Goal: Task Accomplishment & Management: Manage account settings

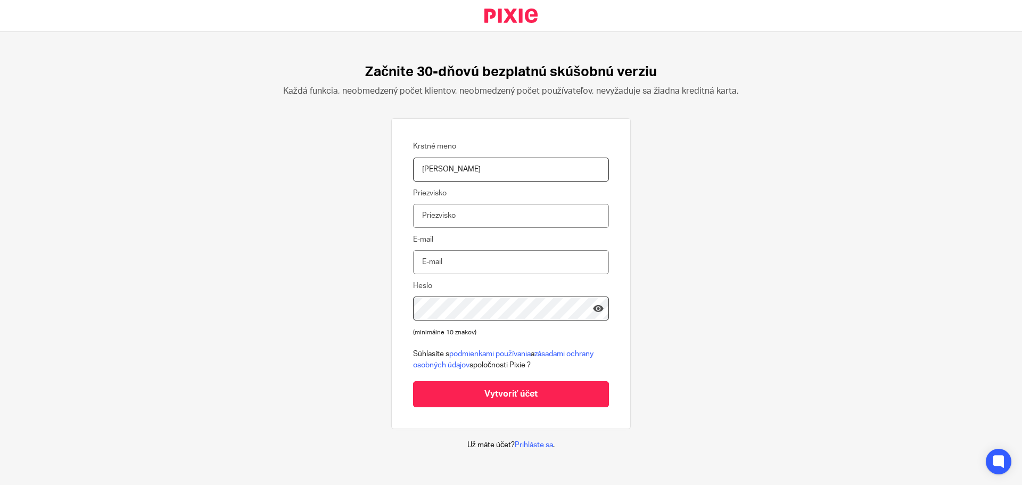
type input "Valeria"
click at [424, 220] on input "Priezvisko" at bounding box center [511, 216] width 196 height 24
type input "Vyrostkova"
click at [433, 270] on input "E-mail" at bounding box center [511, 262] width 196 height 24
type input "info@vavy.sk"
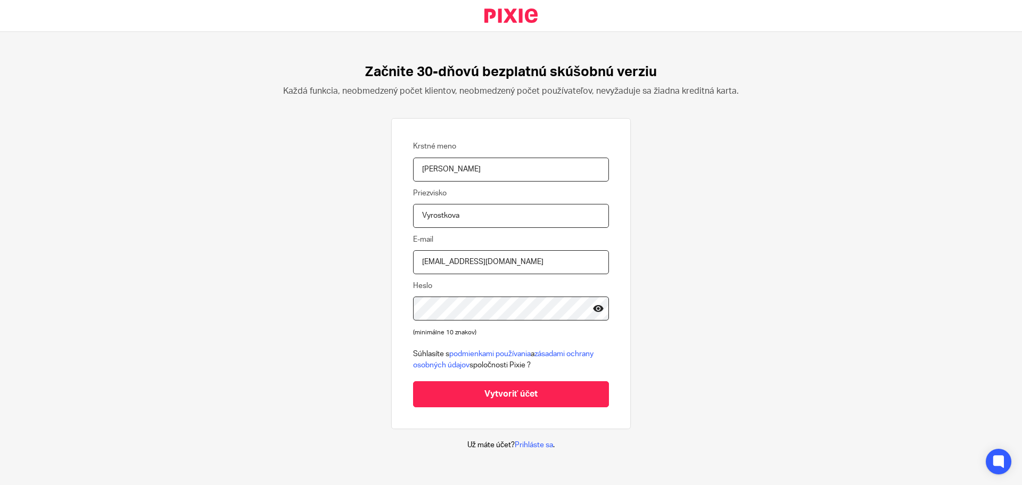
click at [593, 305] on icon at bounding box center [598, 308] width 11 height 11
click at [539, 385] on input "Vytvoriť účet" at bounding box center [511, 394] width 196 height 26
type input "Create Account"
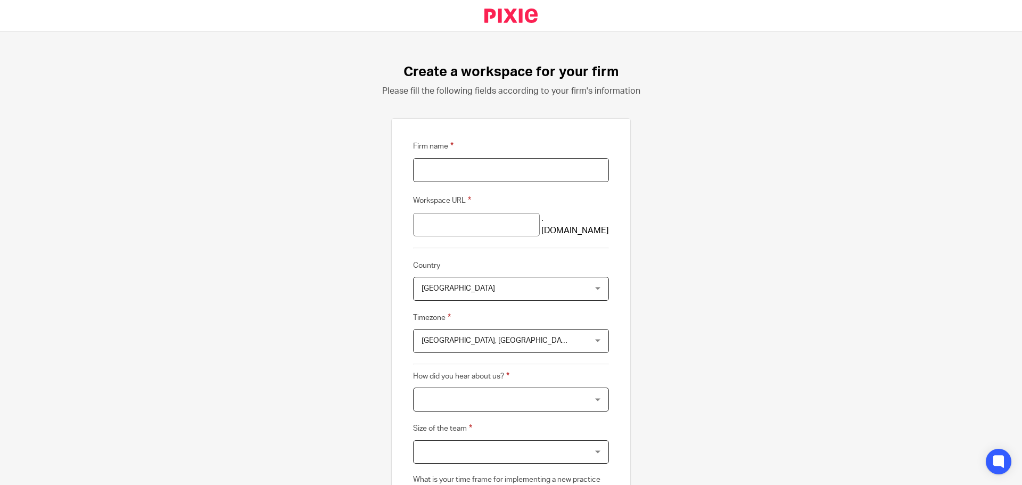
click at [470, 174] on input "Firm name" at bounding box center [511, 170] width 196 height 24
type input "VaVy s.r.o."
click at [489, 218] on input "vavy-sro" at bounding box center [476, 225] width 127 height 24
type input "vavy-srova"
click at [473, 177] on input "VaVy s.r.o." at bounding box center [511, 170] width 196 height 24
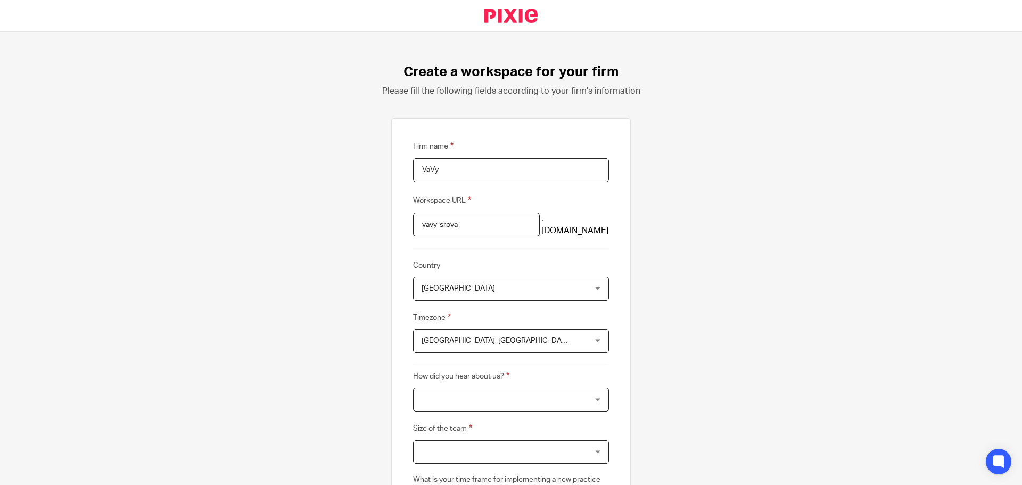
type input "VaVy"
click at [486, 226] on input "vavy-srova" at bounding box center [476, 225] width 127 height 24
type input "v"
click at [469, 138] on div "Firm name VaVy Workspace URL .usepixie.net Country United Kingdom United Kingdo…" at bounding box center [511, 351] width 240 height 467
click at [470, 169] on input "VaVy" at bounding box center [511, 170] width 196 height 24
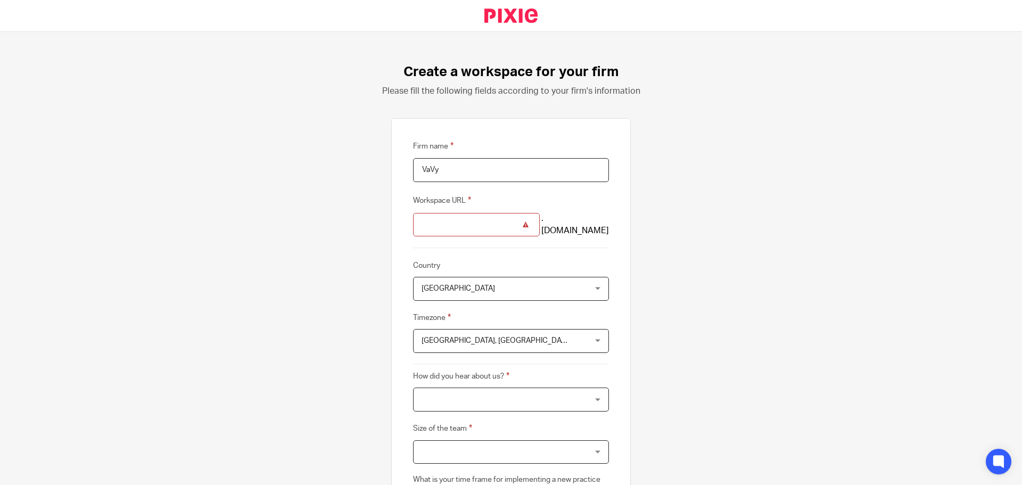
click at [475, 224] on input "Workspace URL" at bounding box center [476, 225] width 127 height 24
type input "vavy"
click at [569, 204] on fieldset "Workspace URL vavy .usepixie.net" at bounding box center [511, 215] width 196 height 43
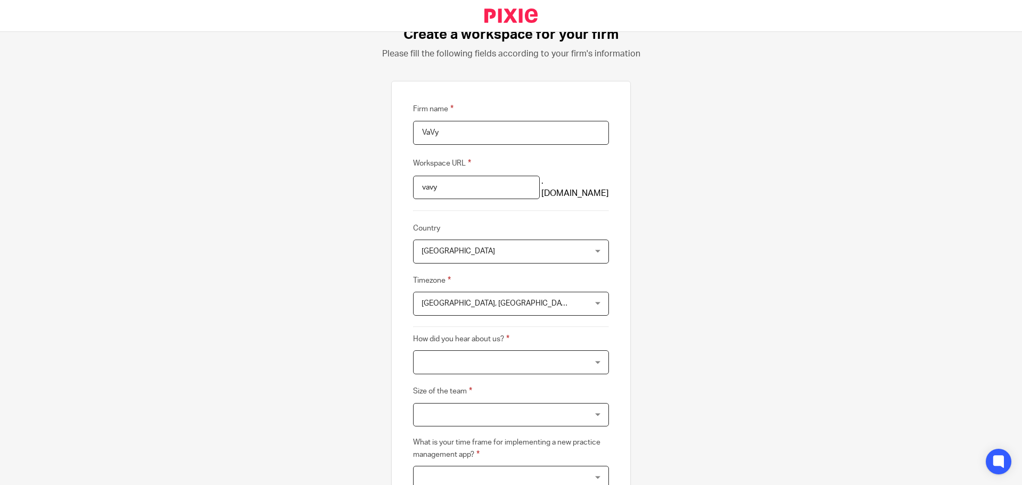
scroll to position [53, 0]
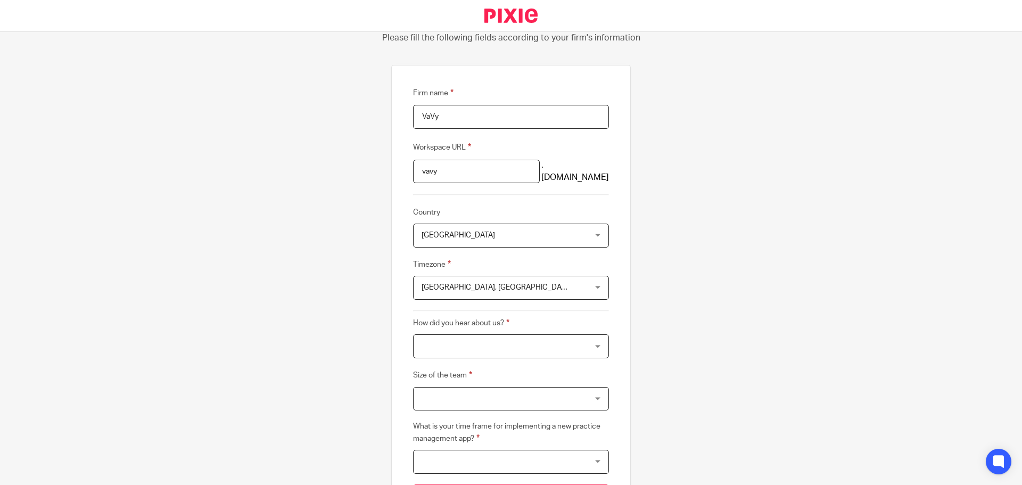
click at [558, 229] on span "United Kingdom" at bounding box center [497, 235] width 150 height 22
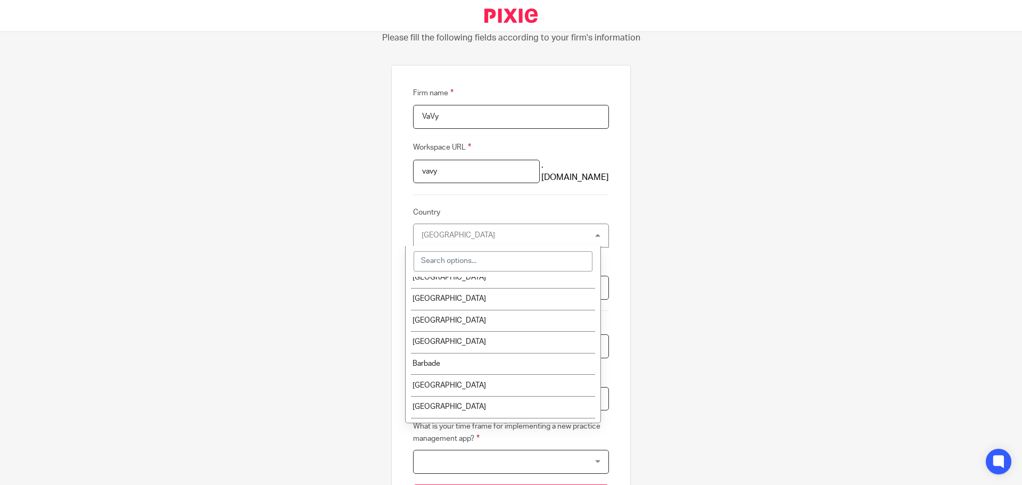
scroll to position [319, 0]
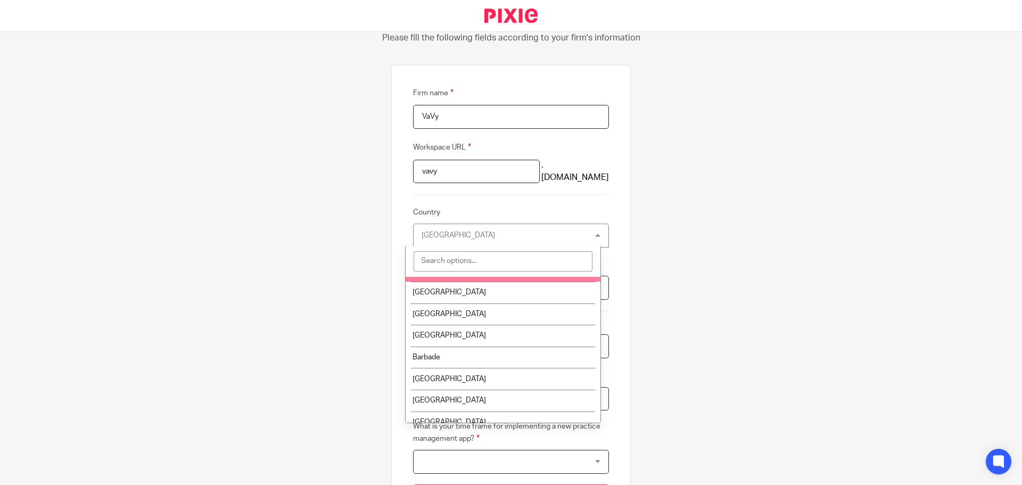
click at [469, 259] on input "search" at bounding box center [503, 261] width 179 height 20
type input "sl"
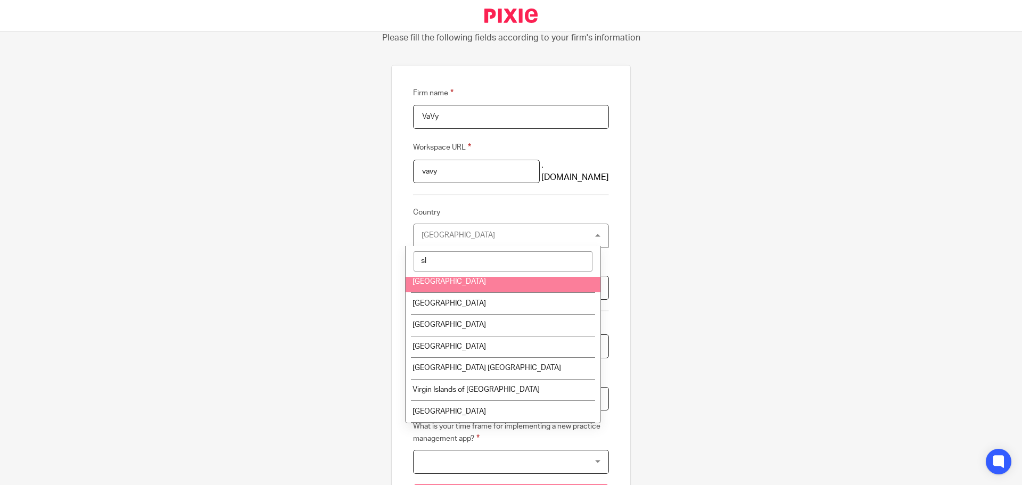
click at [438, 278] on span "Slovakia" at bounding box center [449, 281] width 73 height 7
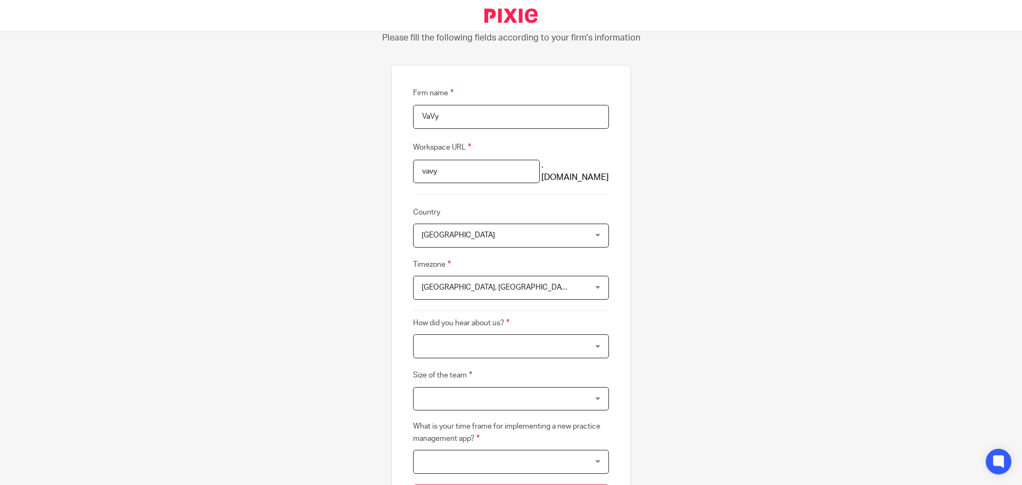
click at [593, 286] on div "Edinburgh, London Edinburgh, London" at bounding box center [511, 288] width 196 height 24
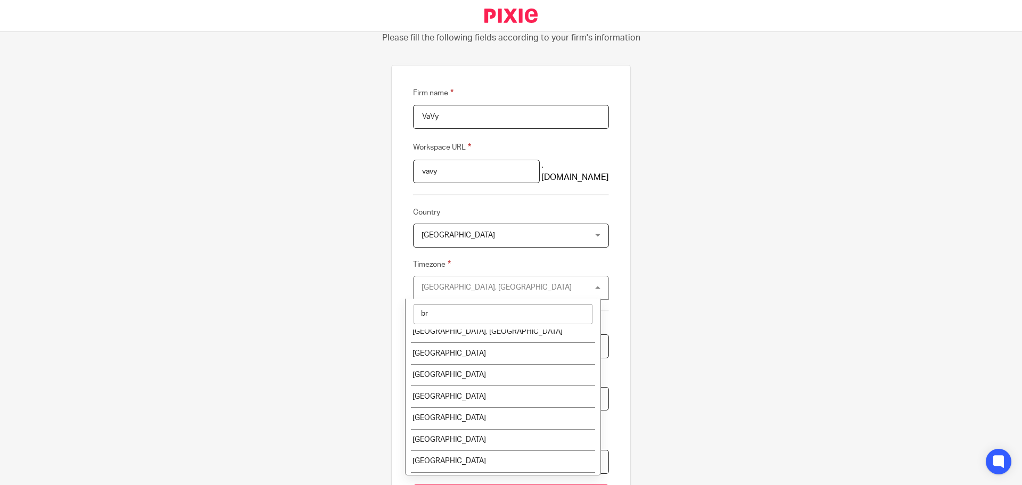
scroll to position [0, 0]
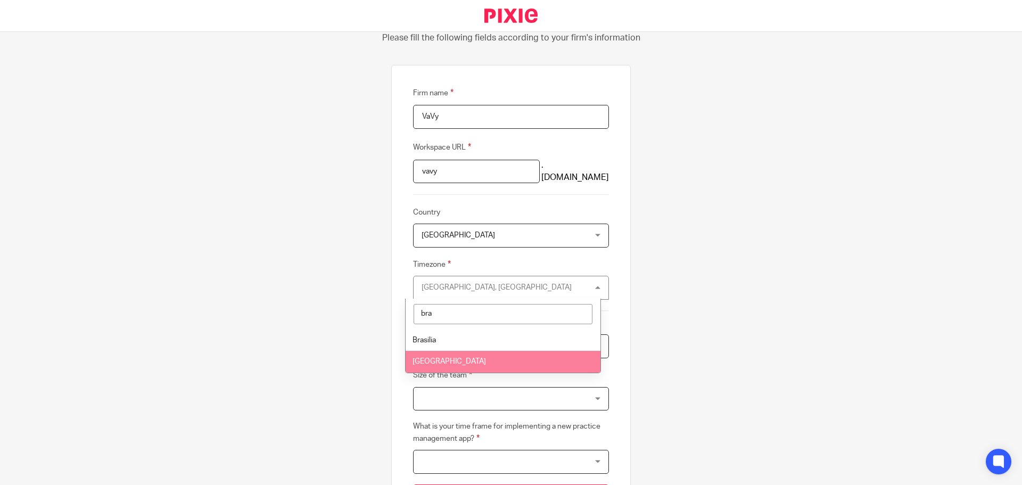
type input "bra"
click at [459, 361] on li "Bratislava" at bounding box center [503, 362] width 195 height 22
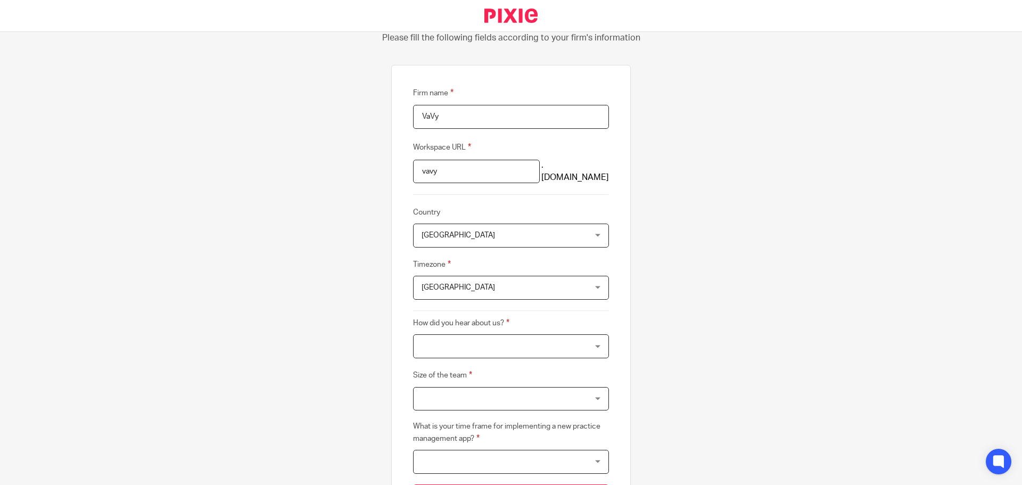
click at [511, 346] on div at bounding box center [511, 346] width 196 height 24
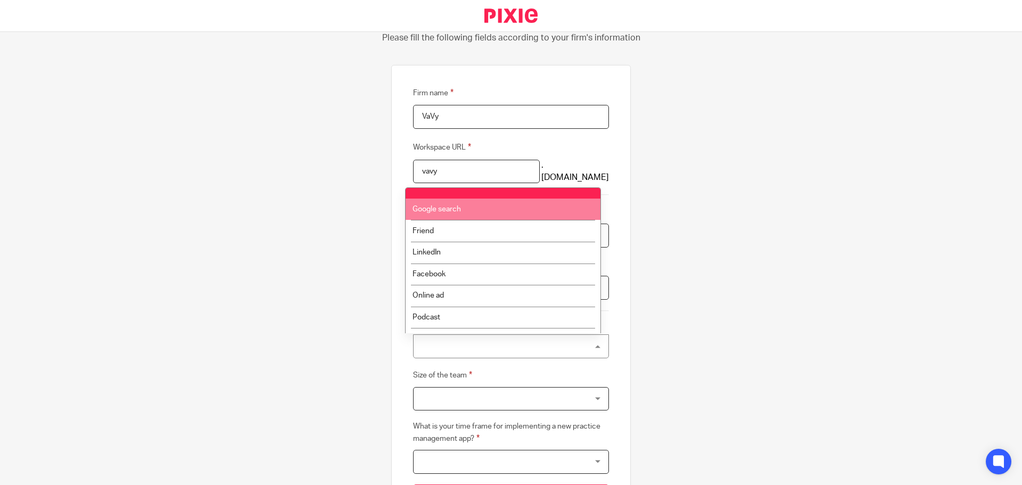
click at [447, 210] on span "Google search" at bounding box center [437, 208] width 48 height 7
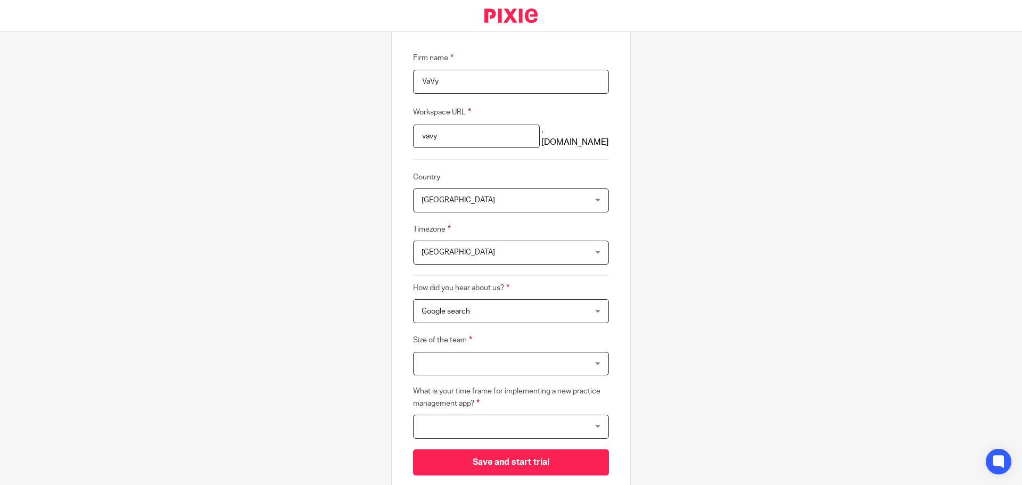
scroll to position [106, 0]
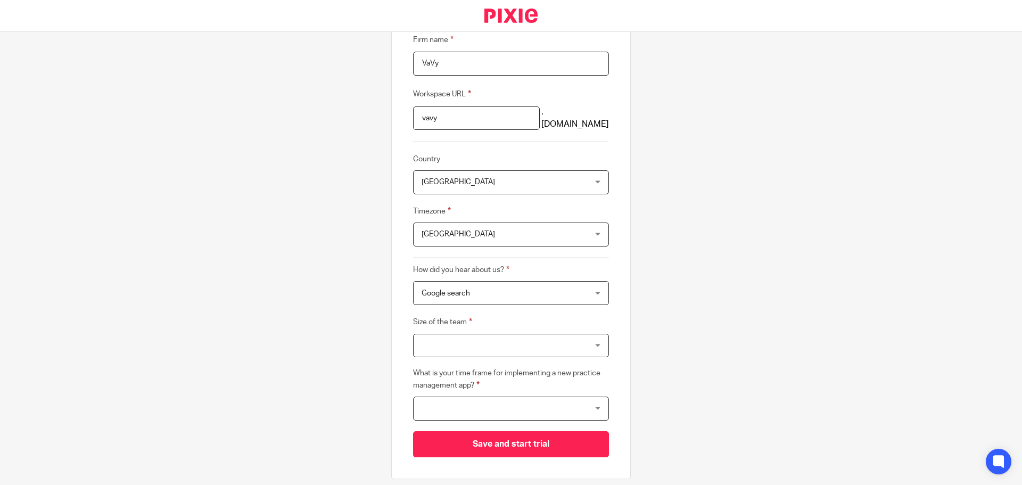
click at [546, 346] on div at bounding box center [511, 346] width 196 height 24
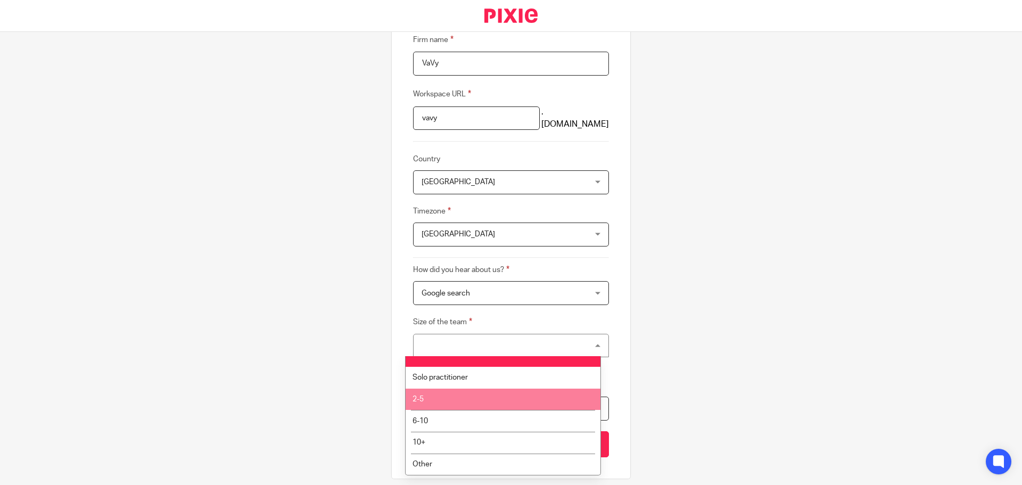
click at [523, 390] on li "2-5" at bounding box center [503, 400] width 195 height 22
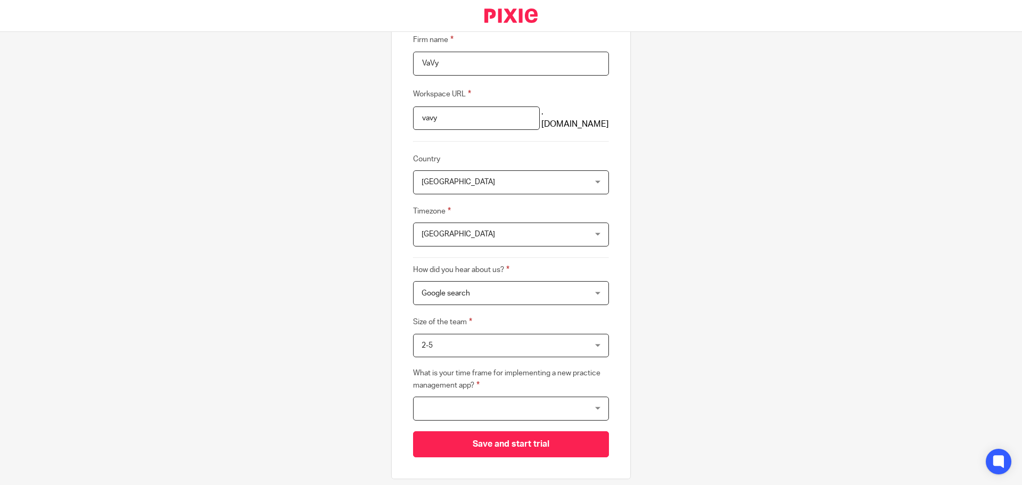
click at [530, 407] on div at bounding box center [511, 409] width 196 height 24
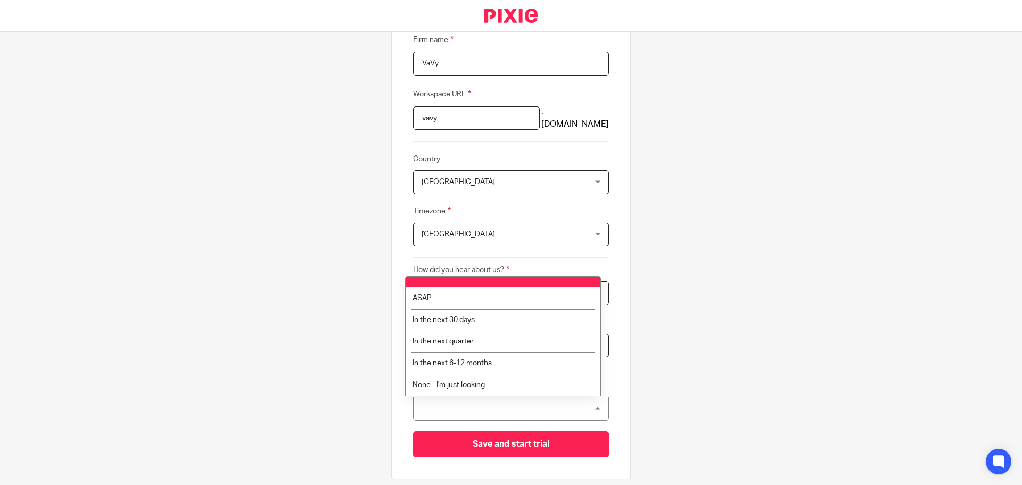
click at [530, 407] on div at bounding box center [511, 409] width 196 height 24
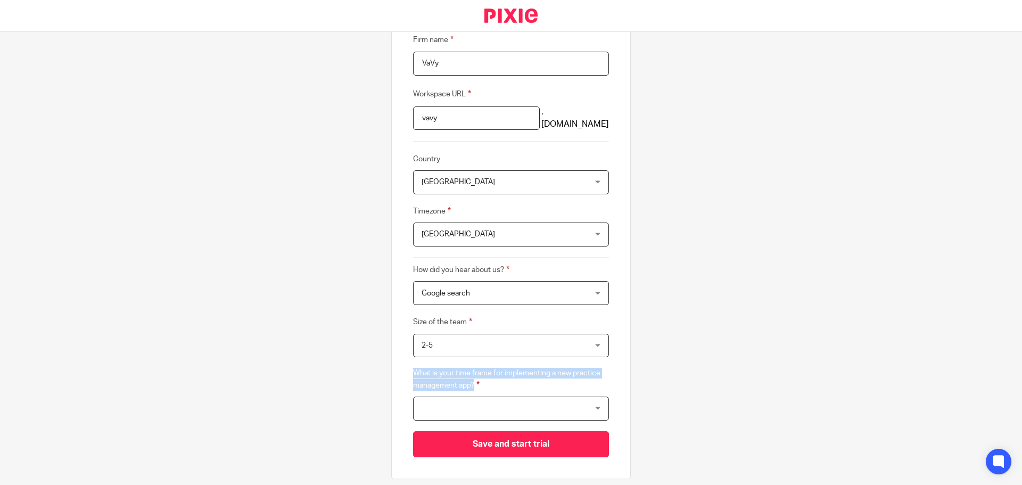
drag, startPoint x: 484, startPoint y: 385, endPoint x: 406, endPoint y: 373, distance: 79.2
click at [413, 373] on label "What is your time frame for implementing a new practice management app?" at bounding box center [511, 379] width 196 height 23
copy label "What is your time frame for implementing a new practice management app?"
click at [587, 407] on div at bounding box center [511, 409] width 196 height 24
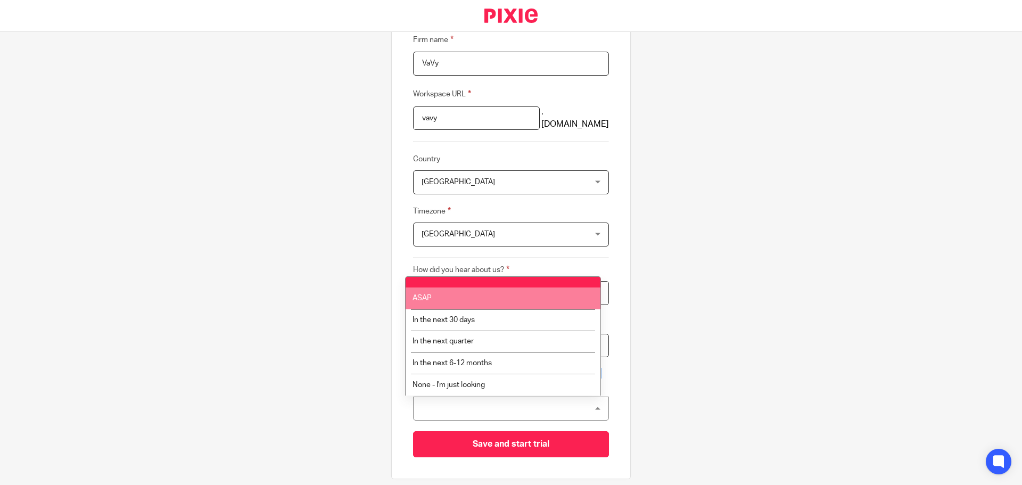
click at [505, 300] on li "ASAP" at bounding box center [503, 298] width 195 height 22
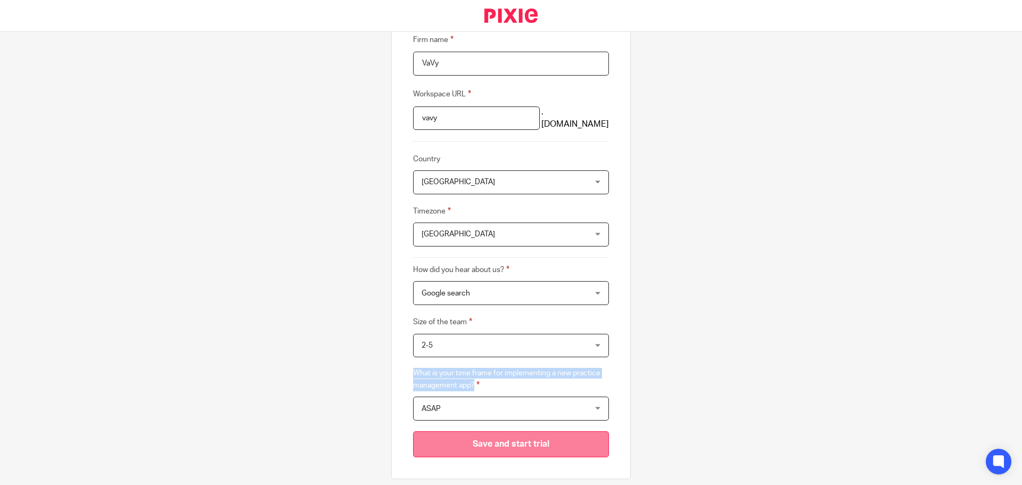
click at [518, 441] on input "Save and start trial" at bounding box center [511, 444] width 196 height 26
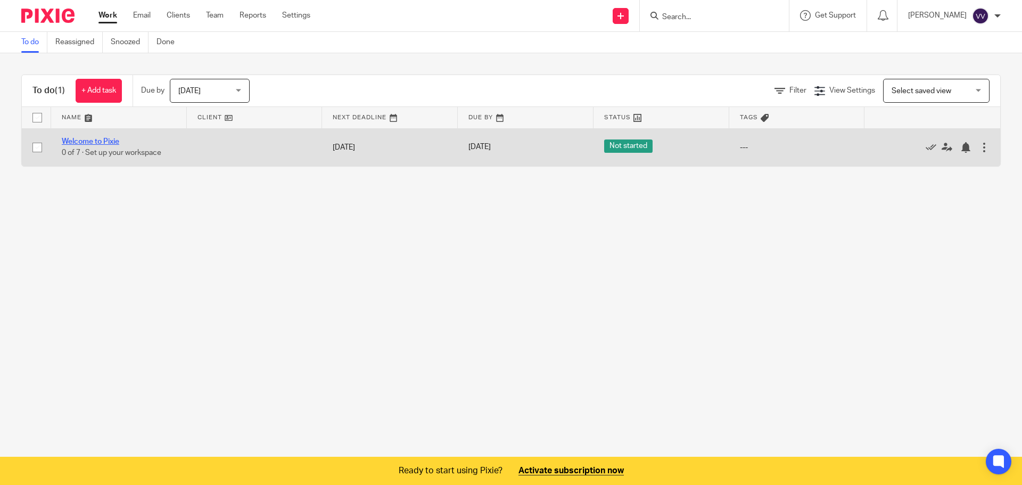
click at [116, 141] on link "Welcome to Pixie" at bounding box center [90, 141] width 57 height 7
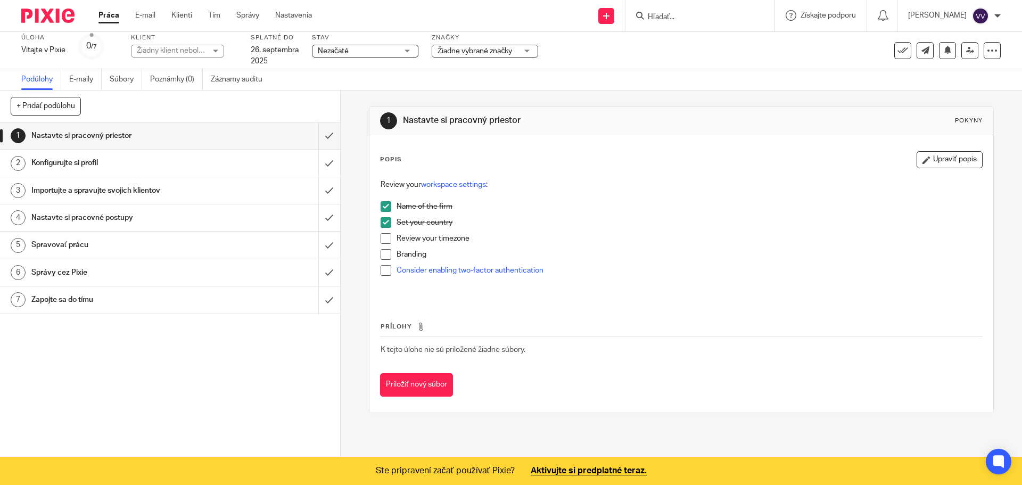
click at [56, 18] on img at bounding box center [47, 16] width 53 height 14
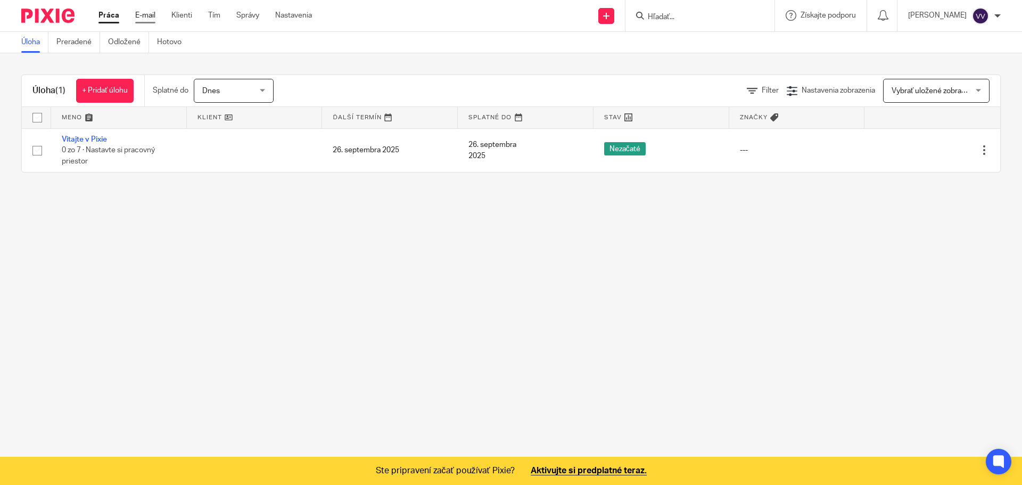
click at [140, 18] on font "E-mail" at bounding box center [145, 15] width 20 height 7
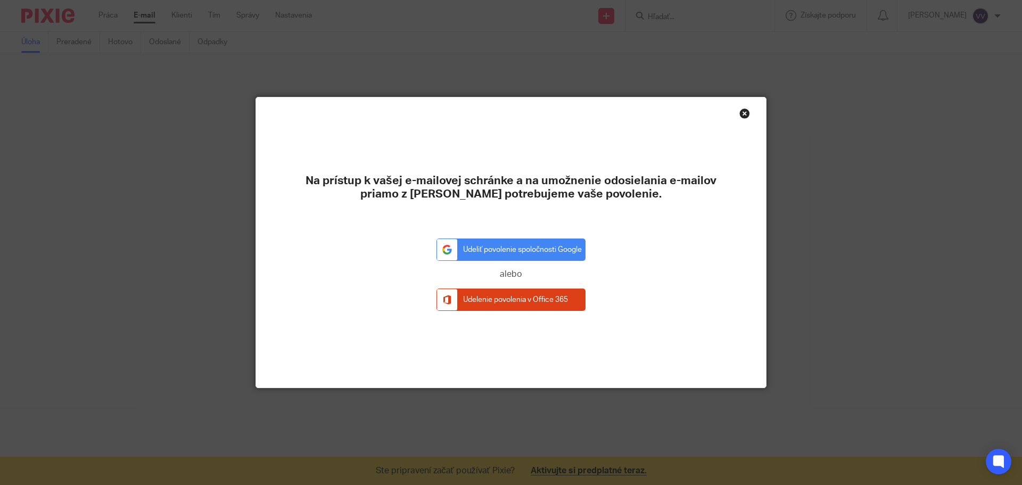
click at [744, 115] on div "Zatvoriť toto dialógové okno" at bounding box center [744, 113] width 11 height 11
click at [191, 76] on div "Na prístup k vašej e-mailovej schránke a na umožnenie odosielania e-mailov pria…" at bounding box center [511, 242] width 1022 height 485
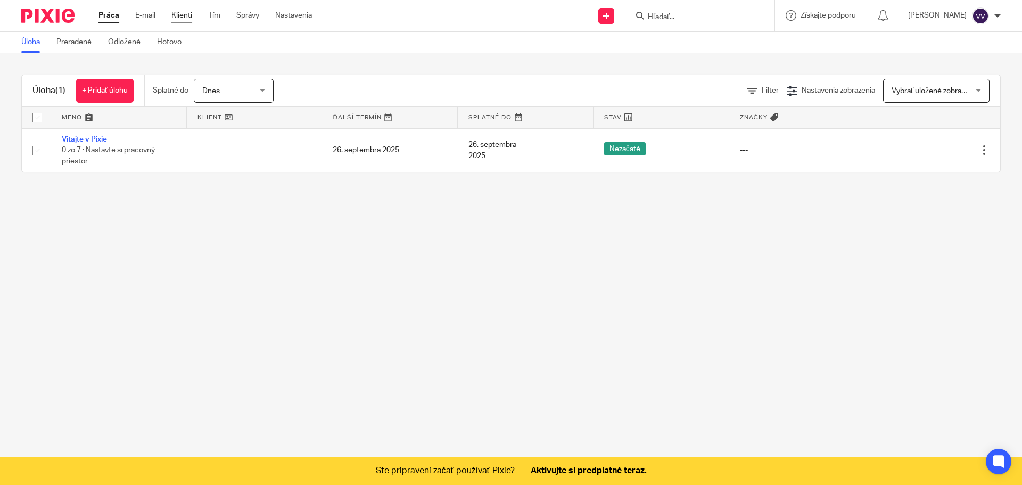
click at [187, 18] on font "Klienti" at bounding box center [181, 15] width 21 height 7
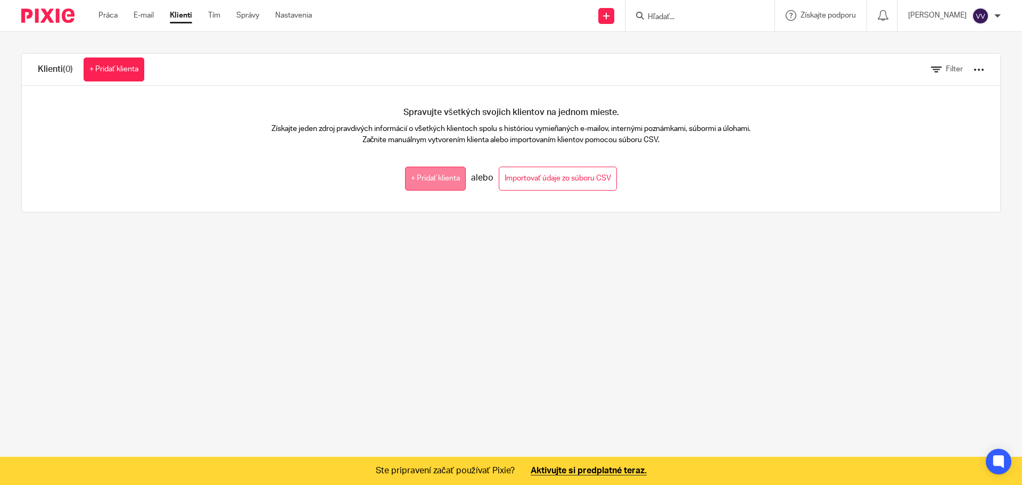
click at [419, 172] on link "+ Pridať klienta" at bounding box center [435, 179] width 61 height 24
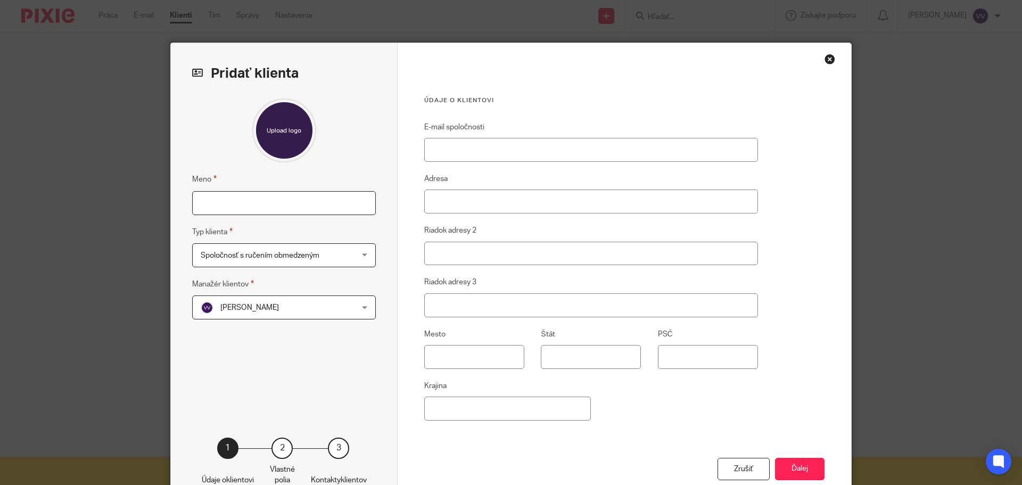
click at [297, 199] on input "Meno" at bounding box center [284, 203] width 184 height 24
type input "Vivantin"
click at [317, 262] on span "Spoločnosť s ručením obmedzeným" at bounding box center [270, 255] width 139 height 23
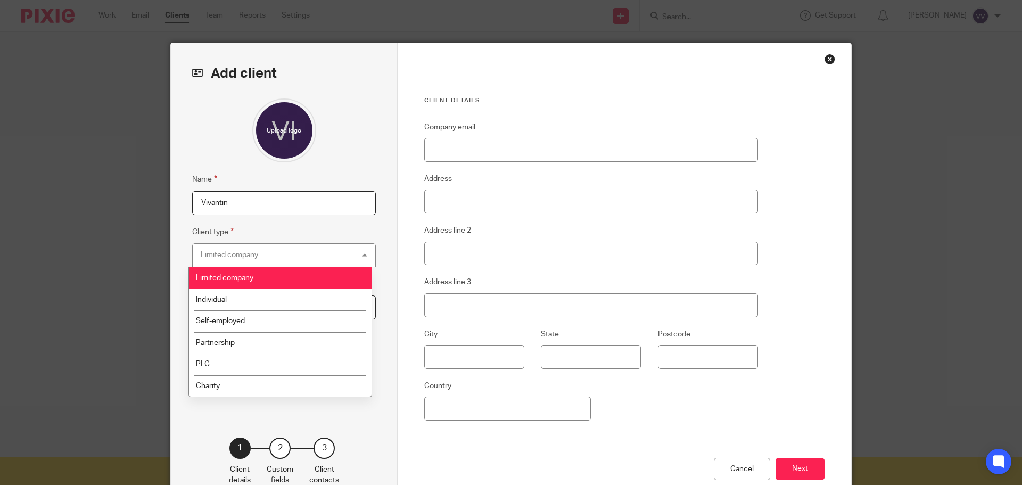
click at [876, 172] on div "Add client Name Vivantin Client type Limited company Limited company Limited co…" at bounding box center [511, 242] width 1022 height 485
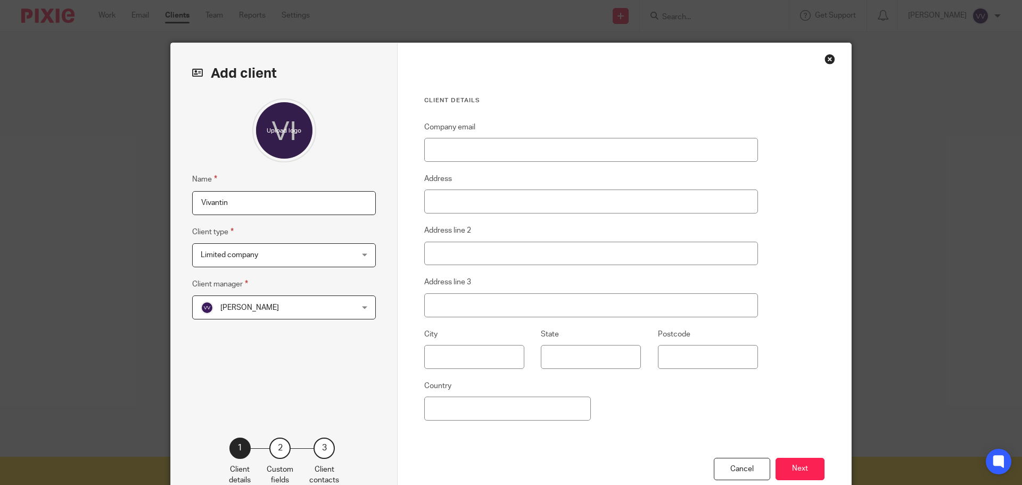
click at [825, 56] on div "Close this dialog window" at bounding box center [830, 59] width 11 height 11
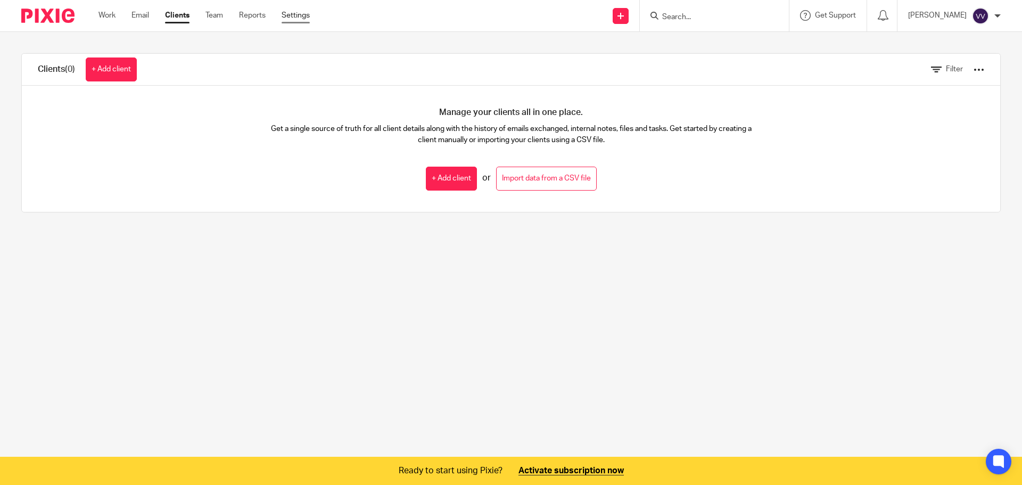
click at [294, 15] on link "Settings" at bounding box center [296, 15] width 28 height 11
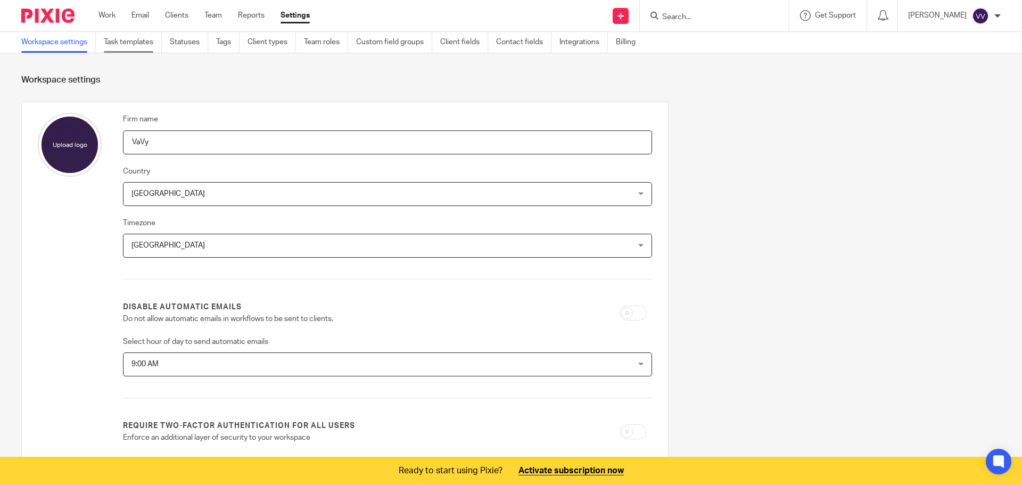
click at [133, 39] on link "Task templates" at bounding box center [133, 42] width 58 height 21
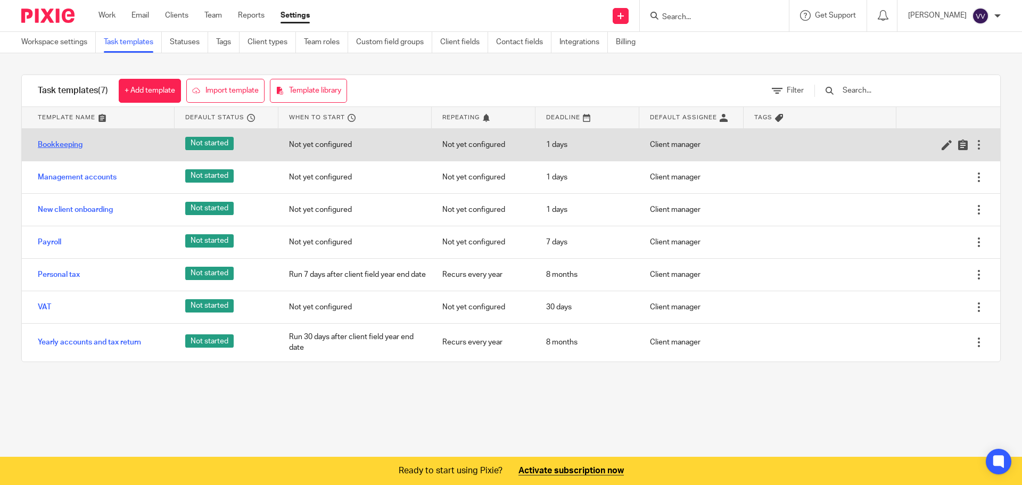
click at [71, 140] on link "Bookkeeping" at bounding box center [60, 144] width 45 height 11
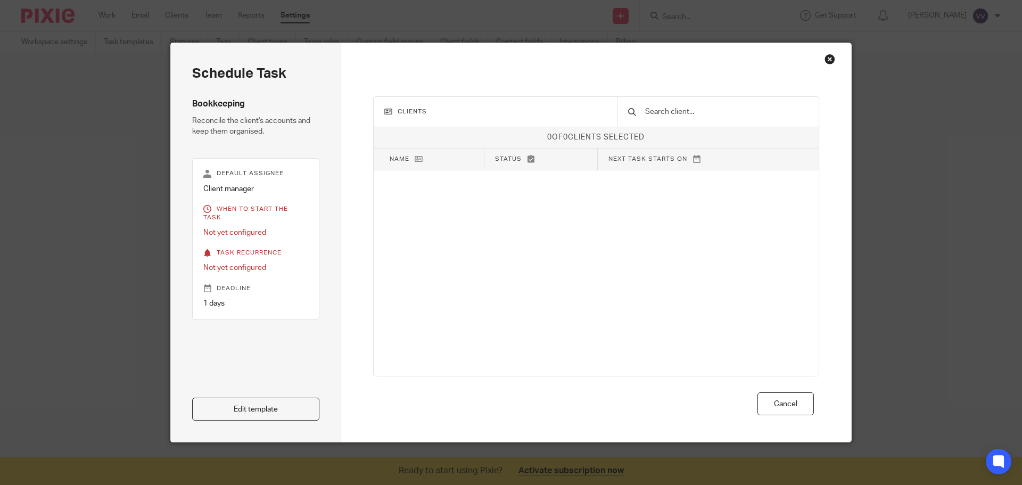
click at [825, 60] on div "Close this dialog window" at bounding box center [830, 59] width 11 height 11
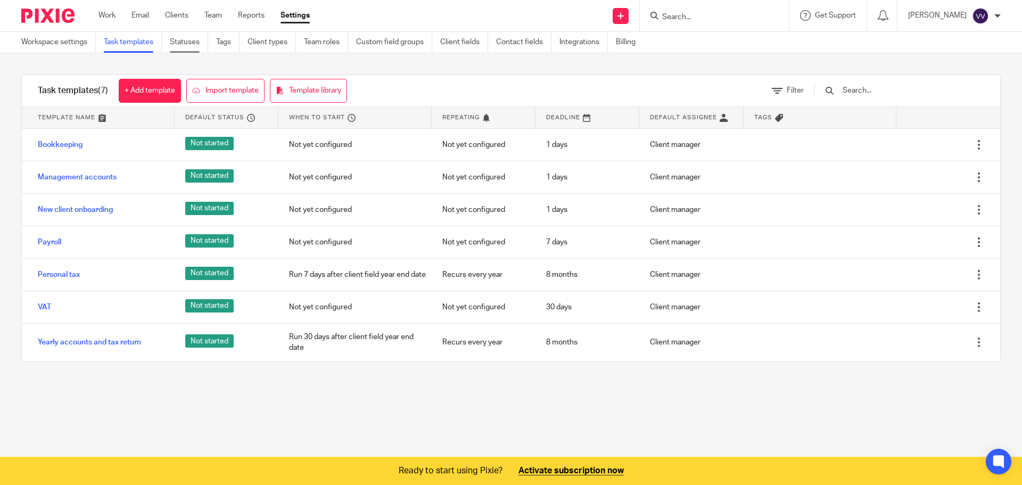
click at [196, 43] on link "Statuses" at bounding box center [189, 42] width 38 height 21
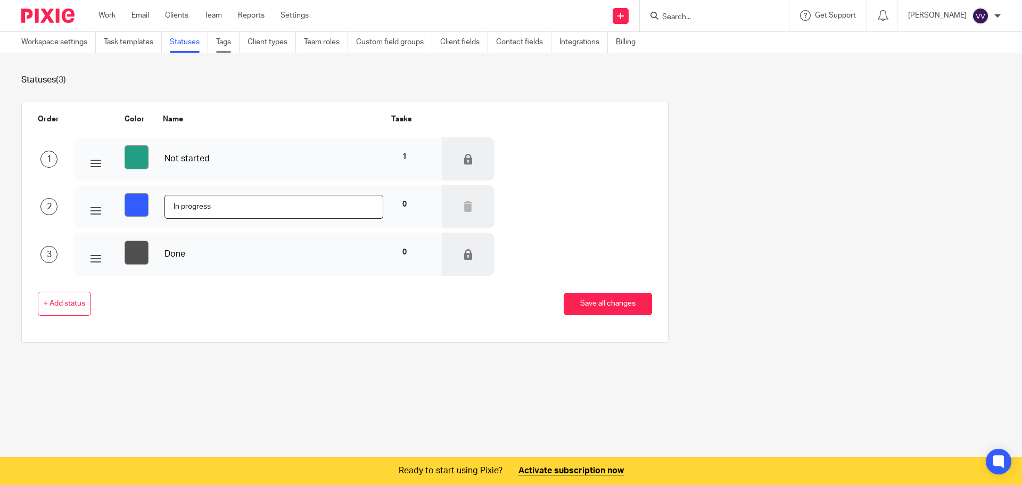
click at [232, 45] on link "Tags" at bounding box center [227, 42] width 23 height 21
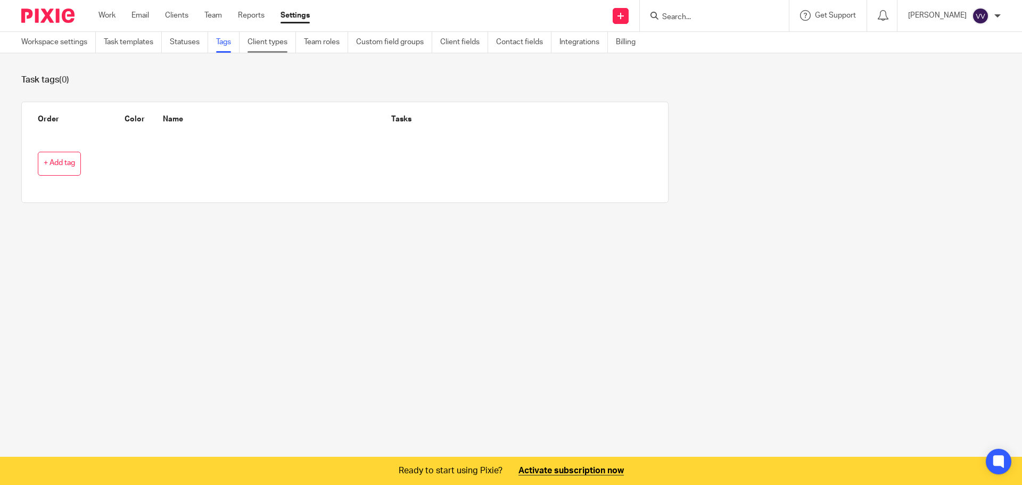
click at [257, 44] on link "Client types" at bounding box center [272, 42] width 48 height 21
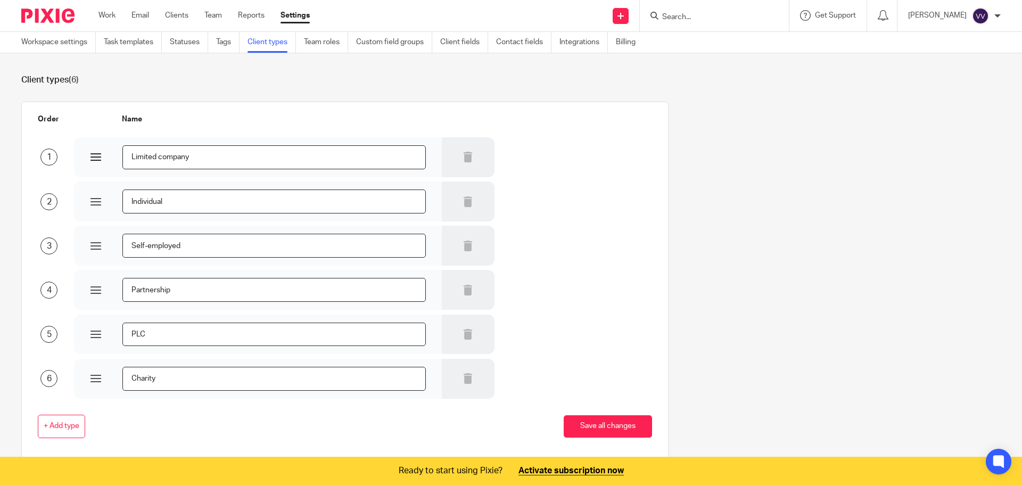
drag, startPoint x: 211, startPoint y: 159, endPoint x: 92, endPoint y: 153, distance: 119.4
click at [92, 153] on div "Limited company" at bounding box center [258, 157] width 335 height 24
type input "SRO"
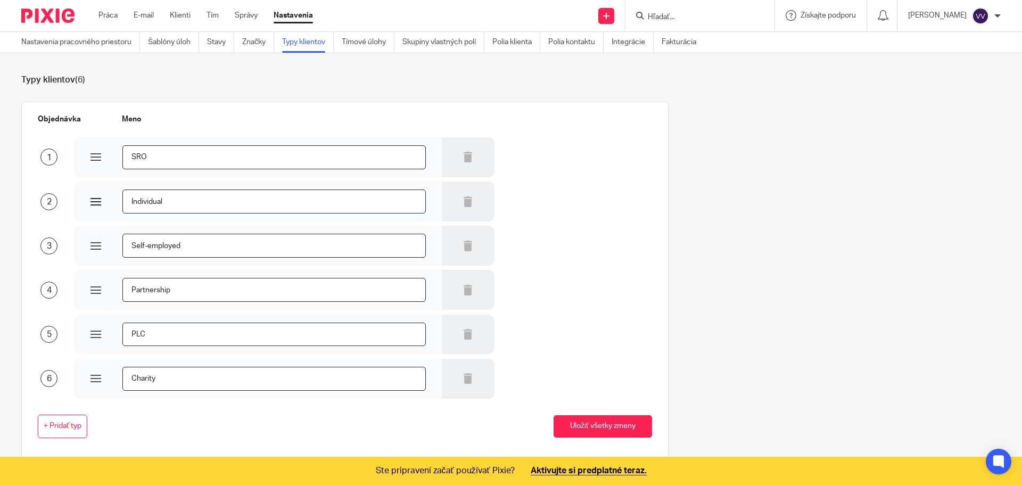
drag, startPoint x: 184, startPoint y: 201, endPoint x: 103, endPoint y: 200, distance: 80.9
click at [103, 200] on div "Individual" at bounding box center [258, 202] width 335 height 24
type input "AS"
drag, startPoint x: 159, startPoint y: 158, endPoint x: 116, endPoint y: 158, distance: 43.1
click at [117, 158] on div "SRO" at bounding box center [258, 157] width 335 height 24
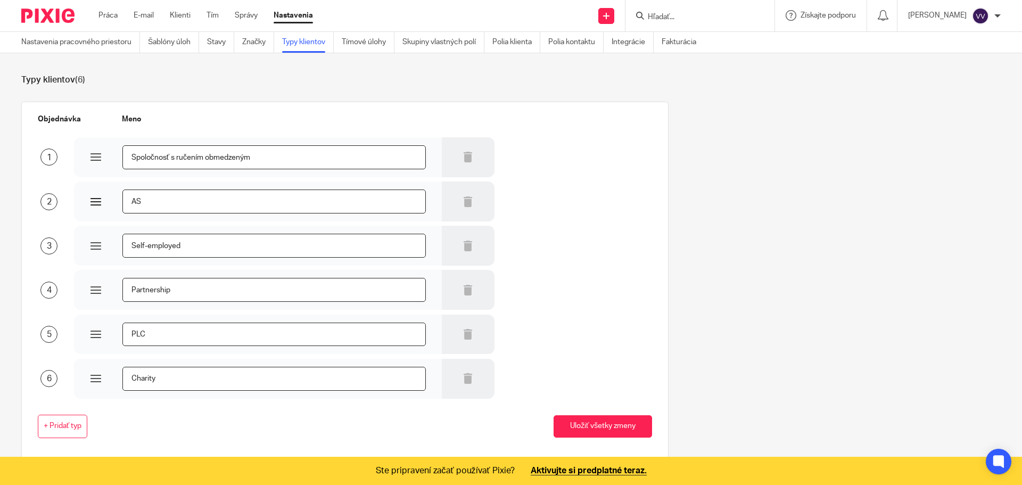
type input "Spoločnosť s ručením obmedzeným"
drag, startPoint x: 150, startPoint y: 200, endPoint x: 111, endPoint y: 201, distance: 39.4
click at [112, 201] on div "AS" at bounding box center [258, 202] width 335 height 24
type input "Akciová spoločnosť"
click at [274, 160] on input "Spoločnosť s ručením obmedzeným" at bounding box center [273, 157] width 303 height 24
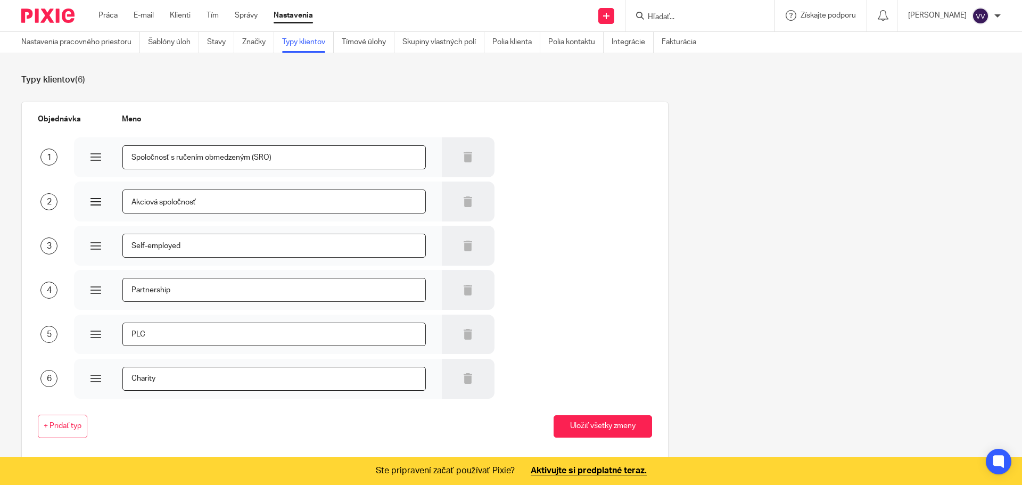
type input "Spoločnosť s ručením obmedzeným (SRO)"
click at [262, 201] on input "Akciová spoločnosť" at bounding box center [273, 202] width 303 height 24
type input "Akciová spoločnosť (a.s.)"
click at [280, 158] on input "Spoločnosť s ručením obmedzeným (SRO)" at bounding box center [273, 157] width 303 height 24
type input "Spoločnosť s ručením obmedzeným (s.r.o.)"
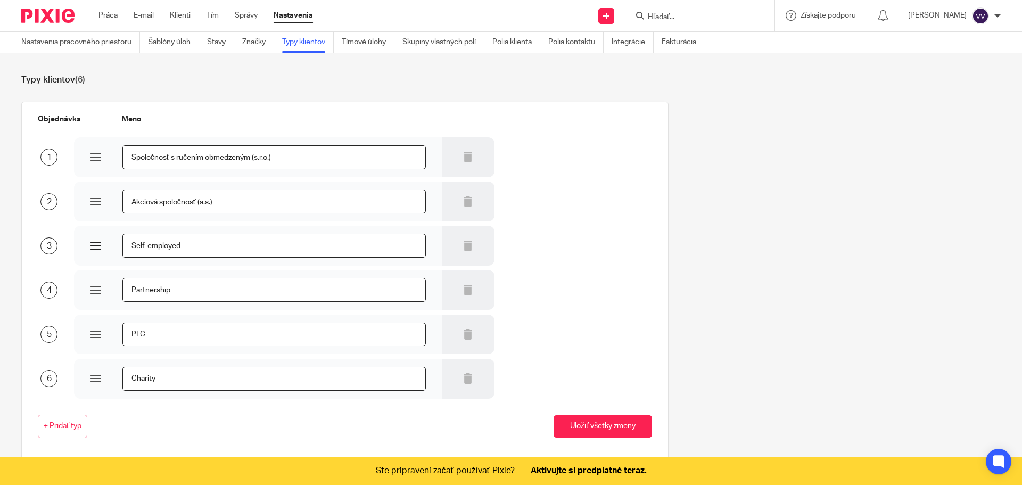
click at [219, 240] on input "Self-employed" at bounding box center [273, 246] width 303 height 24
drag, startPoint x: 200, startPoint y: 247, endPoint x: 114, endPoint y: 246, distance: 85.2
click at [115, 246] on div "Self-employed" at bounding box center [258, 246] width 335 height 24
type input "SZČO"
drag, startPoint x: 197, startPoint y: 294, endPoint x: 121, endPoint y: 285, distance: 76.1
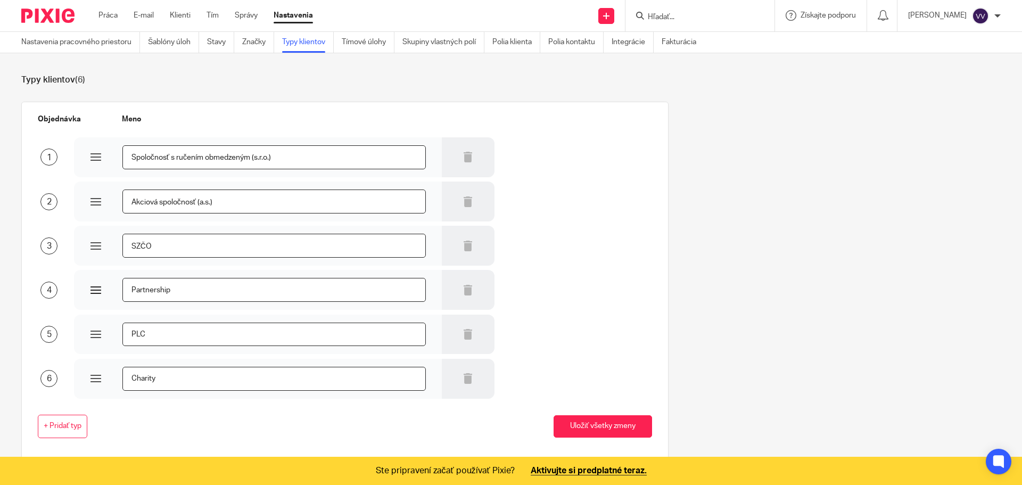
click at [122, 285] on input "Partnership" at bounding box center [273, 290] width 303 height 24
type input "FO - nepodnikateľ"
drag, startPoint x: 153, startPoint y: 331, endPoint x: 114, endPoint y: 331, distance: 38.9
click at [114, 331] on div "PLC" at bounding box center [258, 335] width 335 height 24
click at [205, 338] on input "Nezisková organizácia(občianske združenie)" at bounding box center [273, 335] width 303 height 24
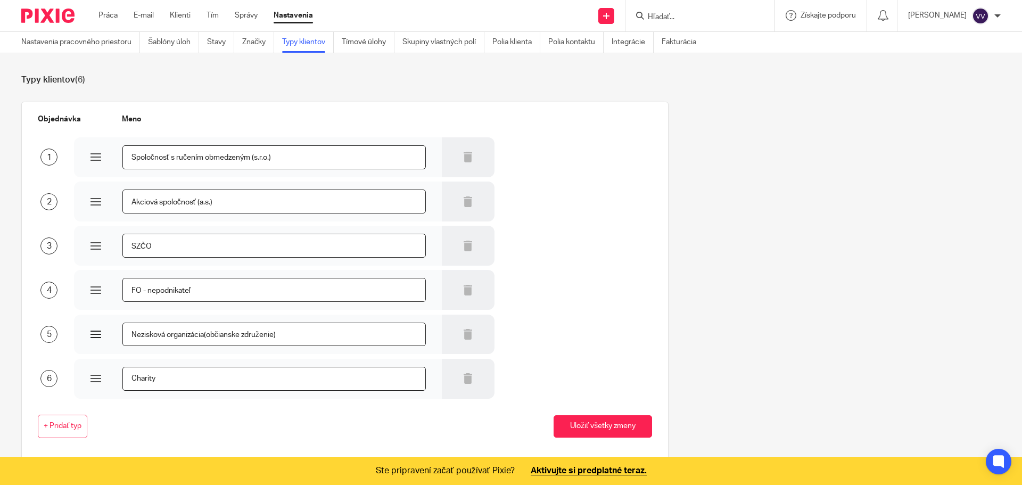
click at [203, 338] on input "Nezisková organizácia(občianske združenie)" at bounding box center [273, 335] width 303 height 24
type input "Nezisková organizácia (občianske združenie)"
click at [463, 378] on icon at bounding box center [468, 378] width 11 height 11
click at [570, 427] on font "Uložiť všetky zmeny" at bounding box center [602, 425] width 65 height 7
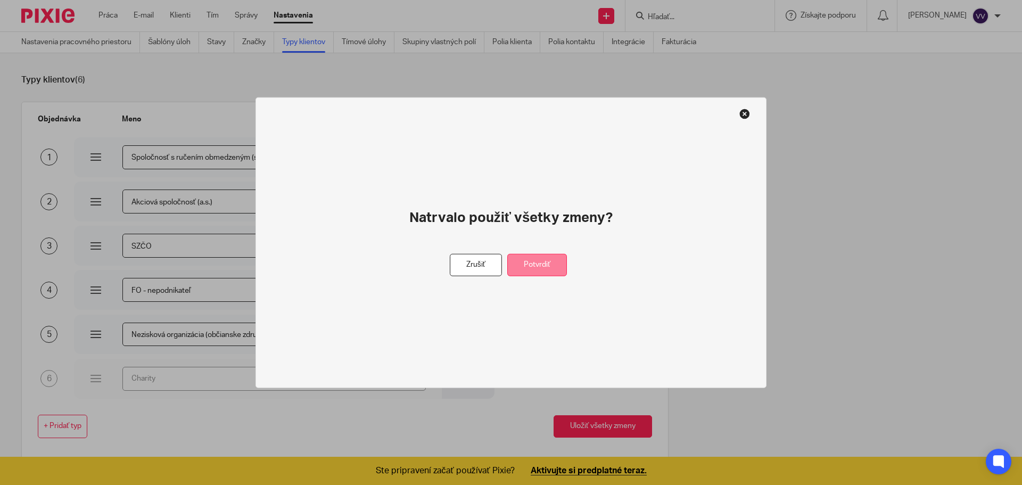
click at [534, 262] on font "Potvrdiť" at bounding box center [537, 264] width 27 height 7
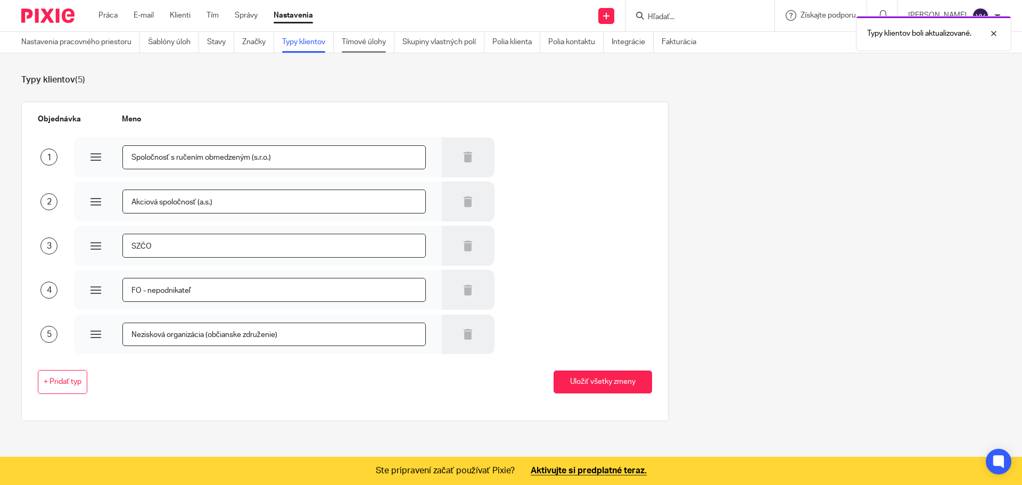
click at [357, 45] on font "Tímové úlohy" at bounding box center [364, 41] width 44 height 7
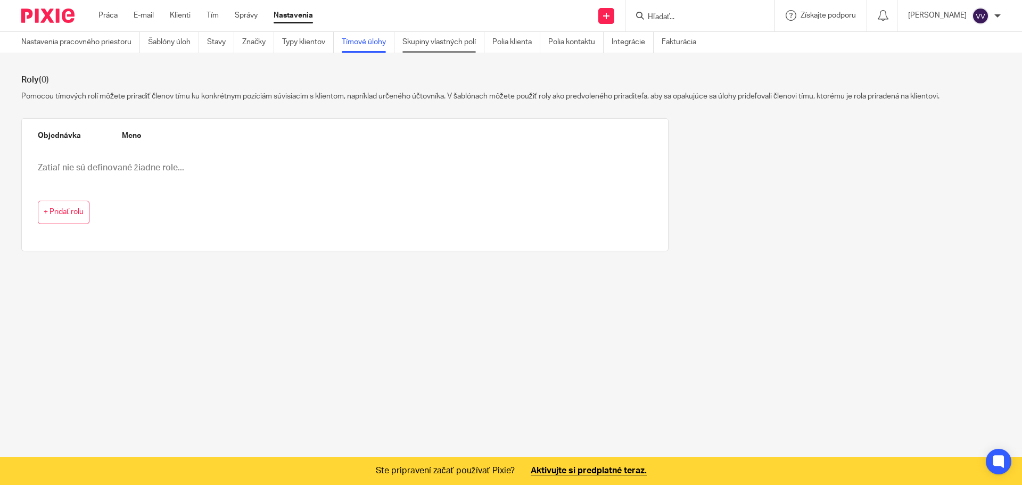
click at [405, 48] on link "Skupiny vlastných polí" at bounding box center [443, 42] width 82 height 21
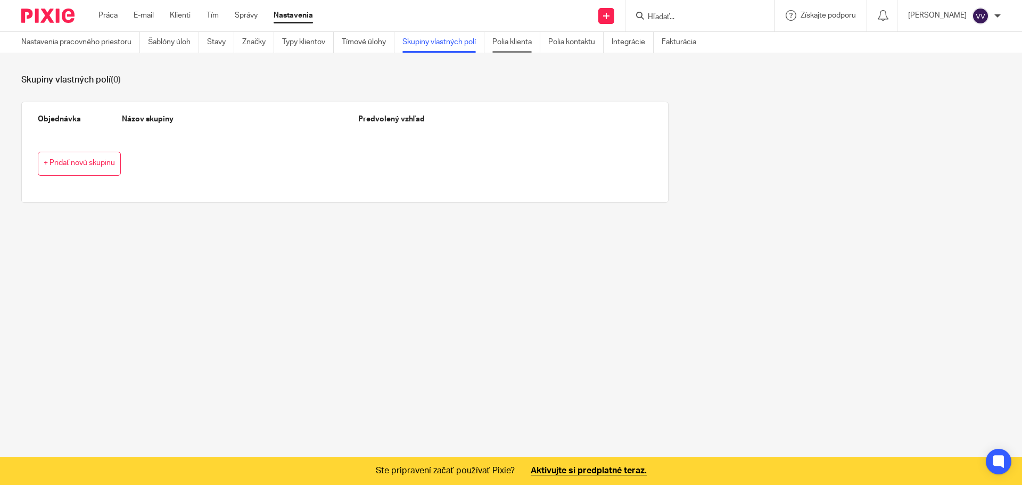
click at [511, 44] on font "Polia klienta" at bounding box center [511, 41] width 39 height 7
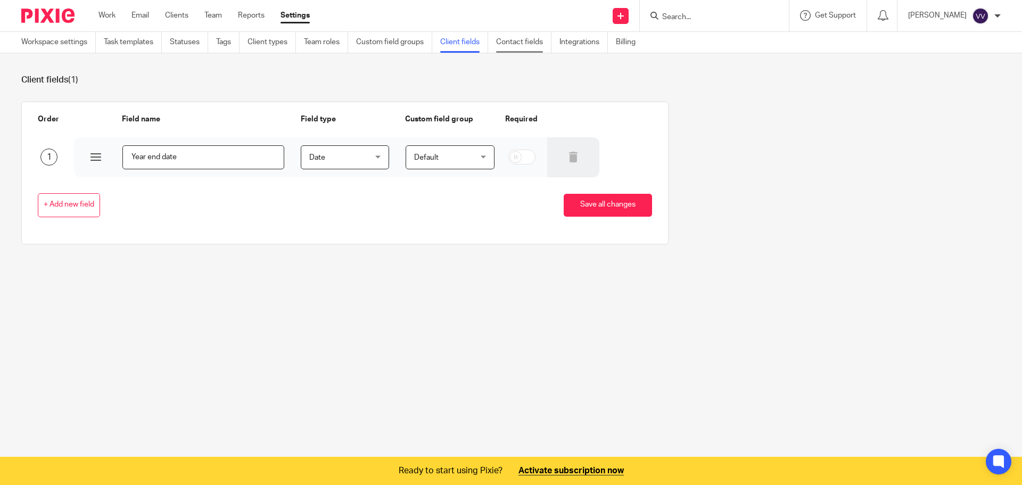
click at [512, 47] on link "Contact fields" at bounding box center [523, 42] width 55 height 21
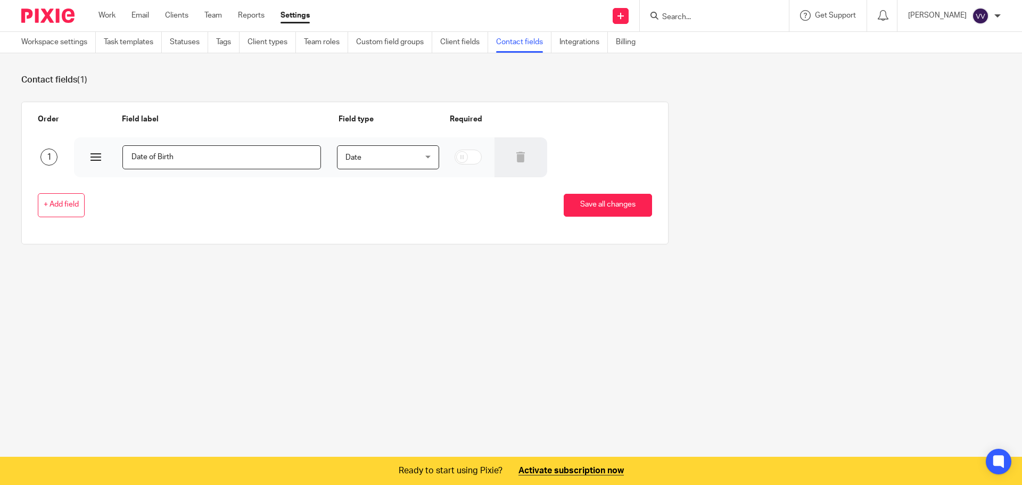
click at [210, 157] on input "Date of Birth" at bounding box center [221, 157] width 199 height 24
click at [89, 161] on div "Date of Birth" at bounding box center [205, 157] width 263 height 40
click at [91, 160] on div at bounding box center [96, 157] width 11 height 11
click at [349, 156] on span "Date" at bounding box center [354, 157] width 16 height 7
click at [349, 156] on div "Date" at bounding box center [354, 156] width 16 height 7
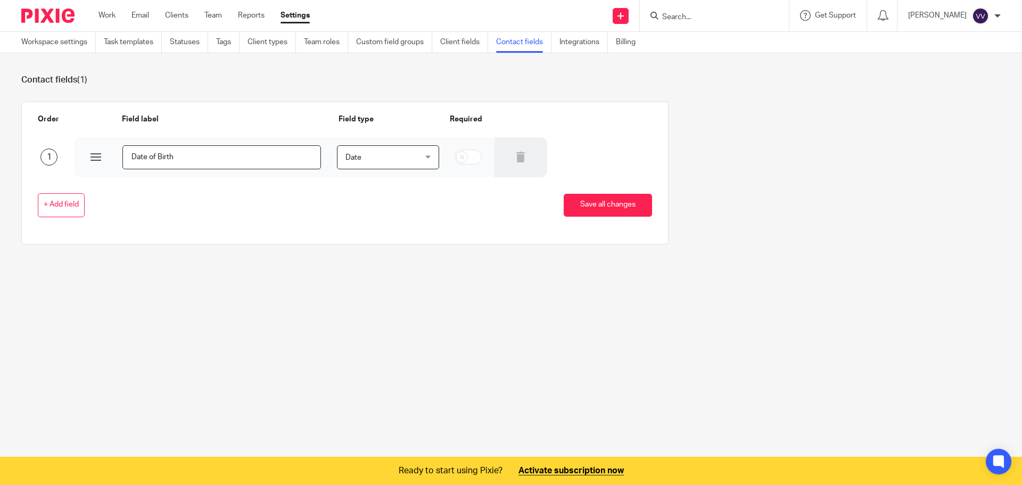
click at [346, 156] on span "Date" at bounding box center [354, 157] width 16 height 7
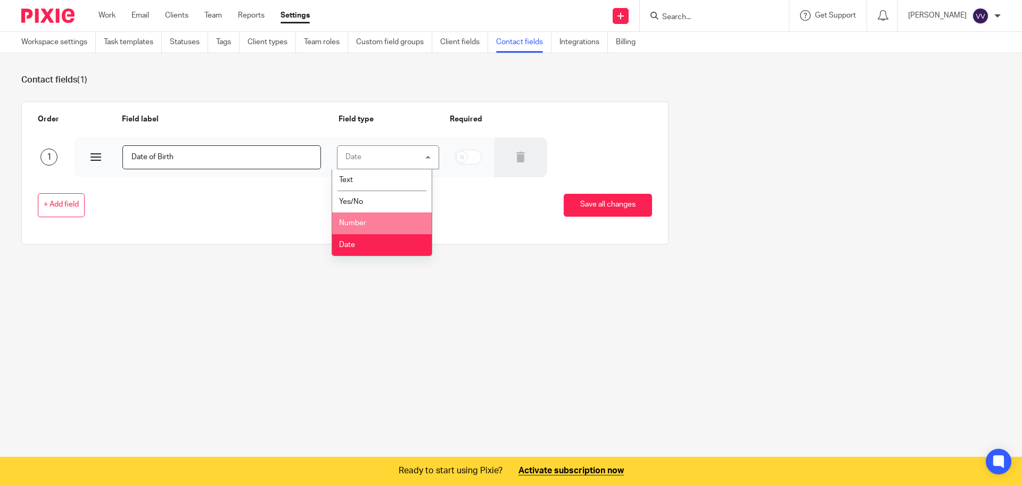
click at [211, 161] on input "Date of Birth" at bounding box center [221, 157] width 199 height 24
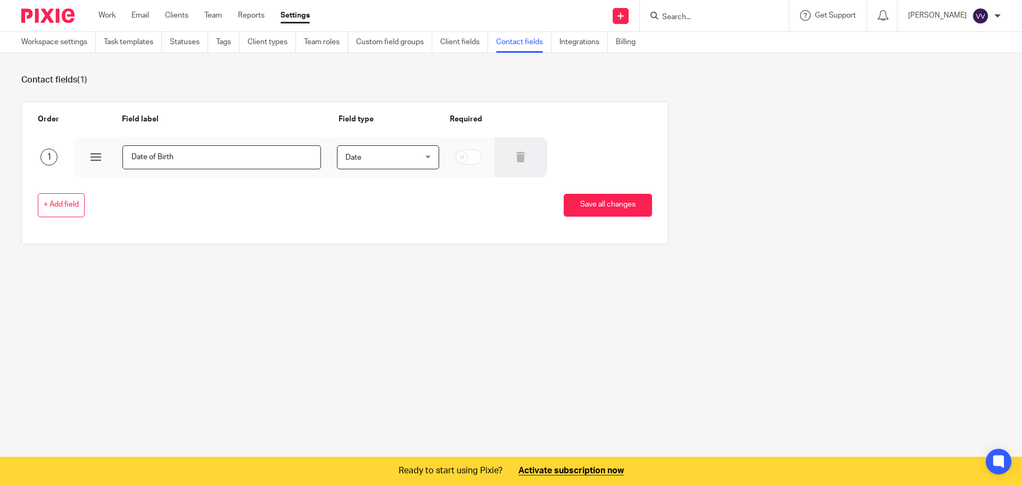
drag, startPoint x: 211, startPoint y: 159, endPoint x: 85, endPoint y: 159, distance: 126.7
click at [85, 159] on div "Date of Birth" at bounding box center [205, 157] width 263 height 40
type input "Meno a priezvisko"
click at [397, 161] on span "Date" at bounding box center [383, 157] width 75 height 22
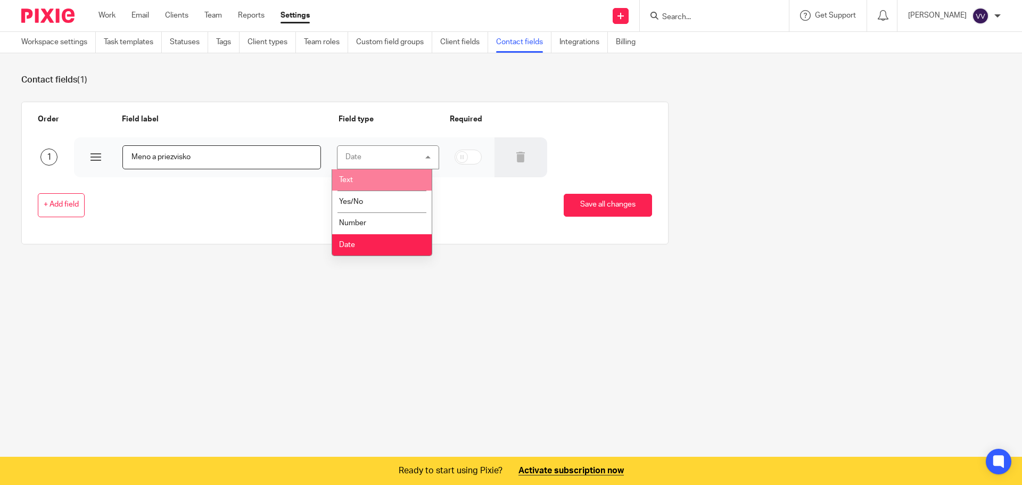
click at [385, 183] on li "Text" at bounding box center [382, 180] width 100 height 22
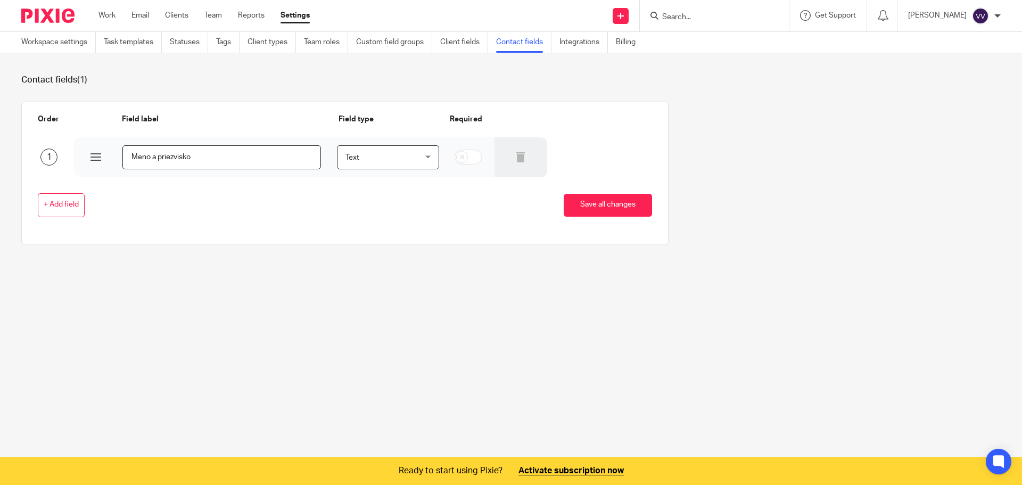
click at [462, 159] on input "checkbox" at bounding box center [468, 157] width 27 height 15
checkbox input "true"
click at [71, 196] on button "+ Add field" at bounding box center [61, 205] width 47 height 24
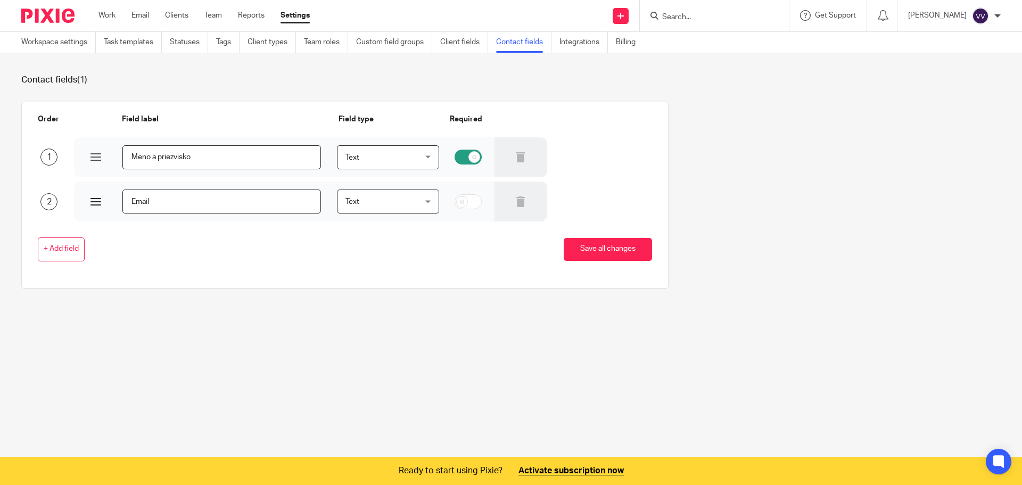
click at [133, 201] on input "Email" at bounding box center [221, 202] width 199 height 24
type input "E-mail"
click at [412, 204] on span "Text" at bounding box center [383, 201] width 75 height 22
click at [394, 218] on li "Text" at bounding box center [382, 224] width 100 height 22
click at [459, 201] on input "checkbox" at bounding box center [468, 201] width 27 height 15
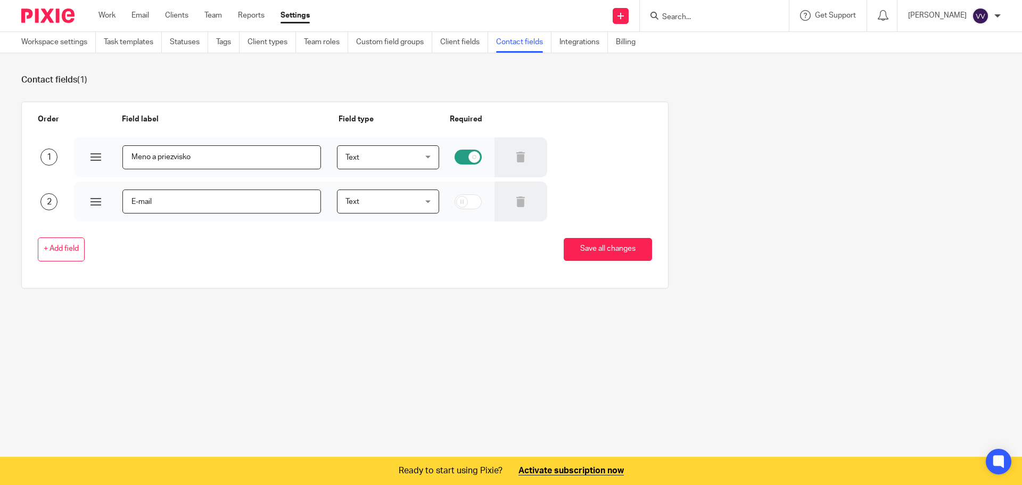
checkbox input "true"
click at [566, 249] on button "Save all changes" at bounding box center [608, 249] width 88 height 23
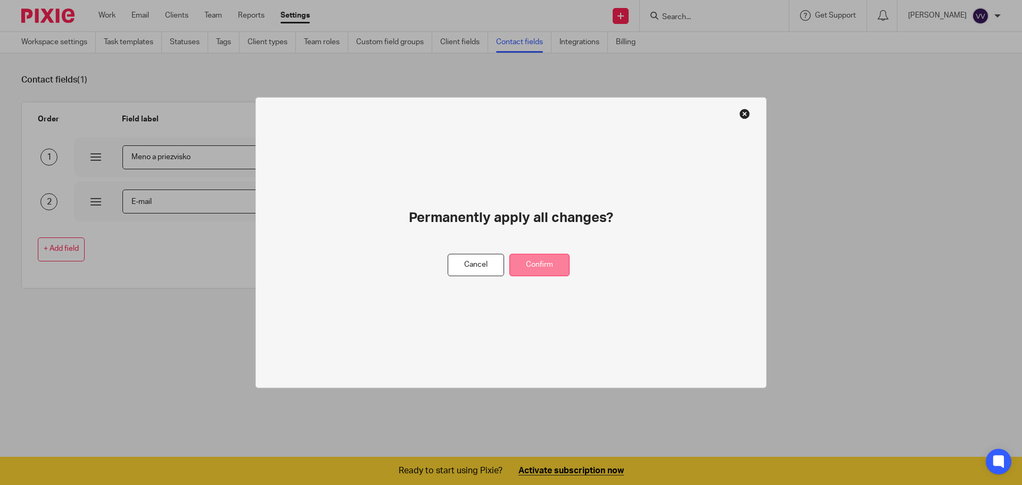
click at [532, 271] on button "Confirm" at bounding box center [539, 264] width 60 height 23
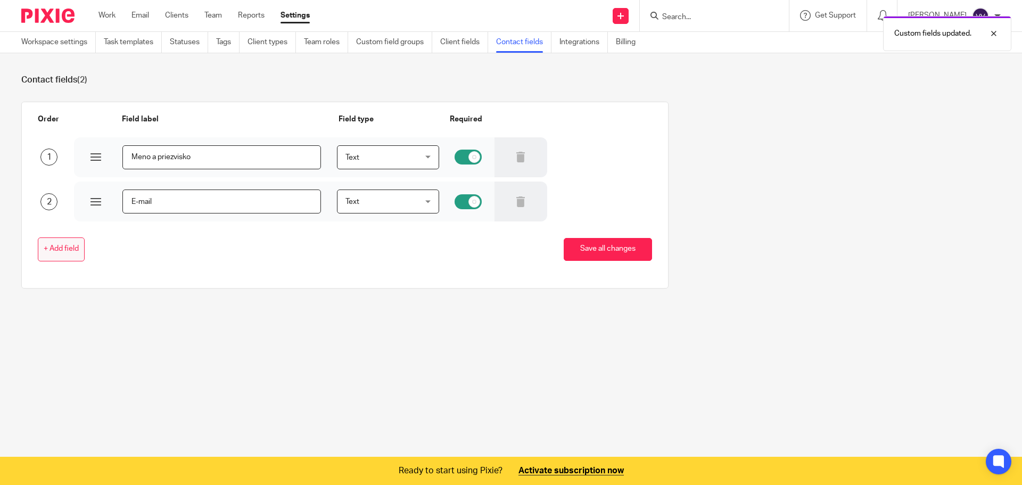
click at [68, 248] on span "+ Add field" at bounding box center [61, 249] width 35 height 9
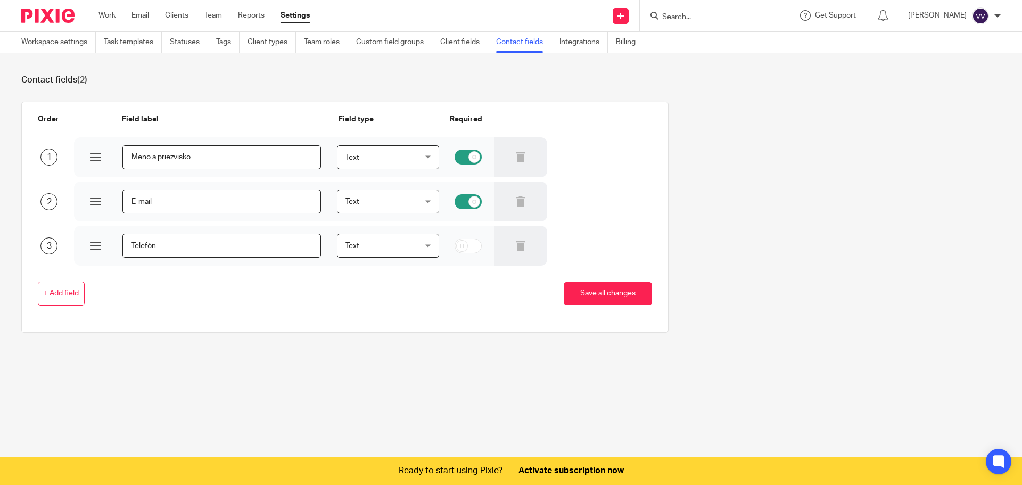
type input "Telefón"
click at [368, 247] on span "Text" at bounding box center [383, 245] width 75 height 22
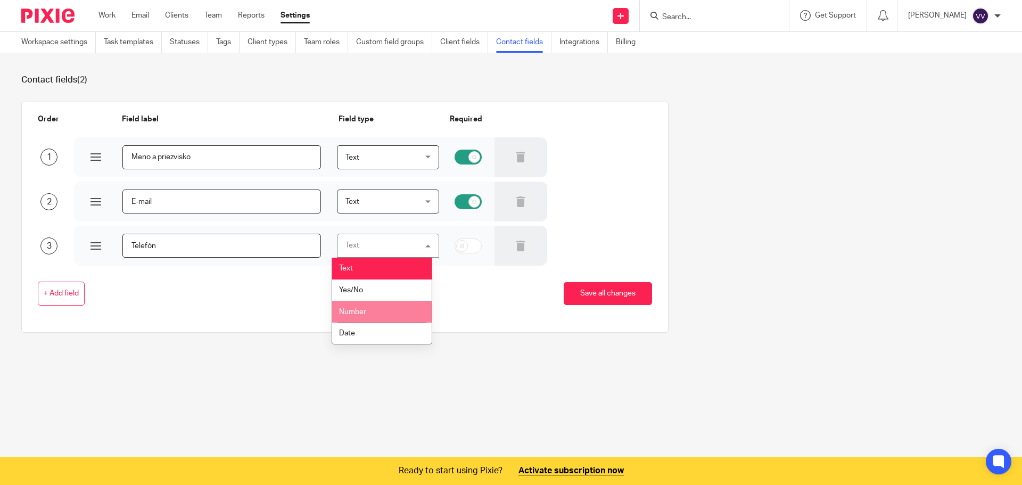
click at [369, 306] on li "Number" at bounding box center [382, 312] width 100 height 22
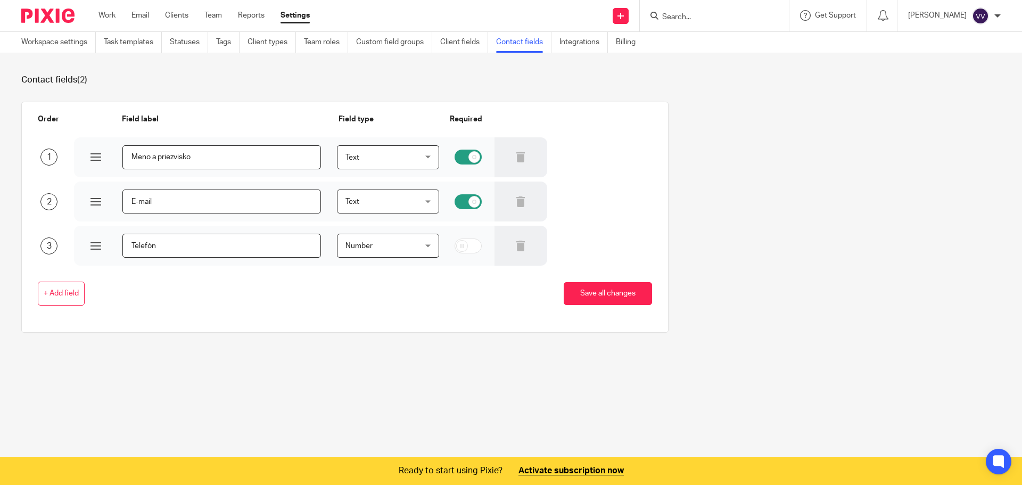
click at [462, 248] on input "checkbox" at bounding box center [468, 245] width 27 height 15
checkbox input "true"
click at [605, 290] on button "Save all changes" at bounding box center [608, 293] width 88 height 23
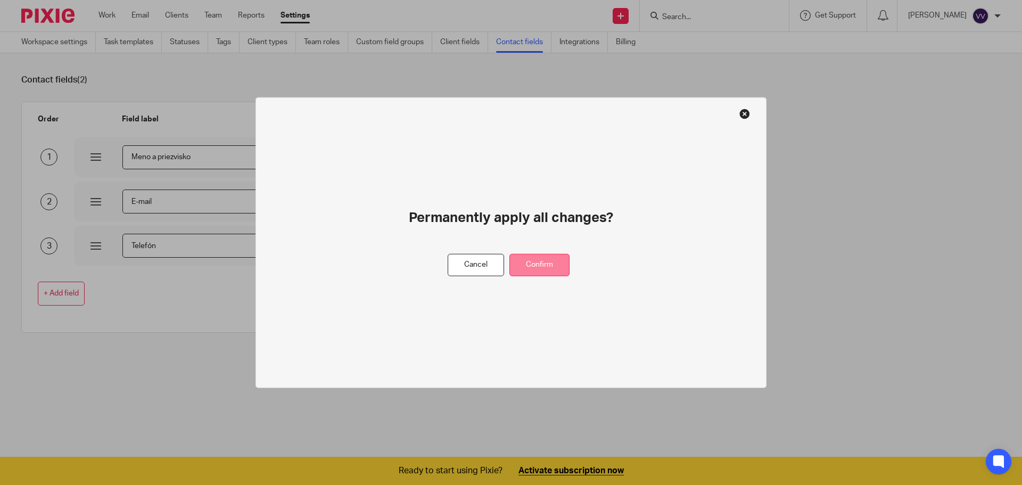
click at [554, 264] on button "Confirm" at bounding box center [539, 264] width 60 height 23
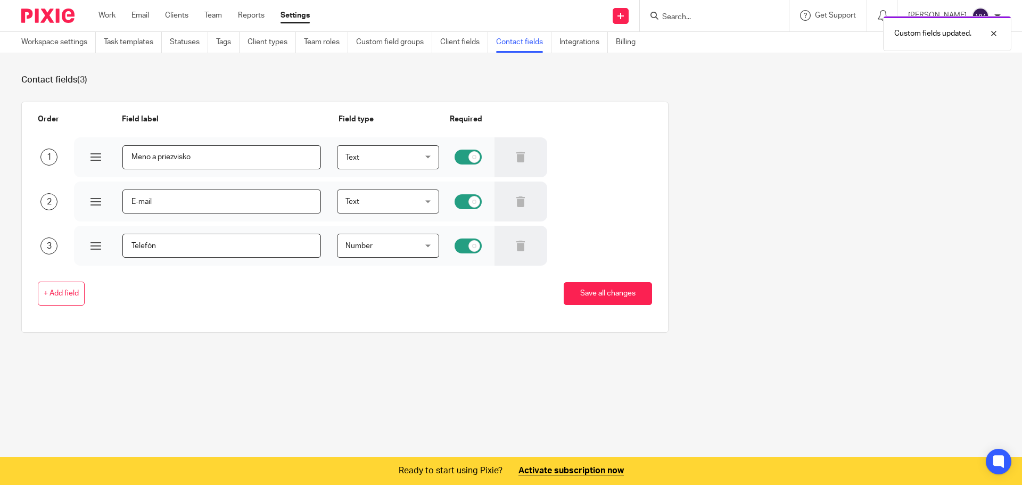
click at [576, 44] on div "Custom fields updated." at bounding box center [761, 31] width 500 height 40
click at [582, 43] on div "Custom fields updated." at bounding box center [761, 31] width 500 height 40
click at [467, 45] on link "Client fields" at bounding box center [464, 42] width 48 height 21
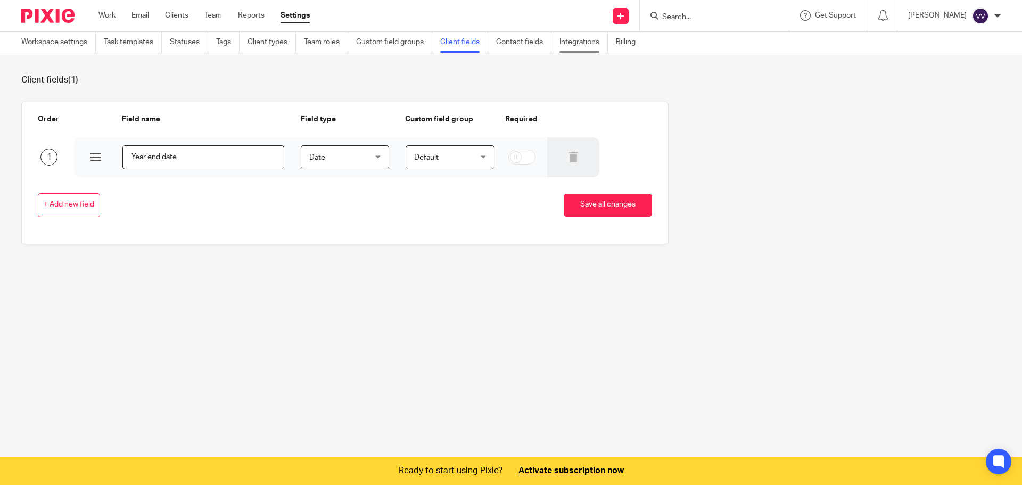
drag, startPoint x: 0, startPoint y: 0, endPoint x: 589, endPoint y: 44, distance: 590.9
click at [589, 44] on link "Integrations" at bounding box center [584, 42] width 48 height 21
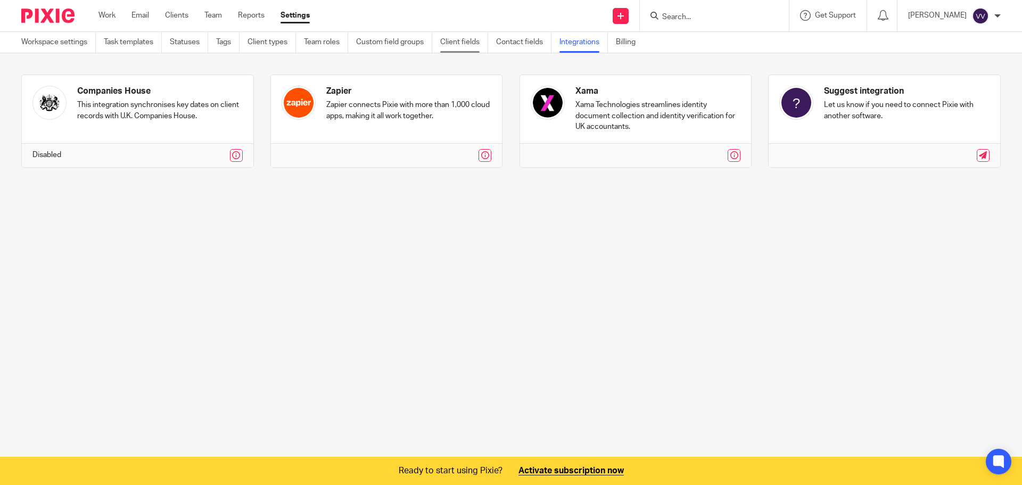
click at [476, 40] on link "Client fields" at bounding box center [464, 42] width 48 height 21
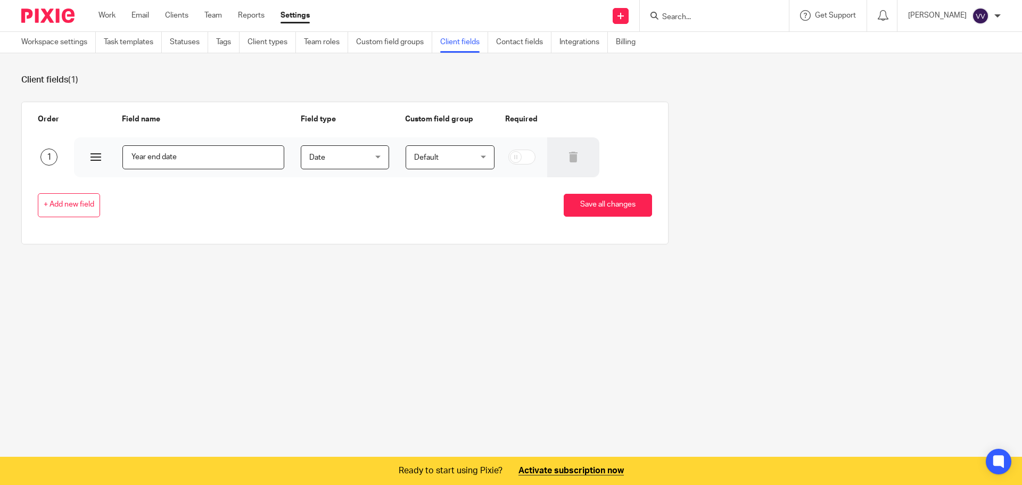
click at [186, 159] on input "Year end date" at bounding box center [203, 157] width 162 height 24
click at [436, 155] on span "Default" at bounding box center [445, 157] width 63 height 22
click at [448, 186] on input "search" at bounding box center [443, 185] width 70 height 20
click at [473, 159] on div "Default Default" at bounding box center [450, 157] width 88 height 24
click at [369, 154] on div "Date Date" at bounding box center [345, 157] width 88 height 24
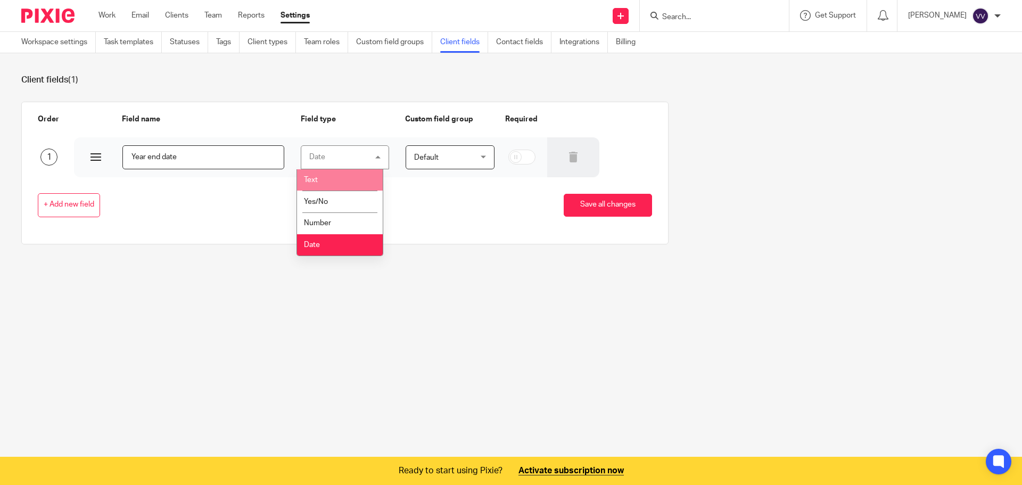
click at [250, 163] on input "Year end date" at bounding box center [203, 157] width 162 height 24
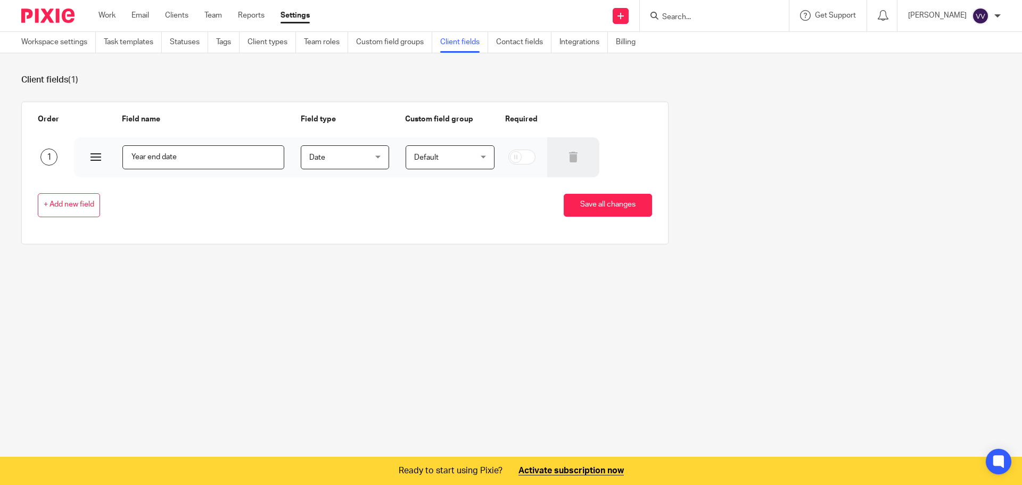
drag, startPoint x: 245, startPoint y: 162, endPoint x: 75, endPoint y: 161, distance: 169.8
click at [75, 161] on div "Year end date" at bounding box center [179, 157] width 210 height 40
type input "Platiteľ DPH"
click at [326, 154] on span "Date" at bounding box center [340, 157] width 63 height 22
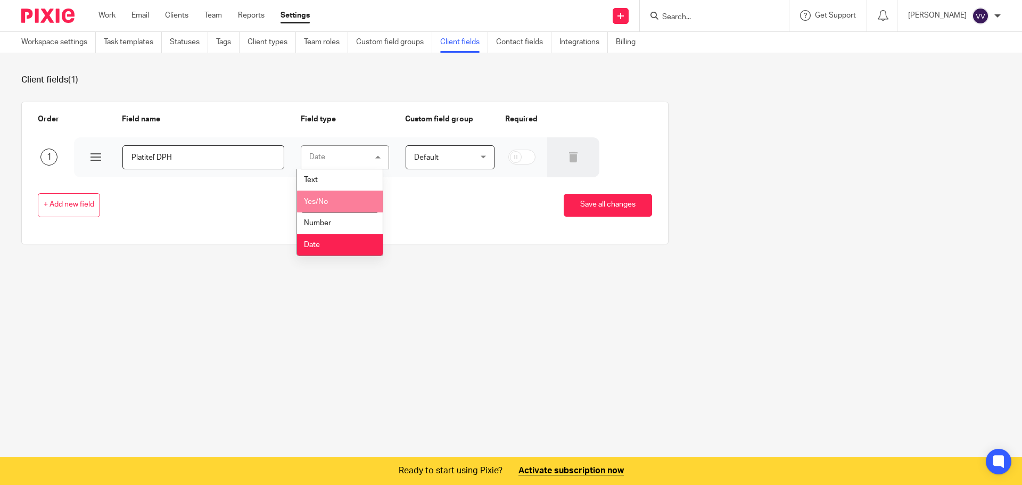
click at [325, 199] on span "Yes/No" at bounding box center [316, 201] width 24 height 7
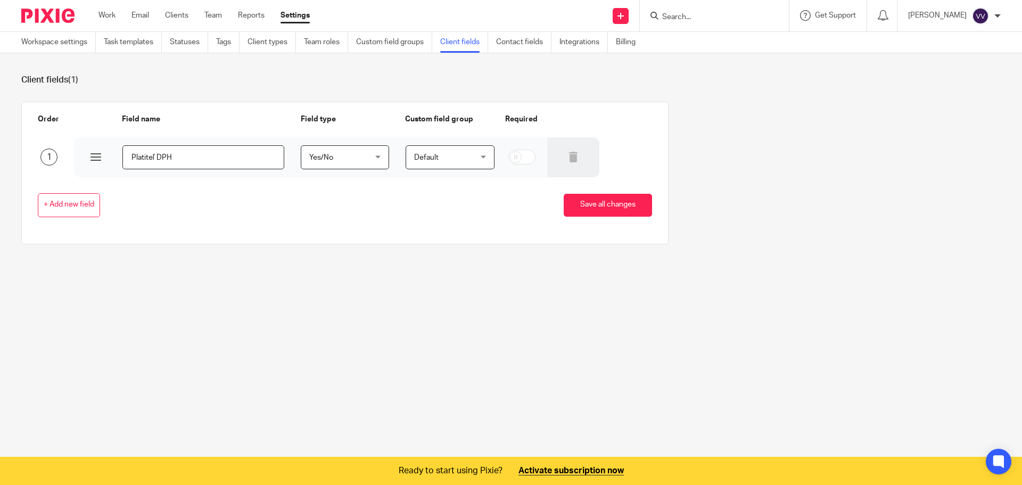
click at [517, 154] on input "checkbox" at bounding box center [521, 157] width 27 height 15
checkbox input "true"
click at [84, 204] on span "+ Add new field" at bounding box center [69, 205] width 51 height 9
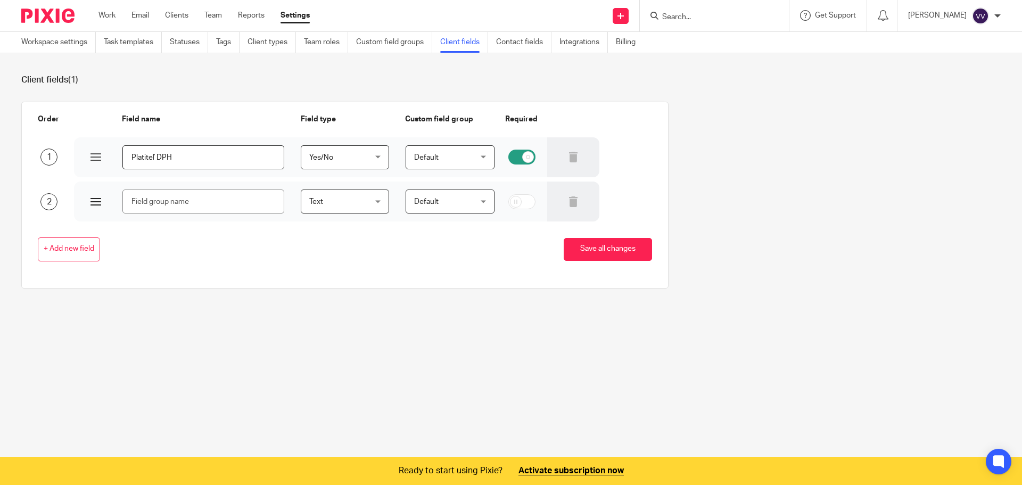
click at [178, 205] on input "text" at bounding box center [203, 202] width 162 height 24
type input "M/Q"
click at [512, 201] on input "checkbox" at bounding box center [521, 201] width 27 height 15
checkbox input "true"
click at [80, 249] on span "+ Add new field" at bounding box center [69, 249] width 51 height 9
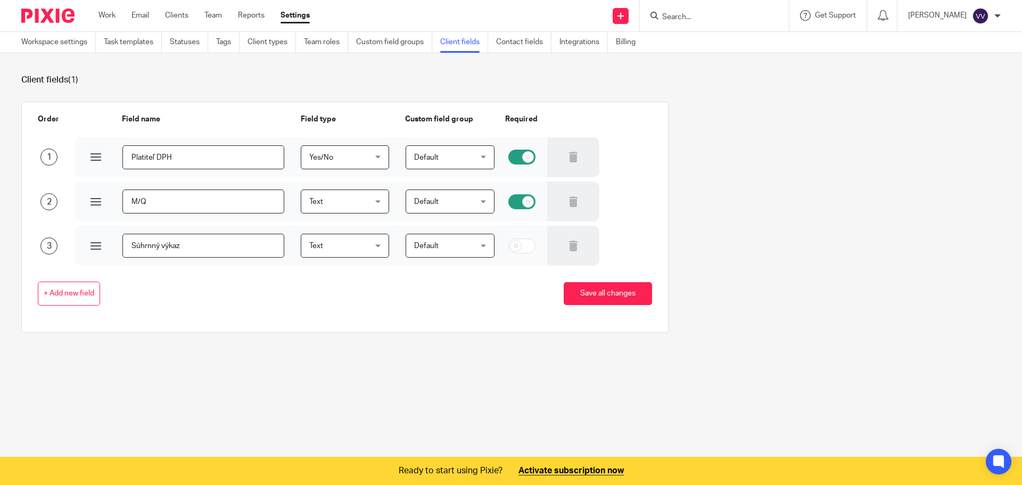
type input "Súhrnný výkaz"
click at [317, 247] on span "Text" at bounding box center [316, 245] width 14 height 7
click at [318, 285] on li "Yes/No" at bounding box center [340, 290] width 86 height 22
click at [480, 248] on div "Default Default" at bounding box center [450, 246] width 88 height 24
click at [472, 249] on div "Default Default" at bounding box center [450, 246] width 88 height 24
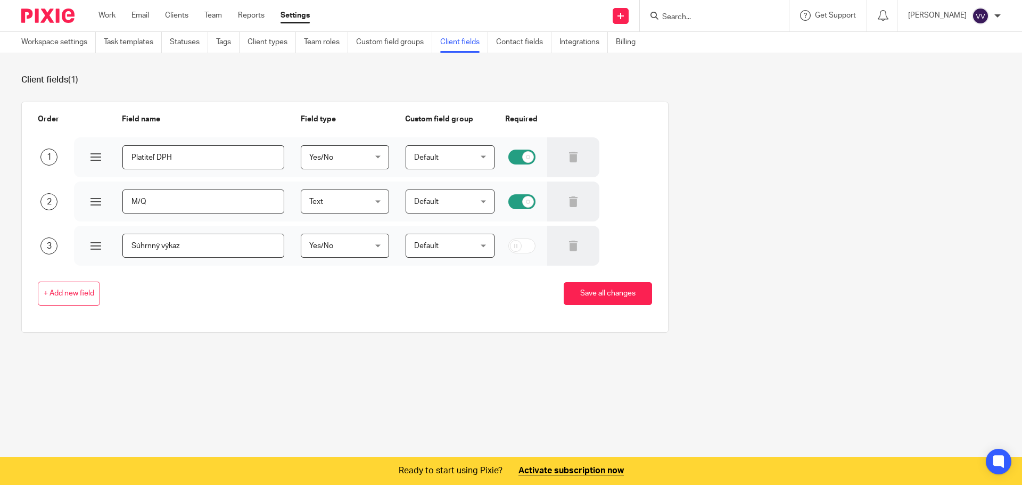
click at [515, 244] on input "checkbox" at bounding box center [521, 245] width 27 height 15
checkbox input "true"
click at [579, 295] on button "Save all changes" at bounding box center [608, 293] width 88 height 23
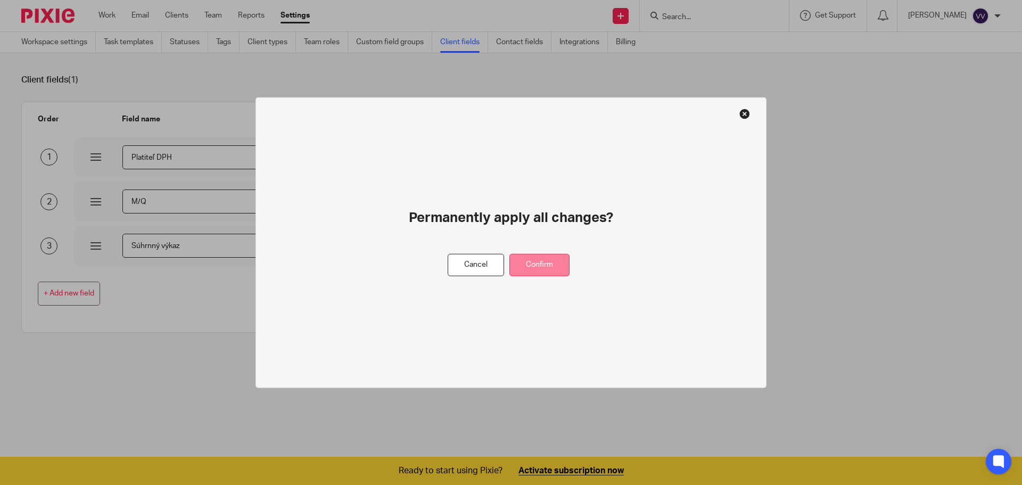
click at [542, 263] on button "Confirm" at bounding box center [539, 264] width 60 height 23
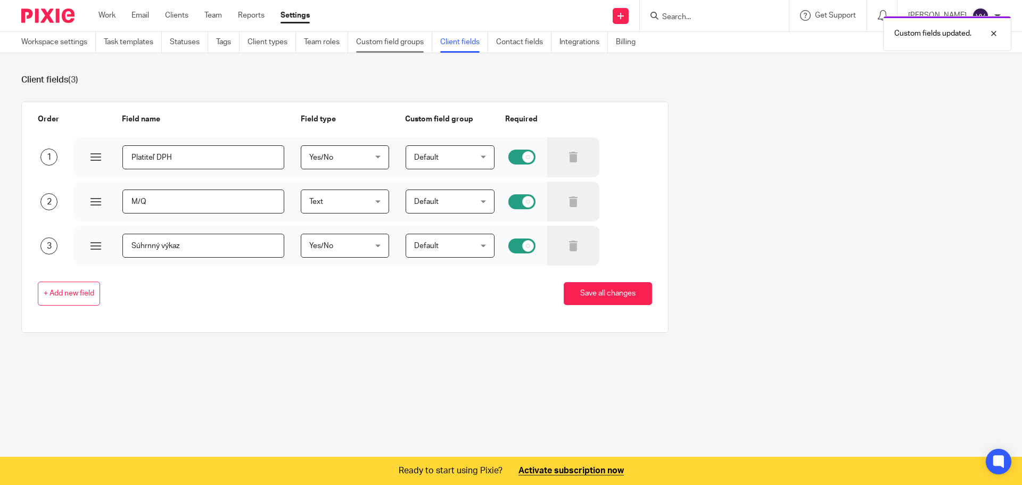
click at [422, 46] on link "Custom field groups" at bounding box center [394, 42] width 76 height 21
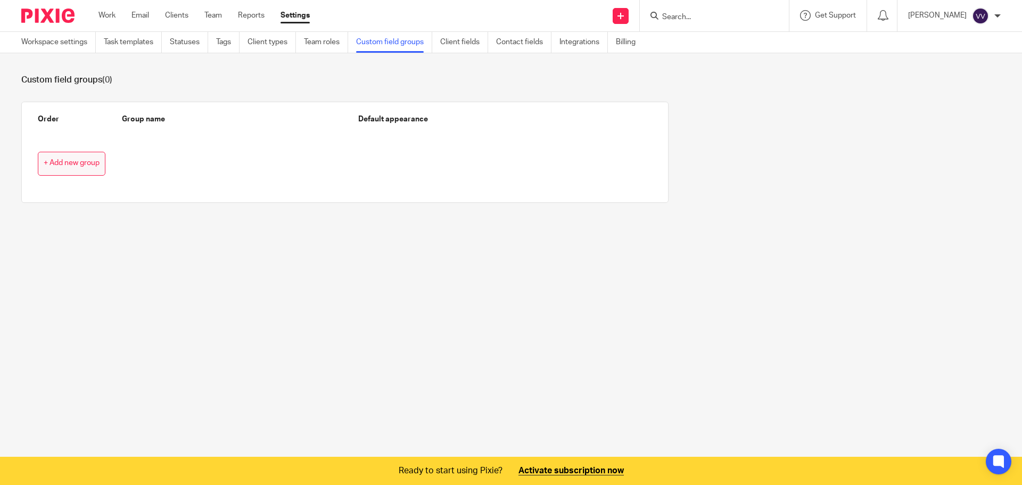
click at [77, 165] on span "+ Add new group" at bounding box center [72, 163] width 56 height 9
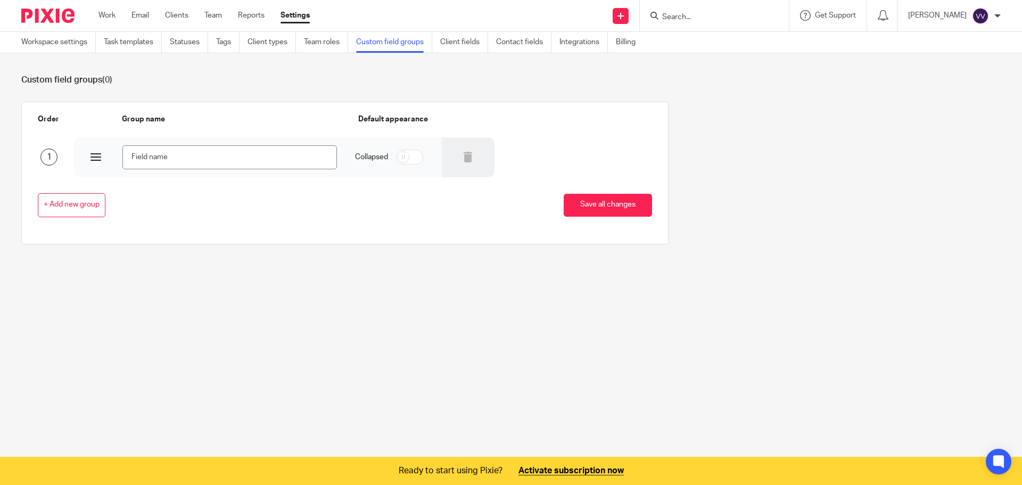
click at [91, 156] on div at bounding box center [96, 157] width 11 height 11
click at [200, 160] on input "text" at bounding box center [229, 157] width 215 height 24
type input "Poznamky"
click at [406, 155] on input "checkbox" at bounding box center [409, 157] width 27 height 15
checkbox input "true"
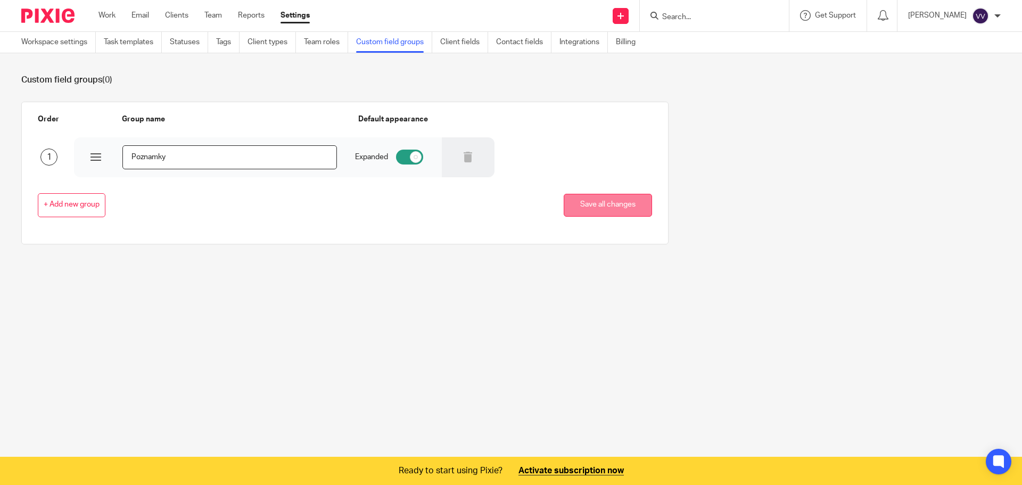
click at [577, 202] on button "Save all changes" at bounding box center [608, 205] width 88 height 23
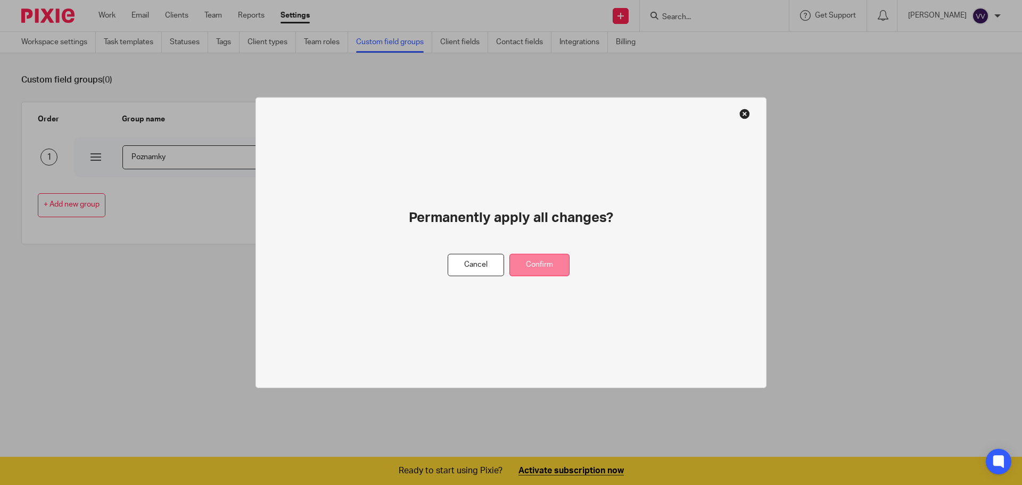
click at [534, 264] on button "Confirm" at bounding box center [539, 264] width 60 height 23
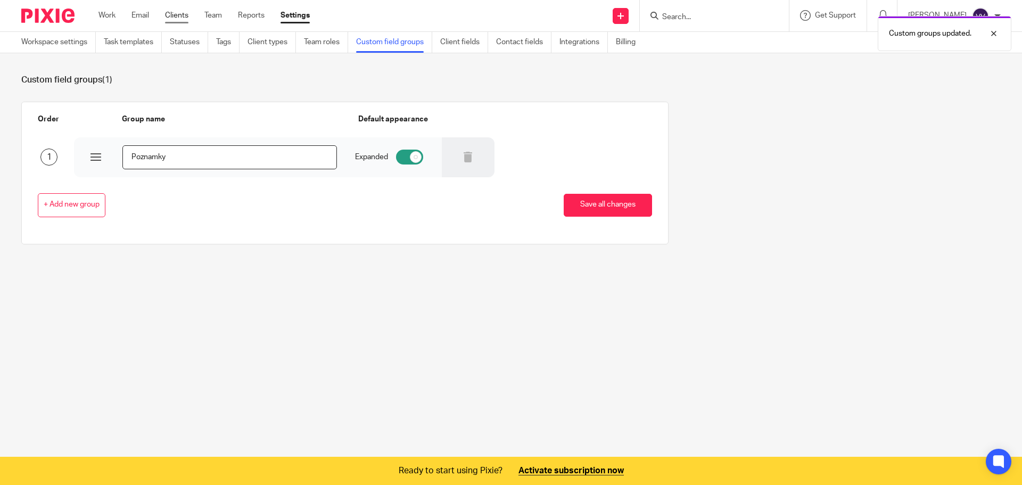
click at [170, 15] on link "Clients" at bounding box center [176, 15] width 23 height 11
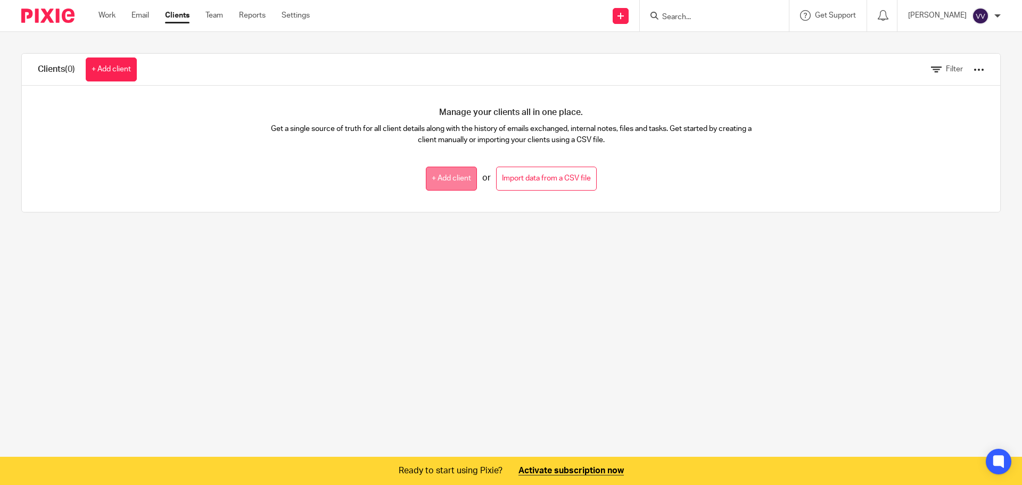
click at [437, 177] on link "+ Add client" at bounding box center [451, 179] width 51 height 24
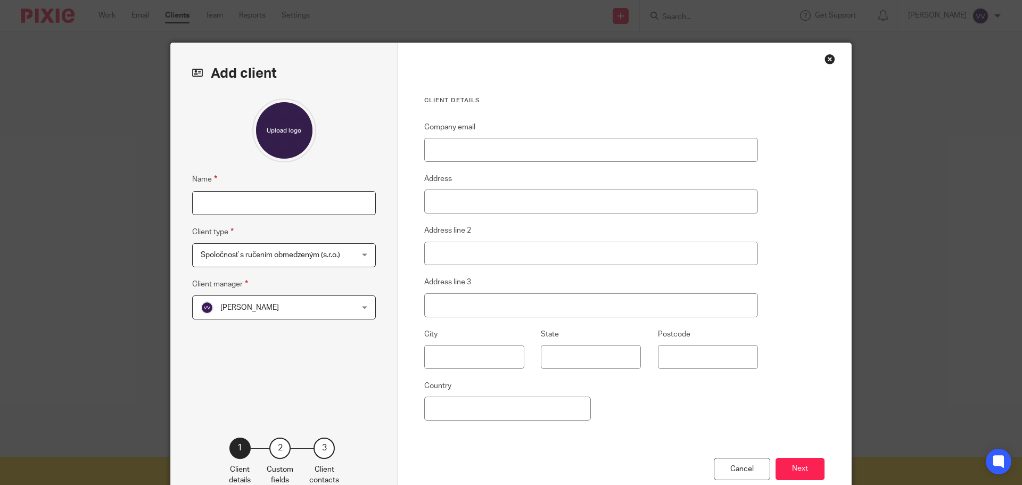
click at [297, 200] on input "Name" at bounding box center [284, 203] width 184 height 24
type input "Vivantina s.r.o."
click at [325, 312] on span "[PERSON_NAME]" at bounding box center [270, 307] width 139 height 22
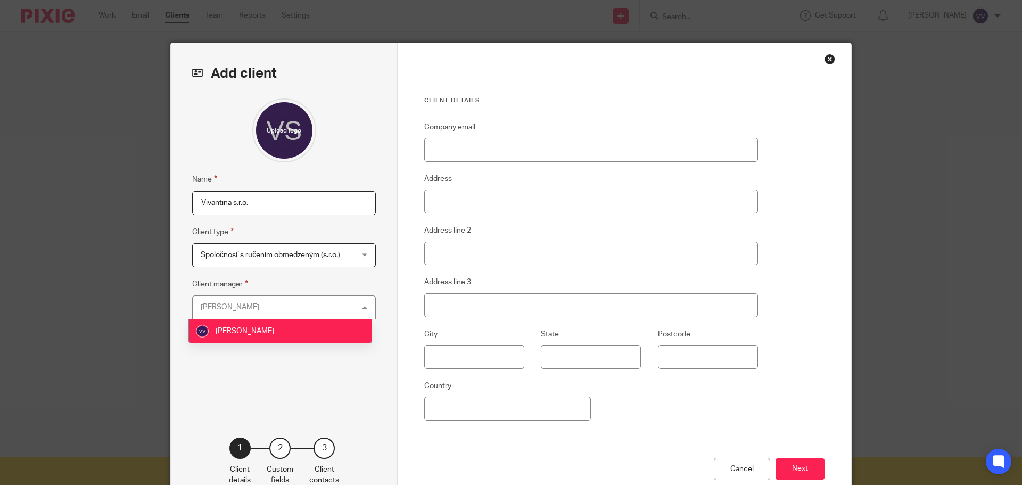
click at [325, 312] on div "[PERSON_NAME] [PERSON_NAME]" at bounding box center [284, 307] width 184 height 24
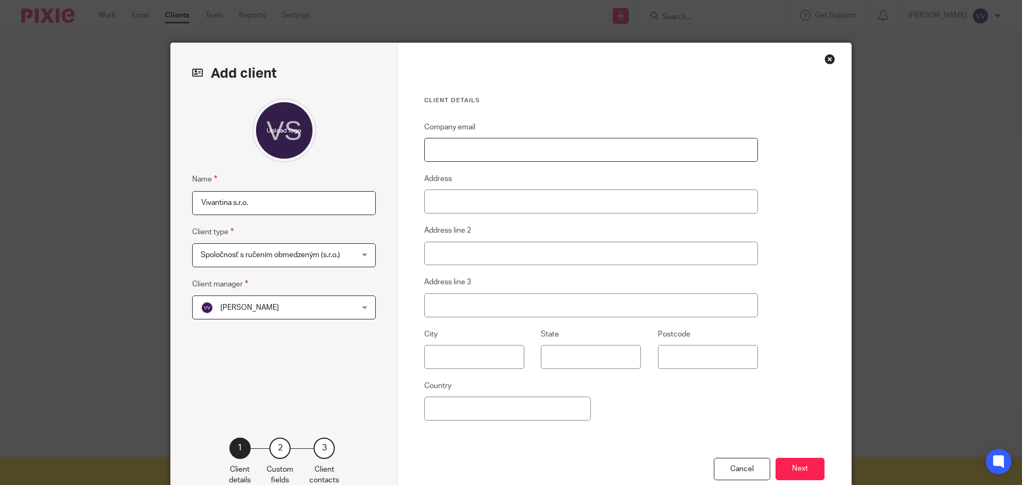
click at [468, 159] on input "Company email" at bounding box center [591, 150] width 334 height 24
type input "v"
type input "[PERSON_NAME][EMAIL_ADDRESS][DOMAIN_NAME]"
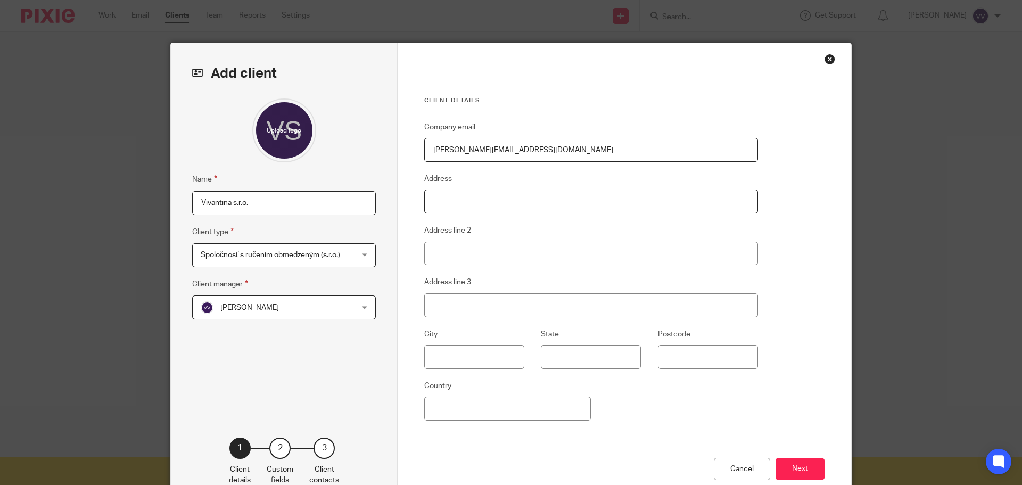
click at [474, 200] on input "Address" at bounding box center [591, 202] width 334 height 24
type input "dfa"
click at [470, 357] on input "text" at bounding box center [474, 357] width 100 height 24
type input "dfa"
click at [551, 360] on input "State" at bounding box center [591, 357] width 100 height 24
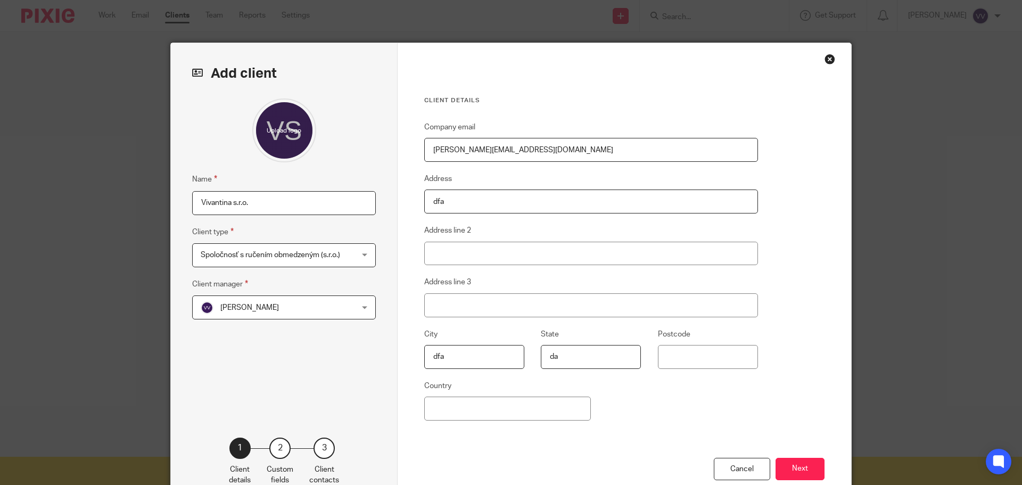
type input "da"
click at [663, 358] on input "Postcode" at bounding box center [708, 357] width 100 height 24
type input "dfa"
click at [530, 414] on input "Country" at bounding box center [507, 409] width 167 height 24
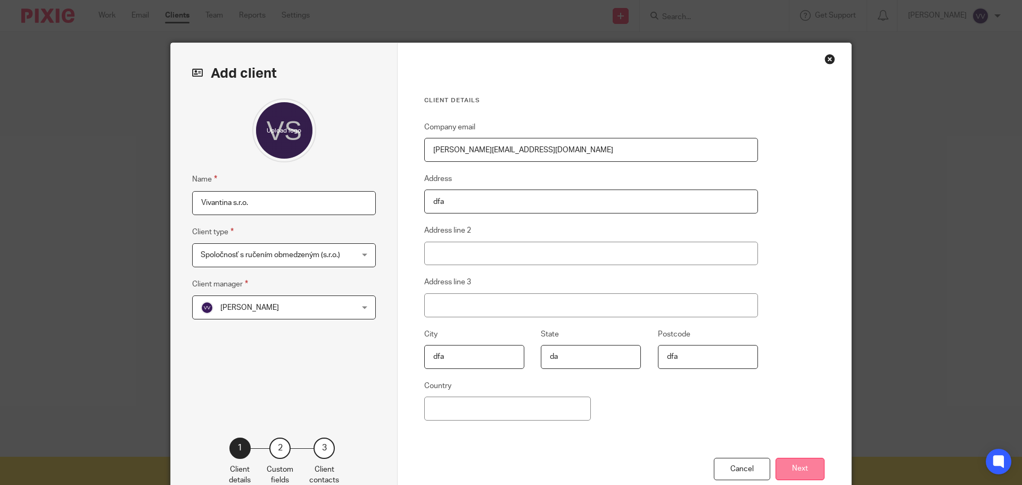
click at [799, 463] on button "Next" at bounding box center [800, 469] width 49 height 23
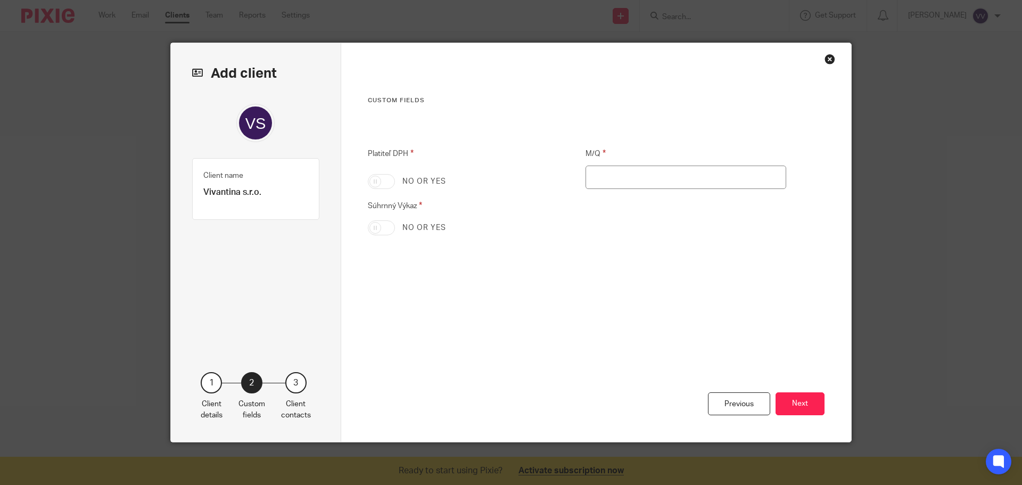
click at [377, 180] on input "Platiteľ DPH" at bounding box center [381, 181] width 27 height 15
checkbox input "true"
click at [598, 178] on input "M/Q" at bounding box center [686, 178] width 201 height 24
type input "M"
click at [383, 224] on input "Súhrnný Výkaz" at bounding box center [381, 227] width 27 height 15
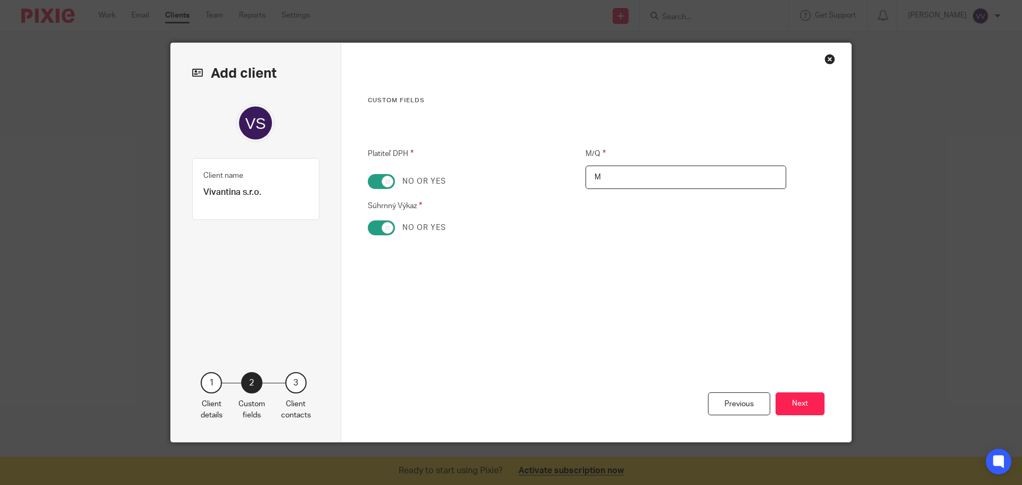
click at [375, 231] on input "Súhrnný Výkaz" at bounding box center [381, 227] width 27 height 15
click at [410, 226] on label "No or yes" at bounding box center [424, 228] width 44 height 11
click at [395, 226] on input "Súhrnný Výkaz" at bounding box center [381, 227] width 27 height 15
click at [415, 226] on label "No or yes" at bounding box center [424, 228] width 44 height 11
click at [395, 226] on input "Súhrnný Výkaz" at bounding box center [381, 227] width 27 height 15
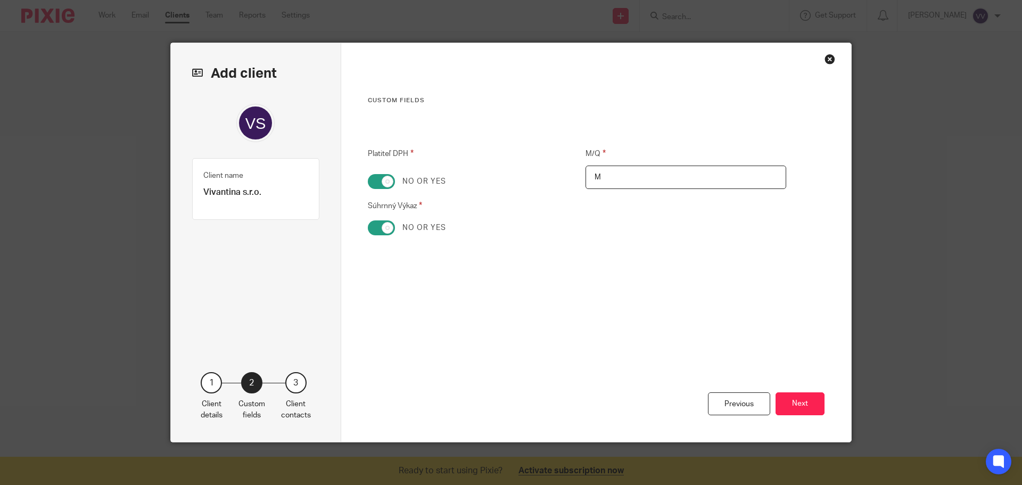
checkbox input "false"
click at [809, 410] on button "Next" at bounding box center [800, 403] width 49 height 23
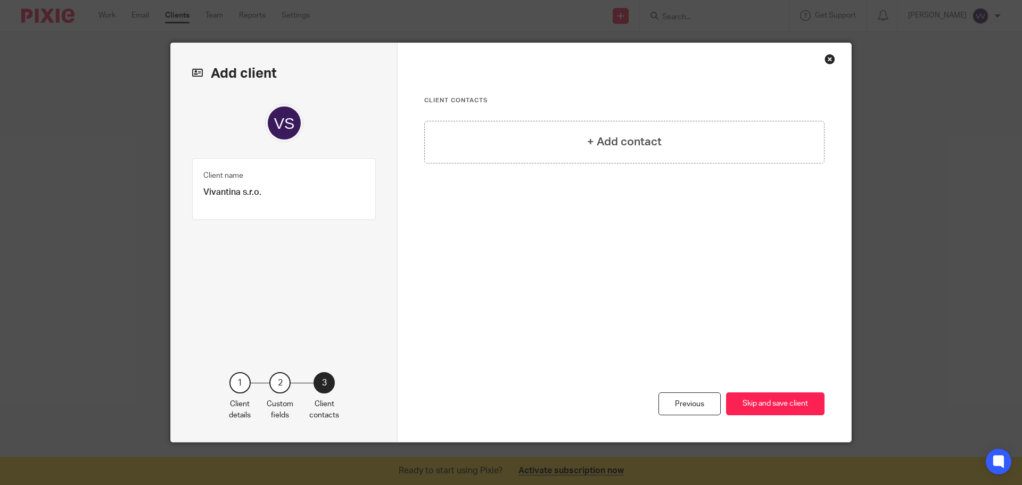
click at [809, 410] on button "Skip and save client" at bounding box center [775, 403] width 98 height 23
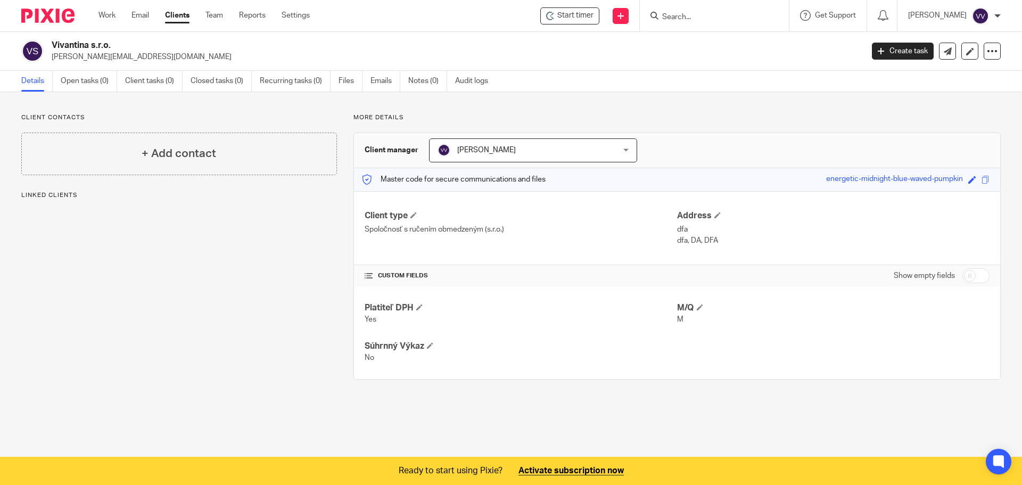
click at [971, 277] on input "checkbox" at bounding box center [976, 275] width 27 height 15
click at [964, 276] on input "checkbox" at bounding box center [976, 275] width 27 height 15
checkbox input "false"
click at [356, 78] on link "Files" at bounding box center [351, 81] width 24 height 21
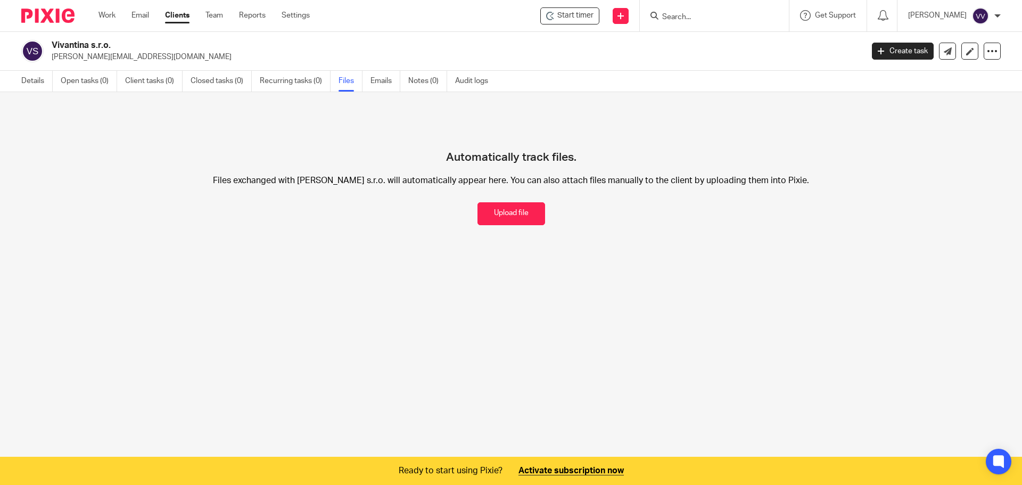
click at [483, 225] on button "Upload file" at bounding box center [512, 213] width 68 height 23
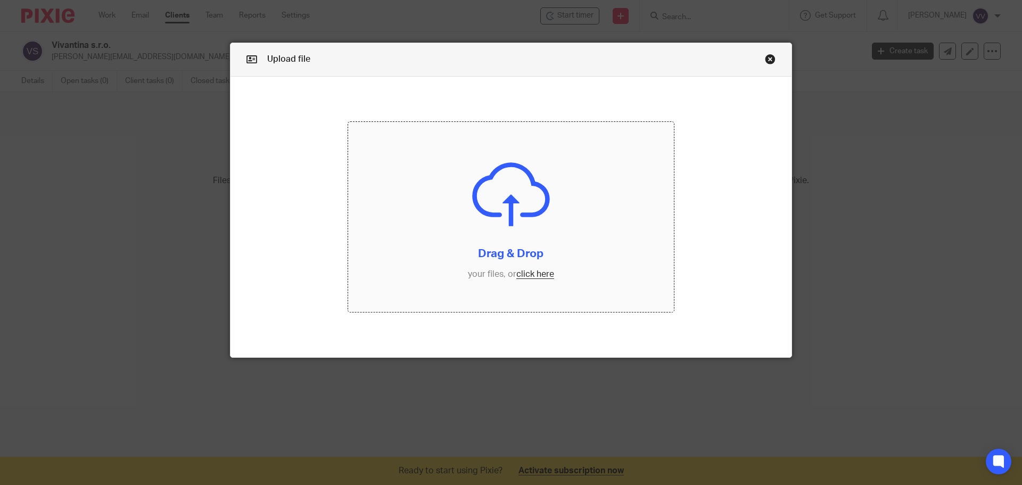
click at [482, 223] on input "file" at bounding box center [511, 217] width 326 height 191
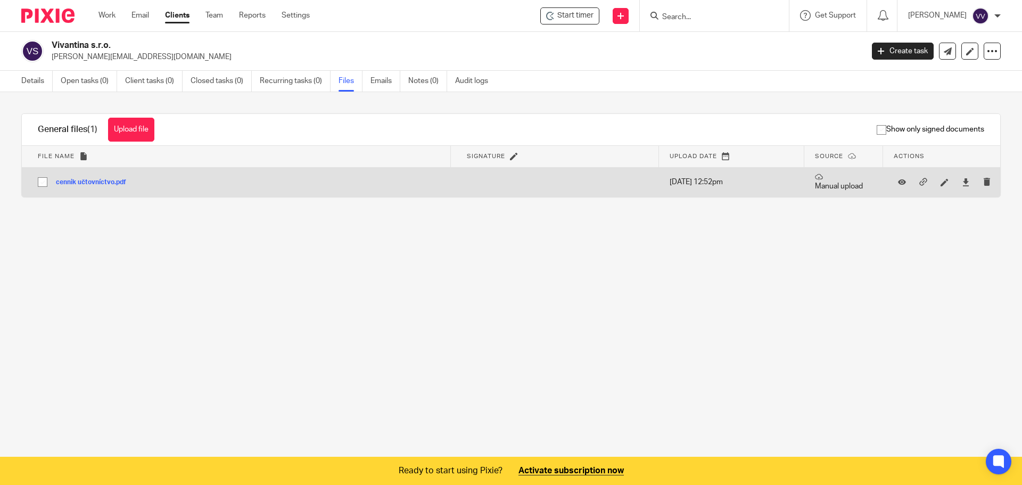
click at [108, 184] on button "cennik učtovníctvo.pdf" at bounding box center [95, 182] width 78 height 7
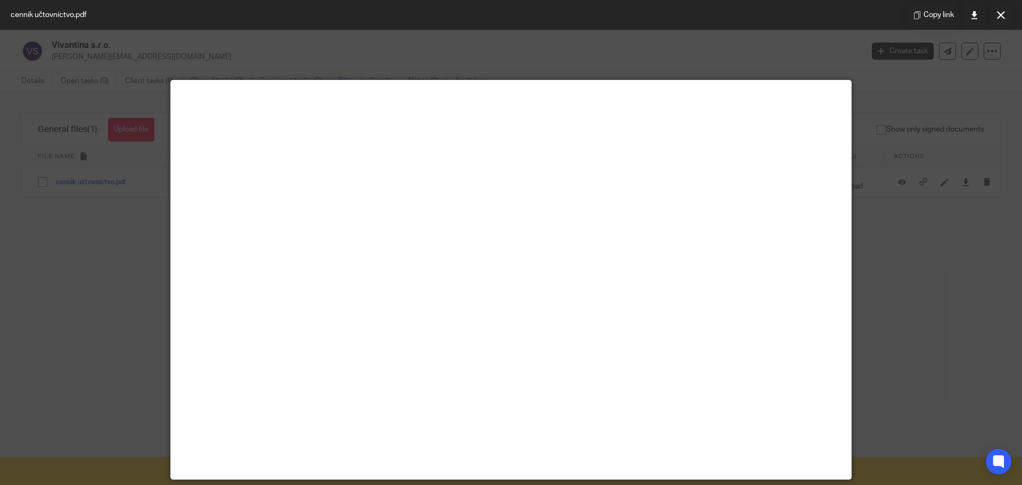
click at [892, 247] on div at bounding box center [511, 242] width 1022 height 485
click at [892, 243] on div at bounding box center [511, 242] width 1022 height 485
click at [935, 319] on div at bounding box center [511, 242] width 1022 height 485
click at [51, 227] on div at bounding box center [511, 242] width 1022 height 485
click at [874, 130] on div at bounding box center [511, 242] width 1022 height 485
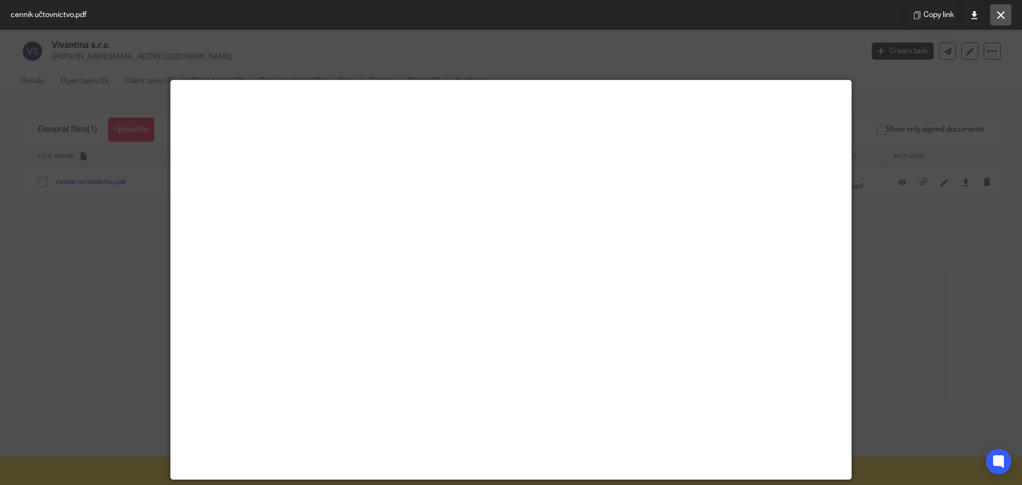
click at [999, 15] on icon at bounding box center [1001, 15] width 8 height 8
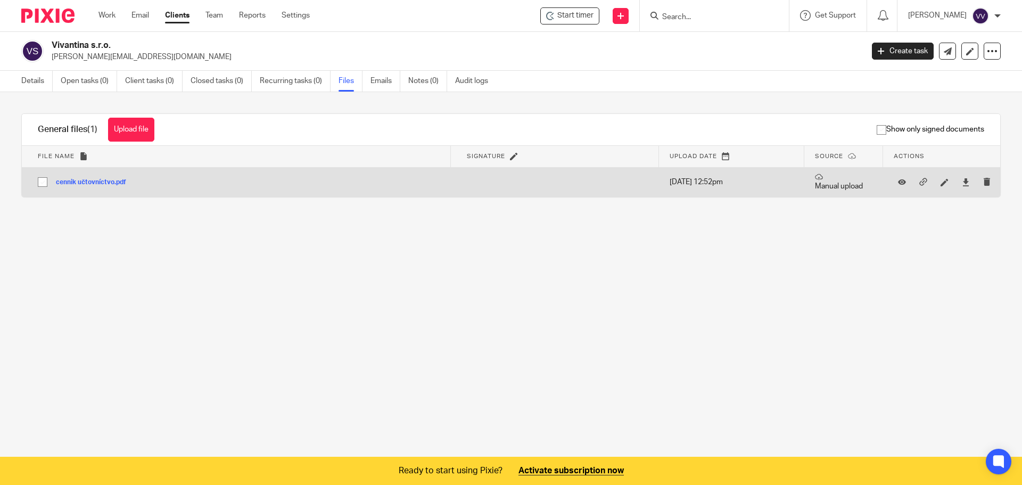
click at [511, 178] on td at bounding box center [555, 182] width 208 height 30
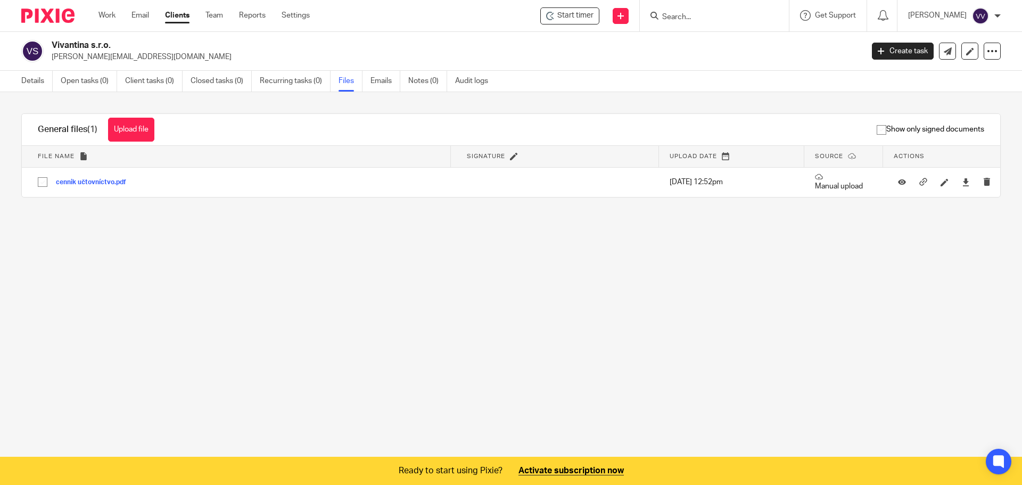
click at [528, 151] on th "Signature" at bounding box center [555, 156] width 208 height 21
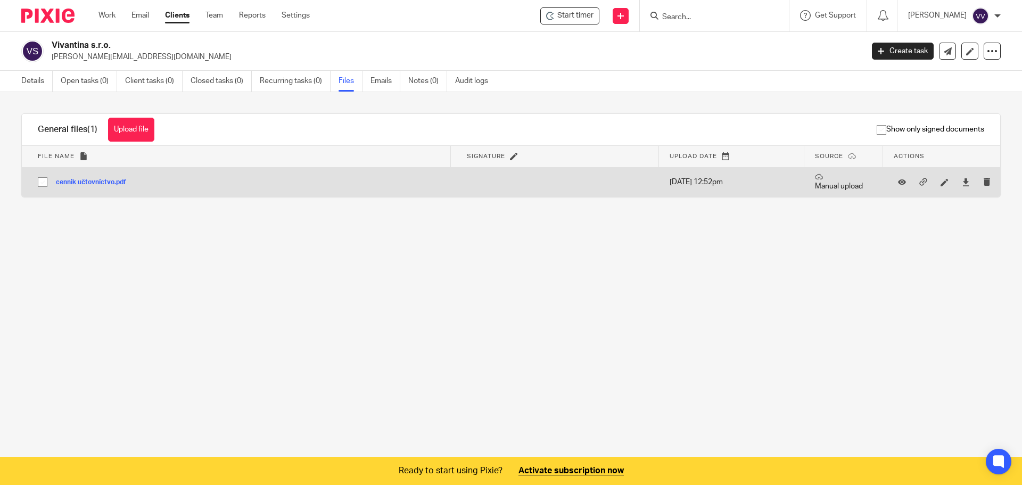
click at [815, 185] on p "Manual upload" at bounding box center [843, 182] width 57 height 19
click at [41, 183] on input "checkbox" at bounding box center [42, 182] width 20 height 20
click at [39, 179] on input "checkbox" at bounding box center [42, 182] width 20 height 20
checkbox input "false"
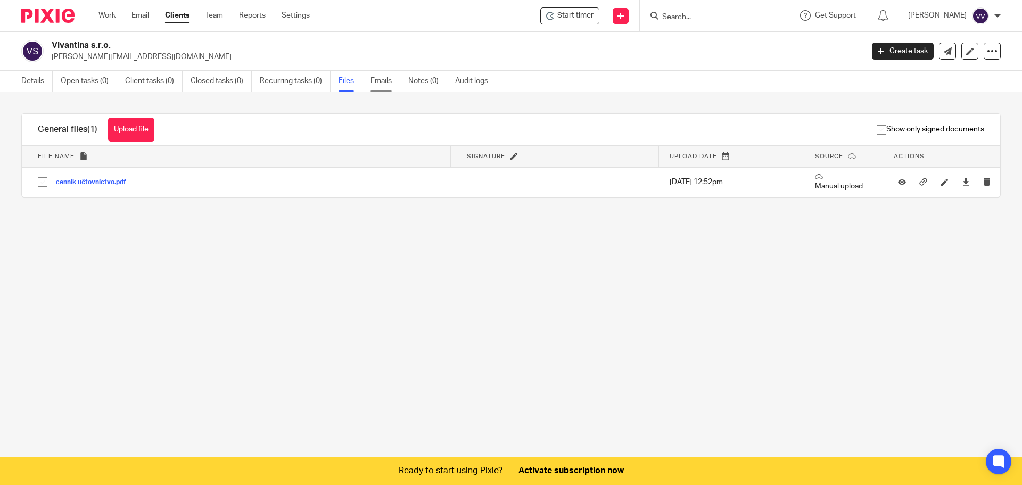
click at [391, 85] on link "Emails" at bounding box center [386, 81] width 30 height 21
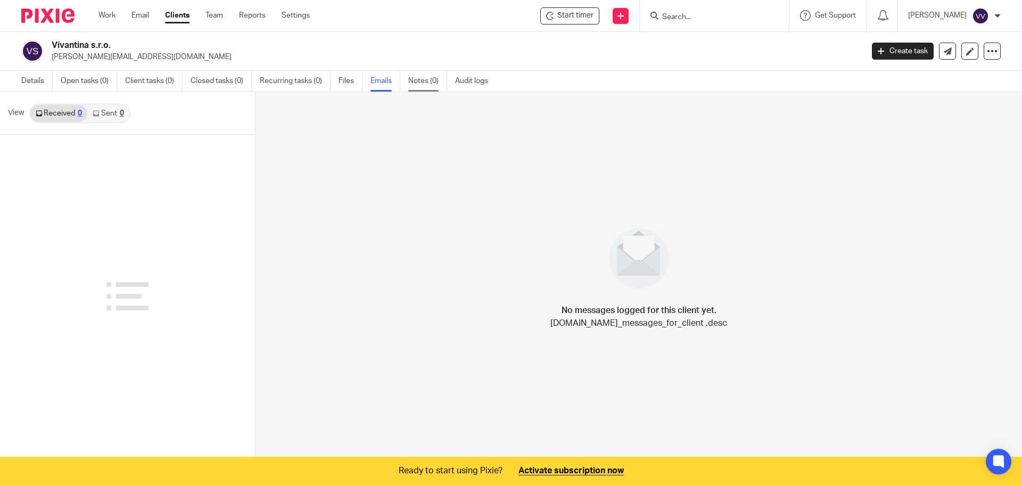
click at [418, 84] on link "Notes (0)" at bounding box center [427, 81] width 39 height 21
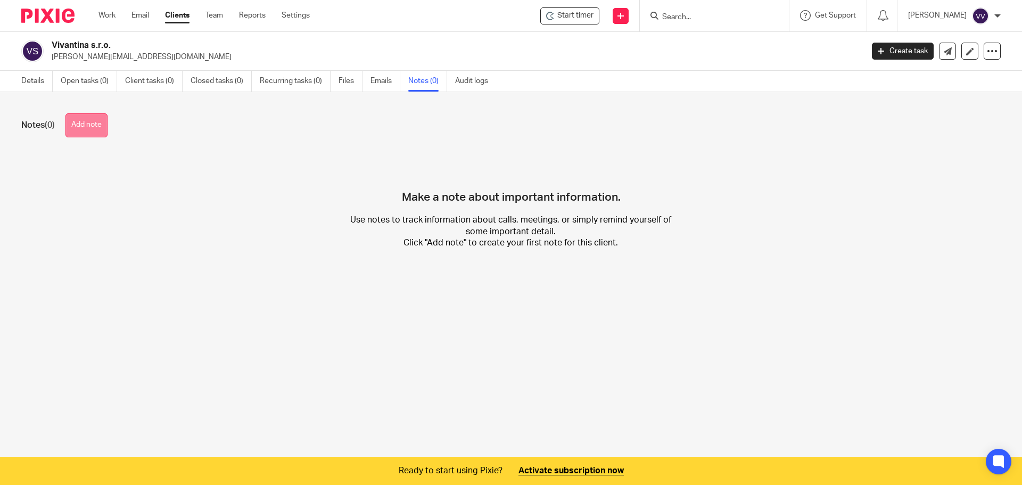
click at [96, 131] on button "Add note" at bounding box center [86, 125] width 42 height 24
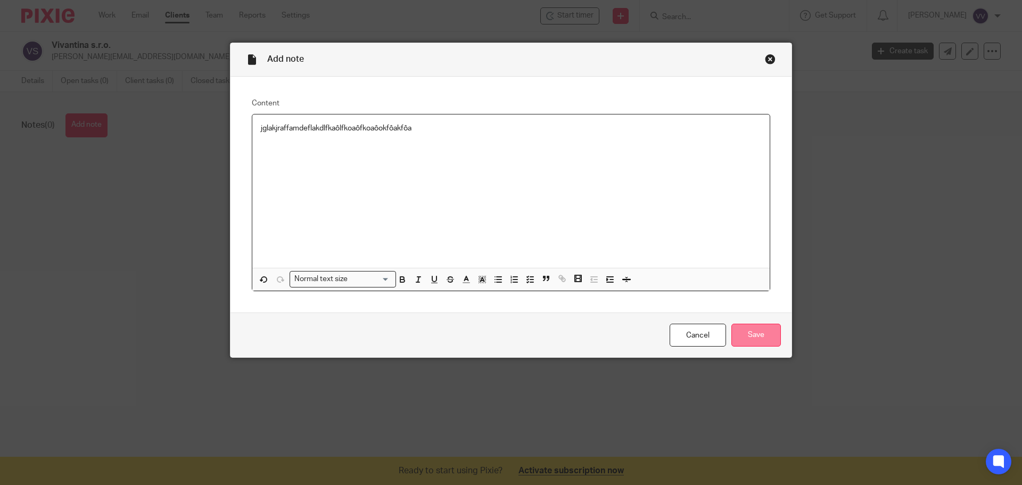
click at [750, 340] on input "Save" at bounding box center [756, 335] width 50 height 23
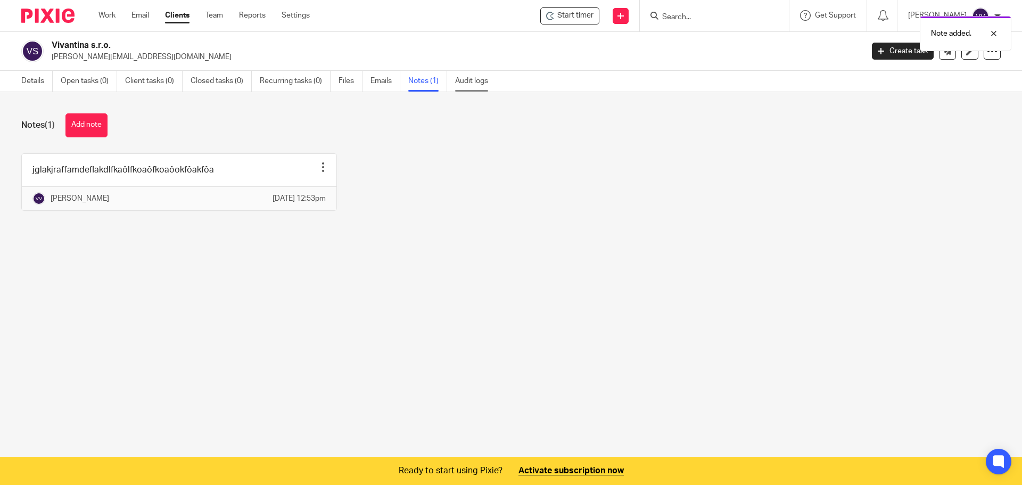
click at [467, 81] on link "Audit logs" at bounding box center [475, 81] width 41 height 21
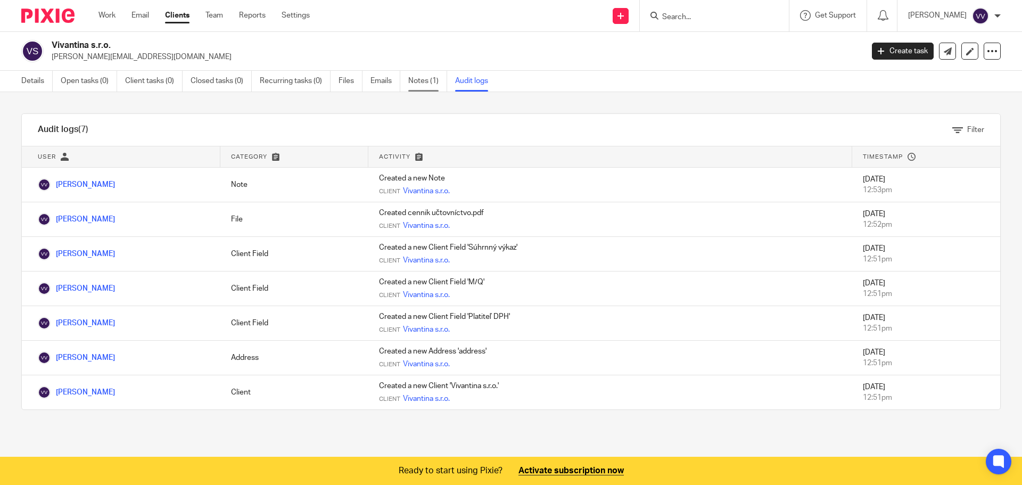
click at [420, 81] on link "Notes (1)" at bounding box center [427, 81] width 39 height 21
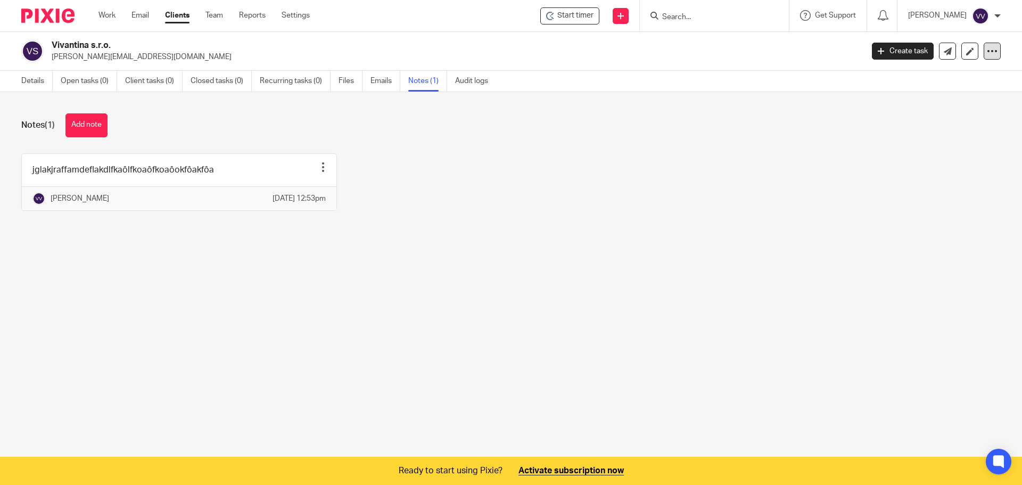
click at [987, 52] on icon at bounding box center [992, 51] width 11 height 11
click at [966, 53] on icon at bounding box center [970, 51] width 8 height 8
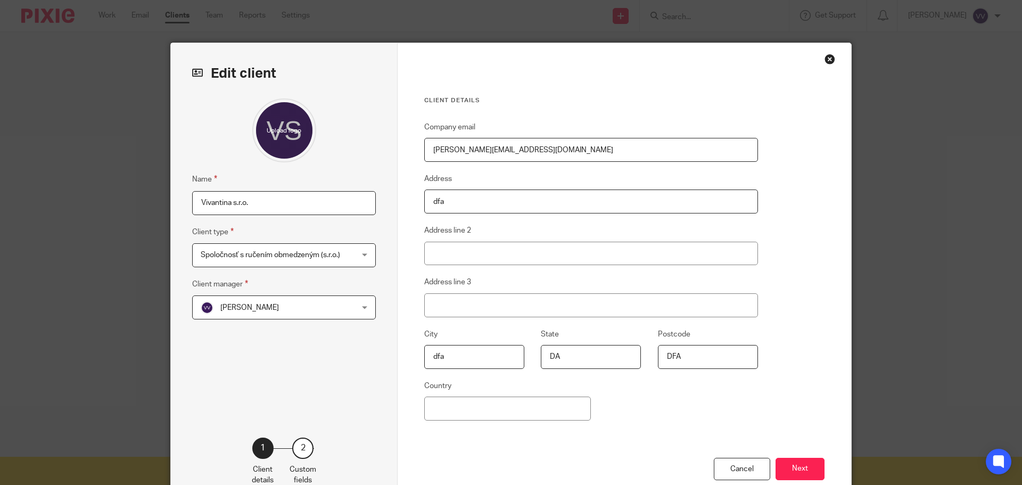
click at [826, 61] on div "Close this dialog window" at bounding box center [830, 59] width 11 height 11
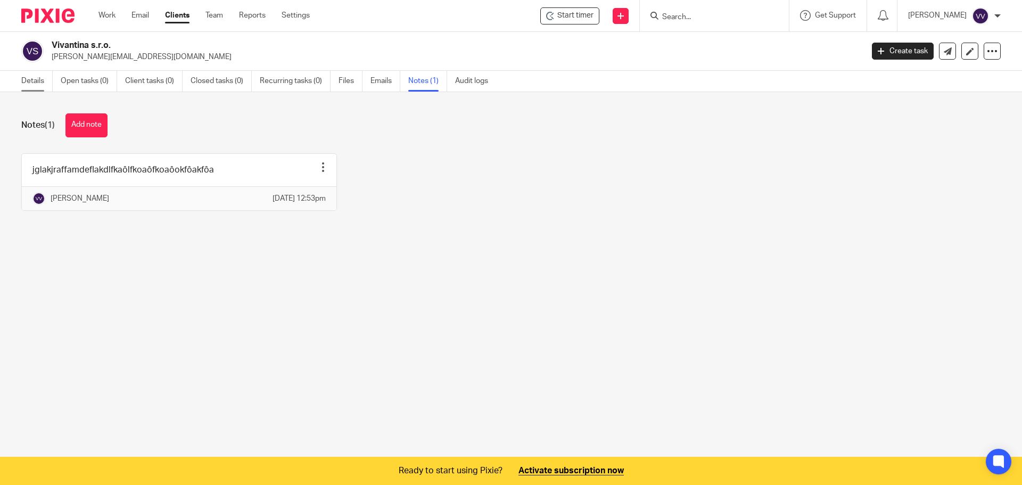
click at [35, 85] on link "Details" at bounding box center [36, 81] width 31 height 21
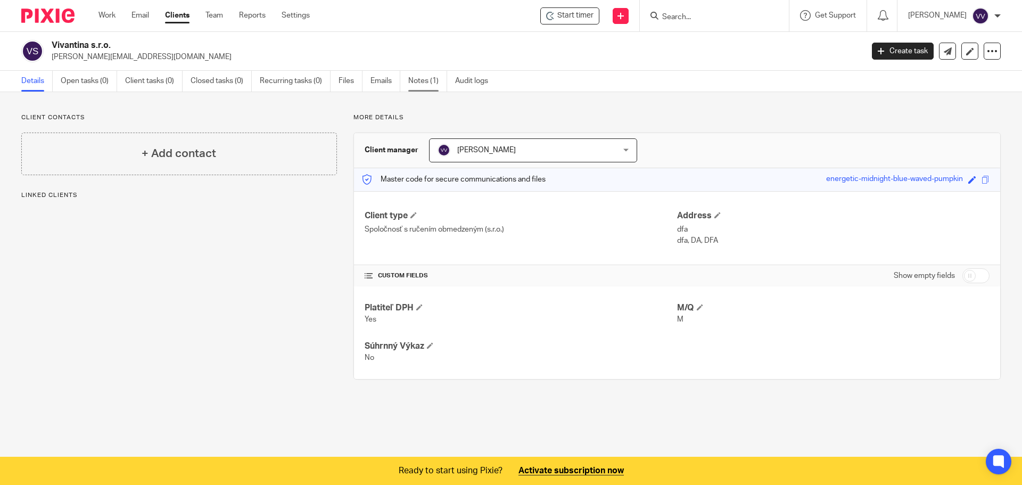
click at [431, 83] on link "Notes (1)" at bounding box center [427, 81] width 39 height 21
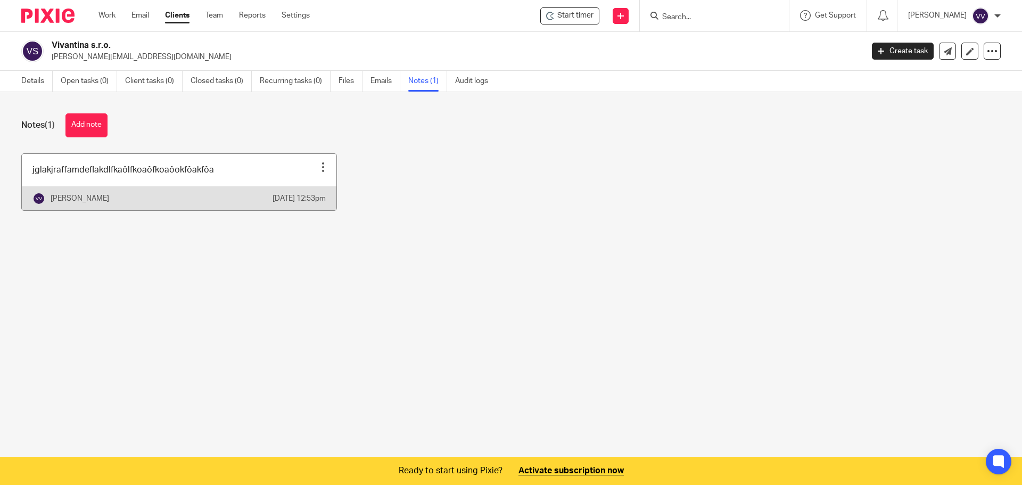
click at [318, 167] on div at bounding box center [323, 167] width 11 height 11
click at [307, 192] on span "Pin note" at bounding box center [296, 193] width 28 height 7
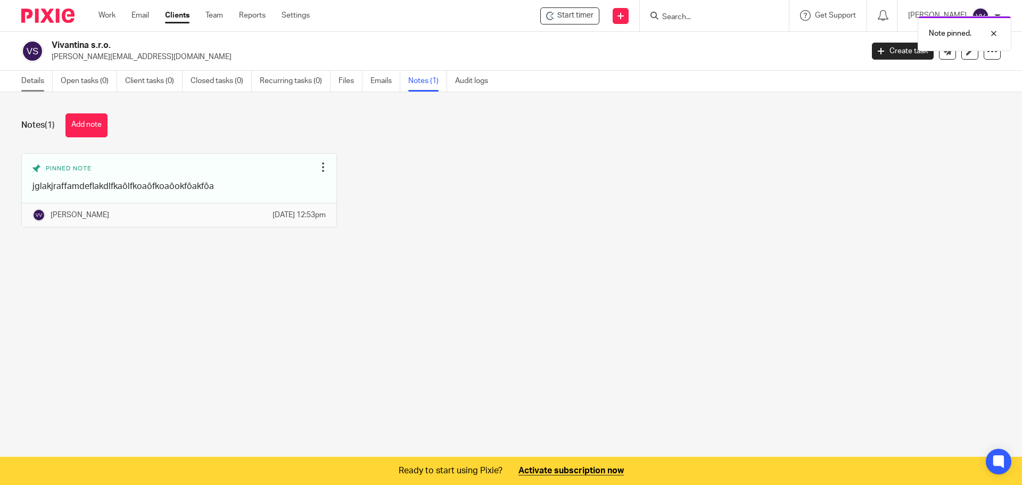
click at [35, 86] on link "Details" at bounding box center [36, 81] width 31 height 21
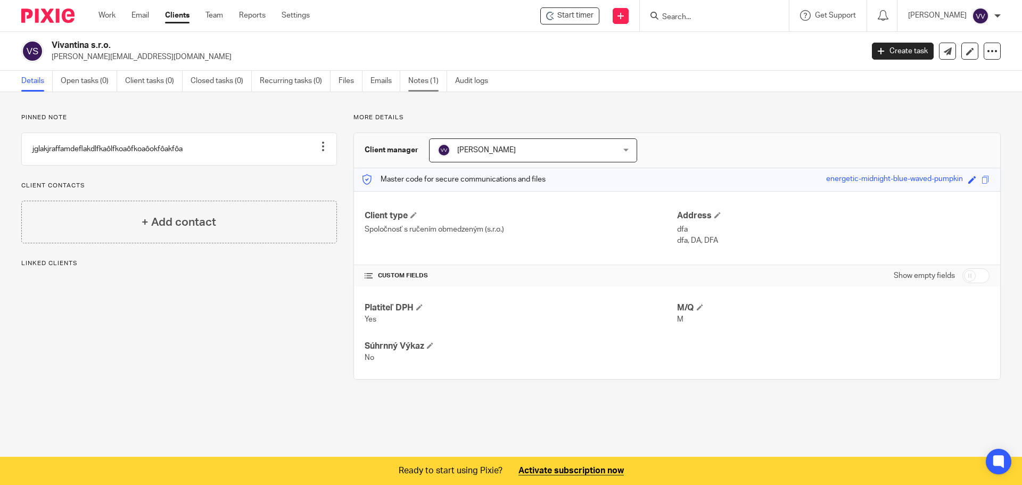
click at [421, 86] on link "Notes (1)" at bounding box center [427, 81] width 39 height 21
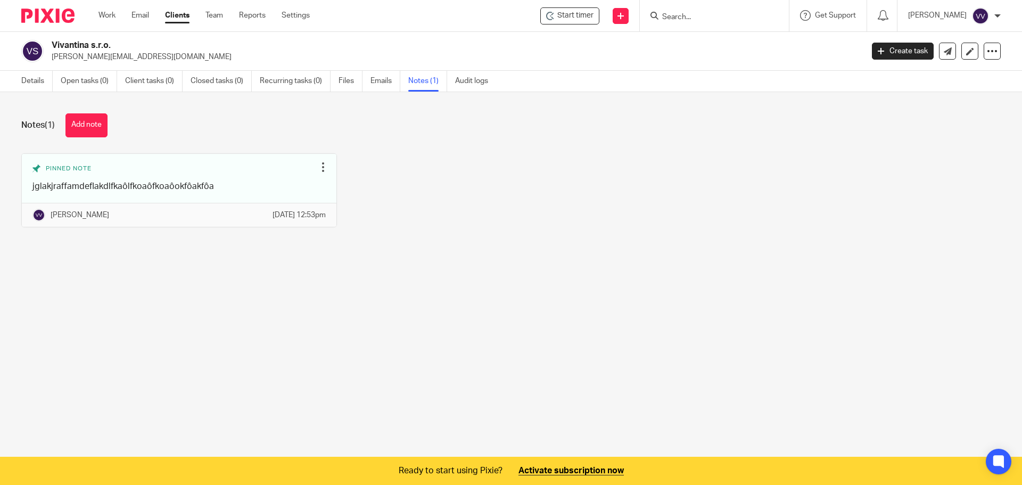
click at [81, 132] on button "Add note" at bounding box center [86, 125] width 42 height 24
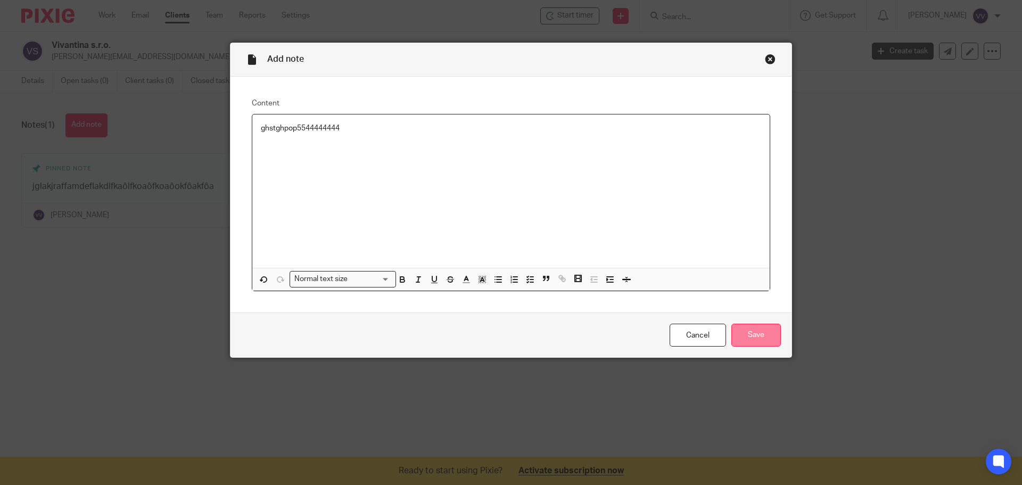
click at [767, 339] on input "Save" at bounding box center [756, 335] width 50 height 23
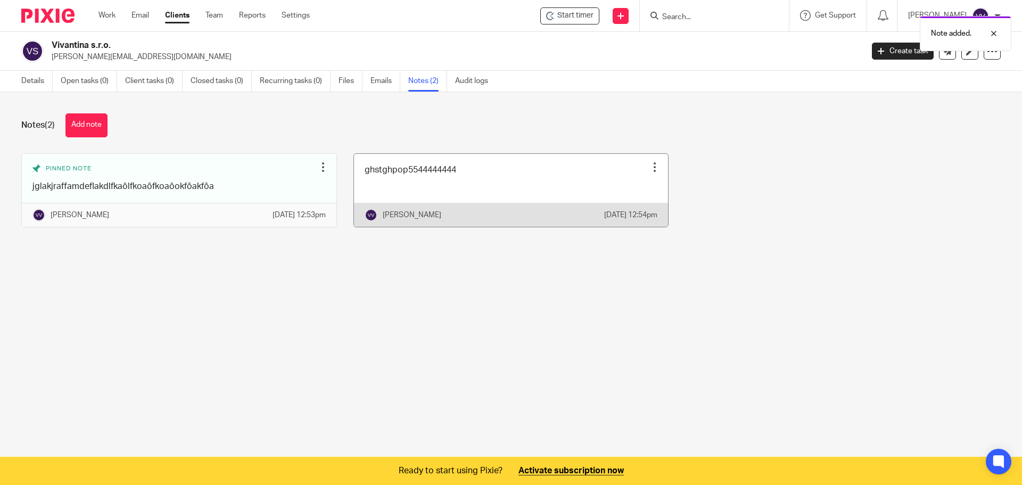
click at [649, 166] on div at bounding box center [654, 167] width 11 height 11
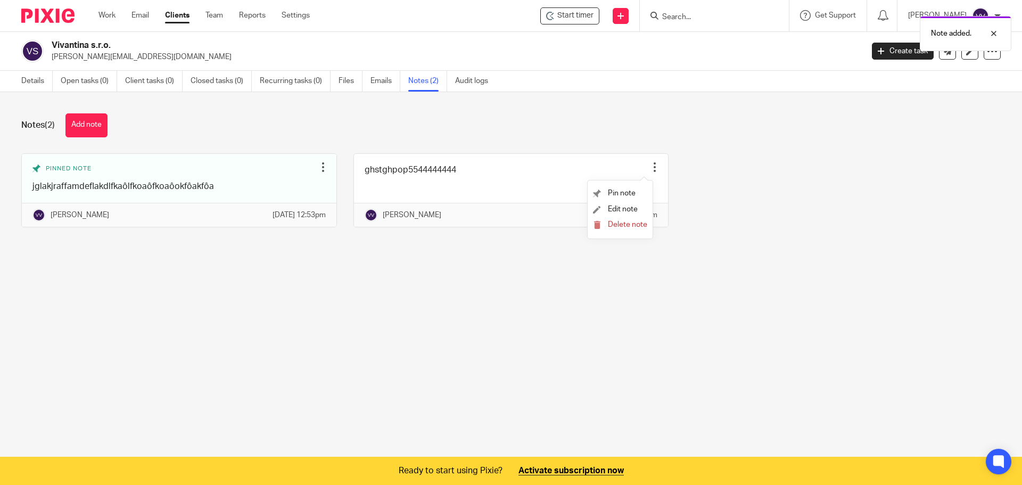
click at [621, 185] on ul "Pin note Edit note Delete note" at bounding box center [620, 209] width 65 height 58
click at [621, 190] on li "Pin note" at bounding box center [620, 194] width 54 height 16
click at [617, 191] on span "Pin note" at bounding box center [622, 193] width 28 height 7
click at [35, 85] on link "Details" at bounding box center [36, 81] width 31 height 21
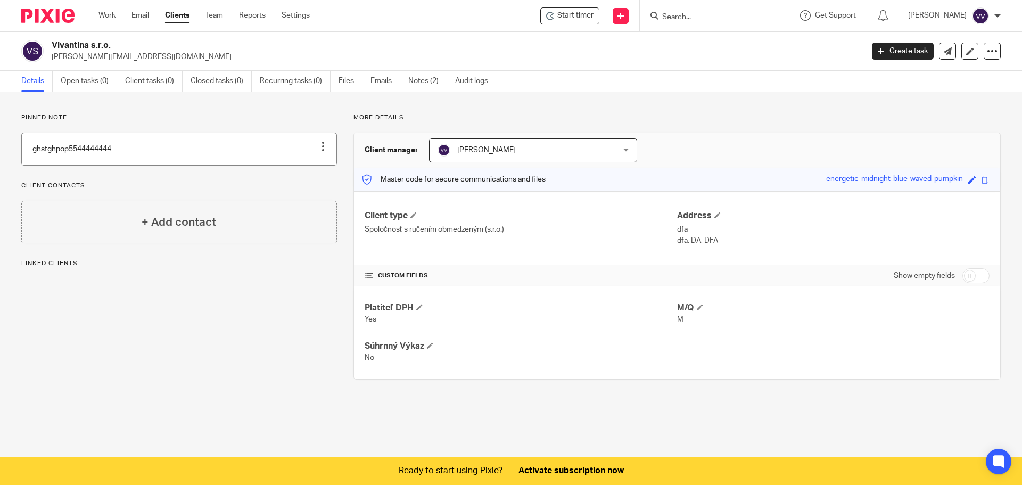
click at [246, 151] on link at bounding box center [179, 149] width 315 height 32
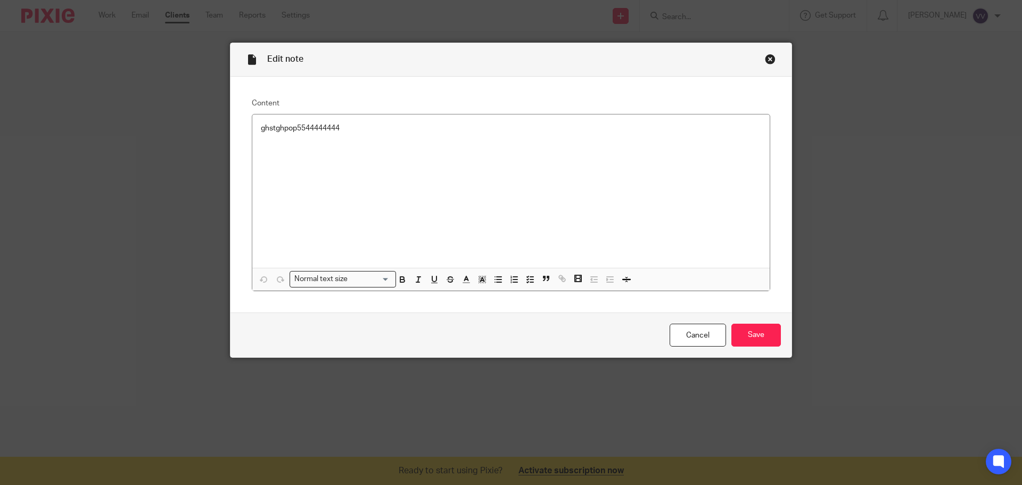
click at [768, 64] on div "Edit note" at bounding box center [511, 60] width 561 height 34
click at [766, 61] on div "Close this dialog window" at bounding box center [770, 59] width 11 height 11
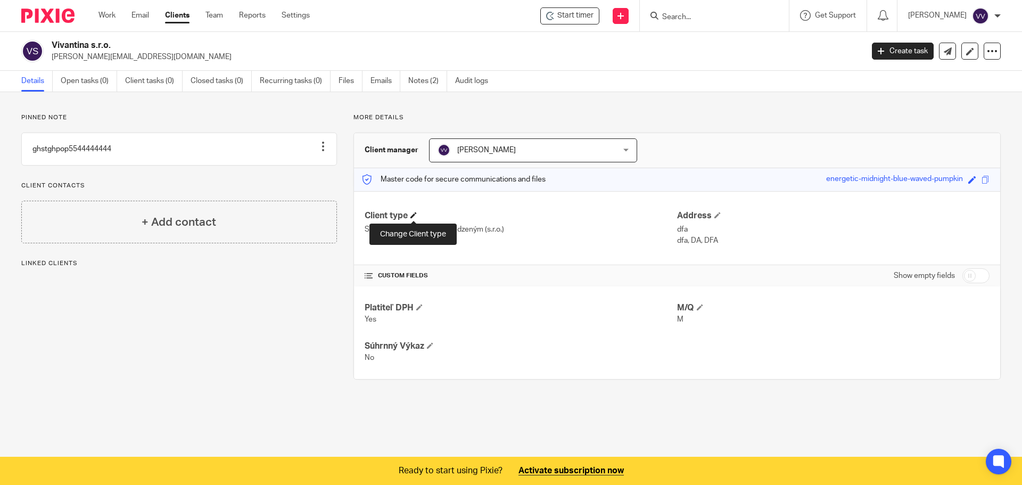
click at [412, 215] on span at bounding box center [413, 215] width 6 height 6
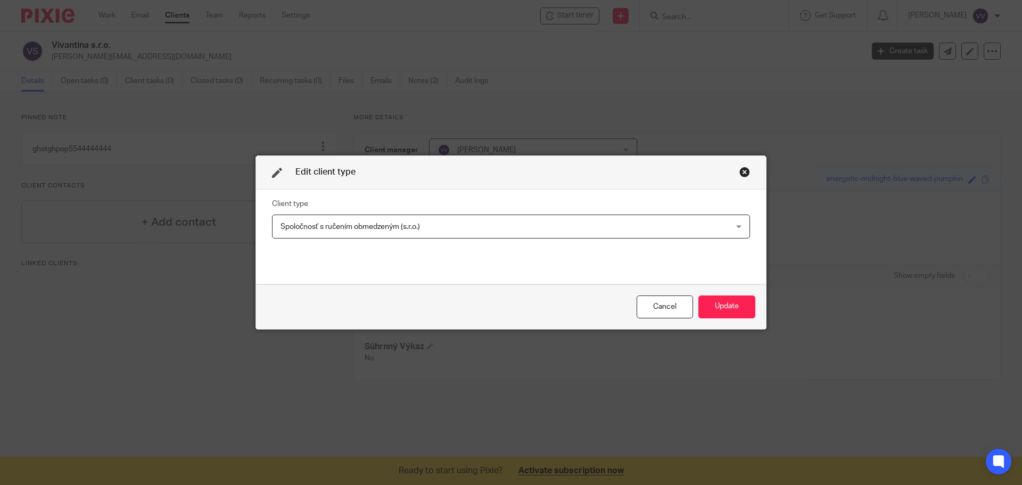
click at [498, 225] on span "Spoločnosť s ručením obmedzeným (s.r.o.)" at bounding box center [468, 226] width 375 height 22
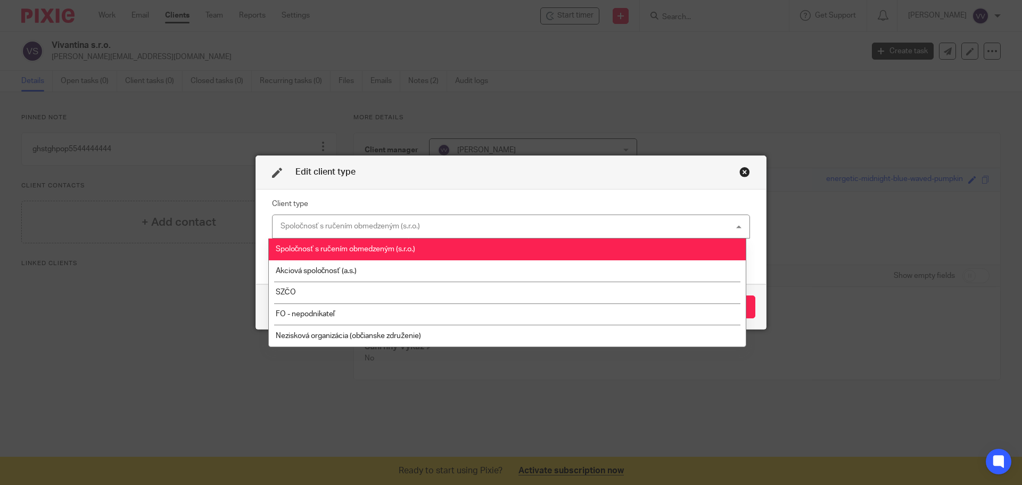
click at [498, 225] on div "Spoločnosť s ručením obmedzeným (s.r.o.) Spoločnosť s ručením obmedzeným (s.r.o…" at bounding box center [511, 227] width 478 height 24
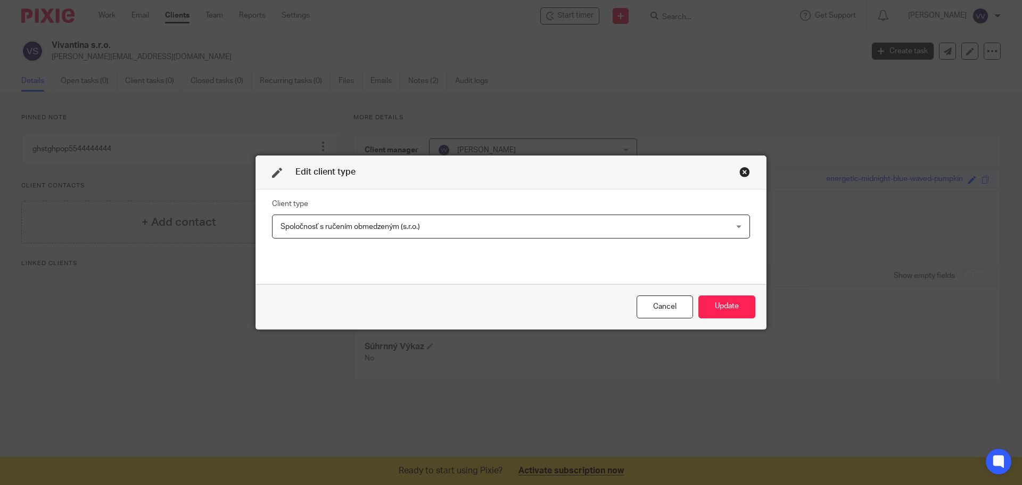
click at [739, 175] on div "Close this dialog window" at bounding box center [744, 172] width 11 height 11
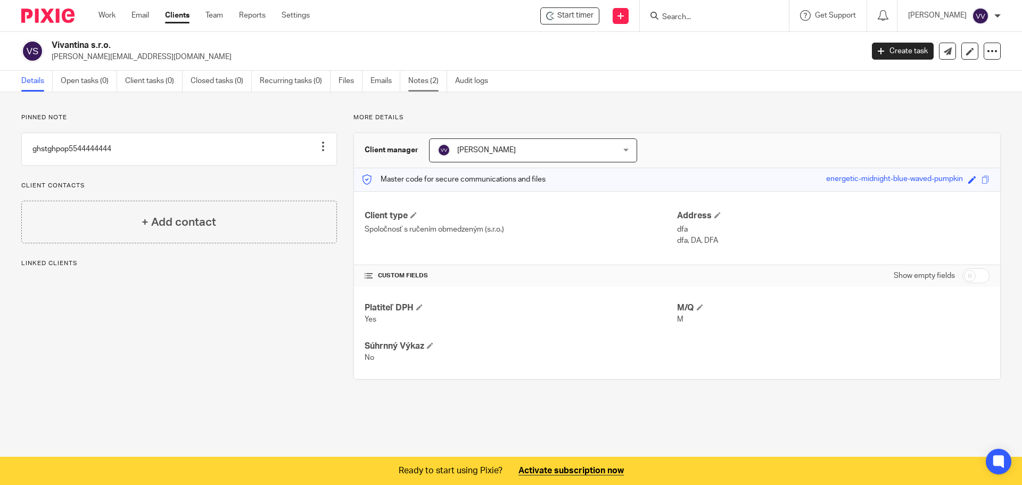
click at [431, 85] on link "Notes (2)" at bounding box center [427, 81] width 39 height 21
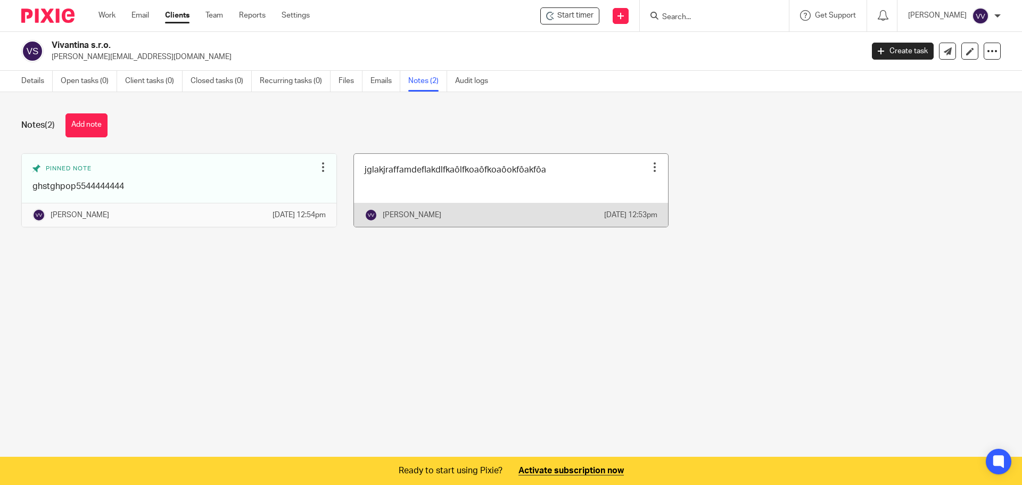
click at [649, 168] on div at bounding box center [654, 167] width 11 height 11
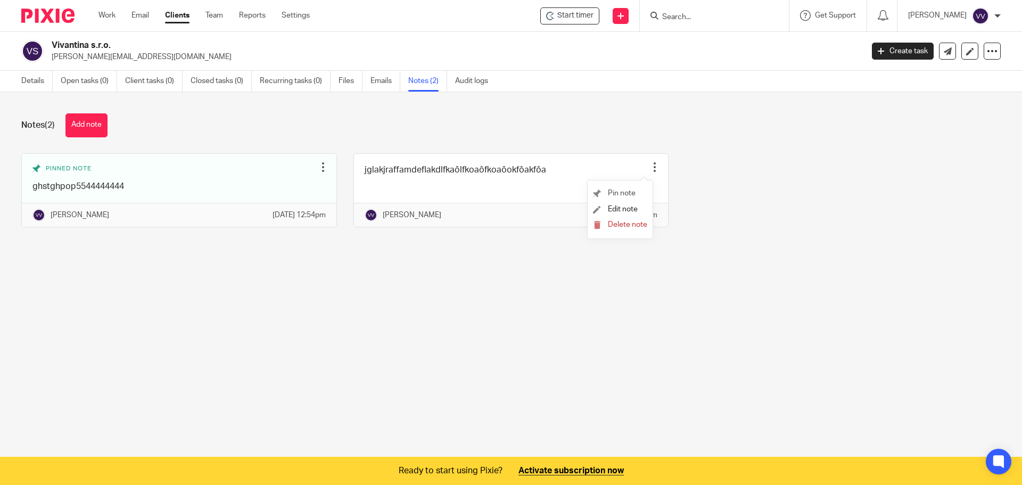
click at [640, 192] on li "Pin note" at bounding box center [620, 194] width 54 height 16
click at [614, 193] on span "Pin note" at bounding box center [622, 193] width 28 height 7
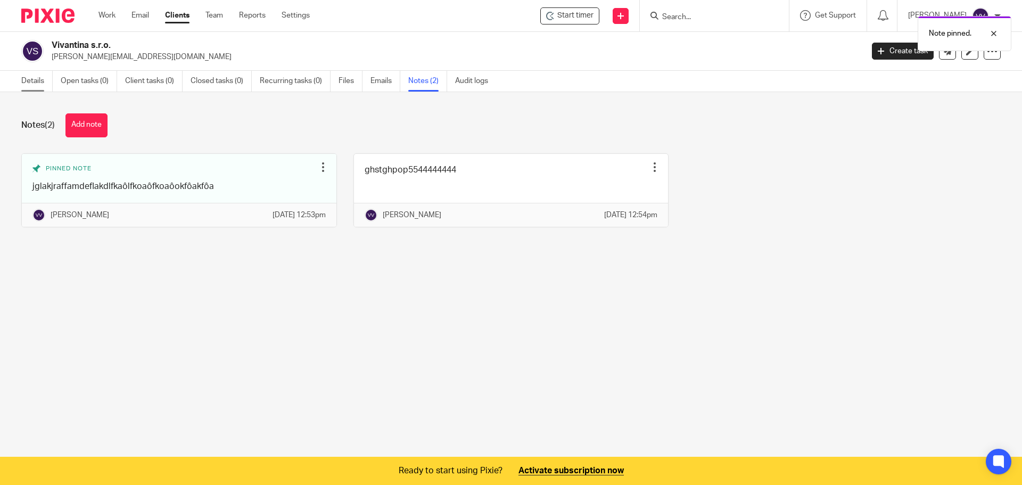
click at [23, 85] on link "Details" at bounding box center [36, 81] width 31 height 21
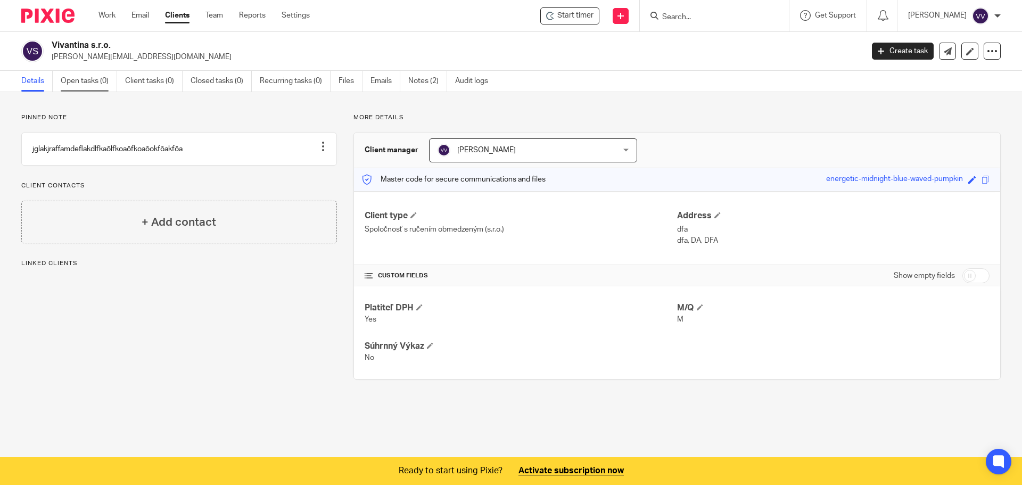
click at [101, 87] on link "Open tasks (0)" at bounding box center [89, 81] width 56 height 21
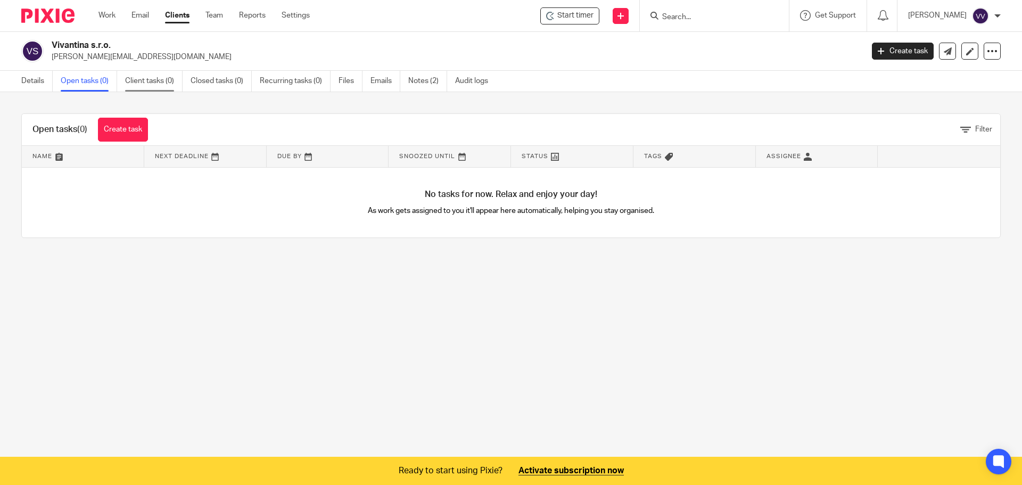
click at [146, 81] on link "Client tasks (0)" at bounding box center [153, 81] width 57 height 21
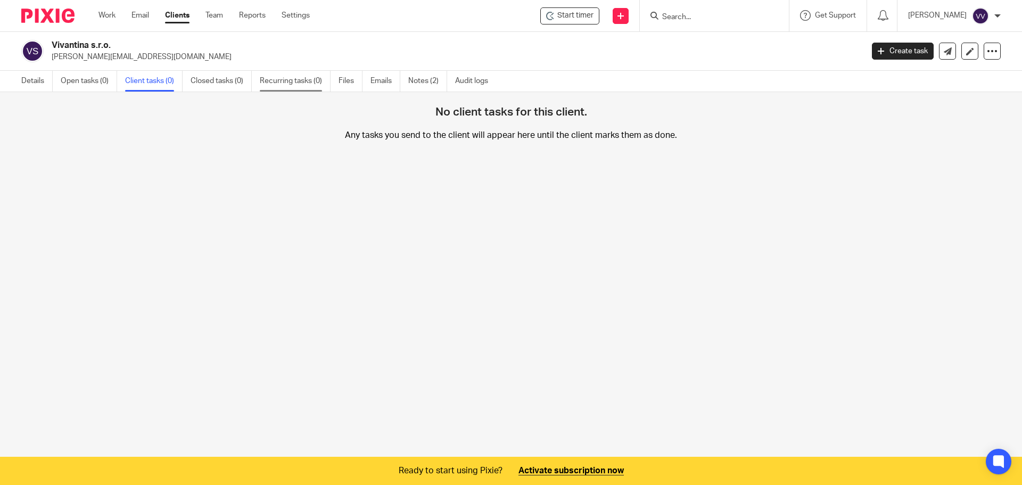
click at [290, 78] on link "Recurring tasks (0)" at bounding box center [295, 81] width 71 height 21
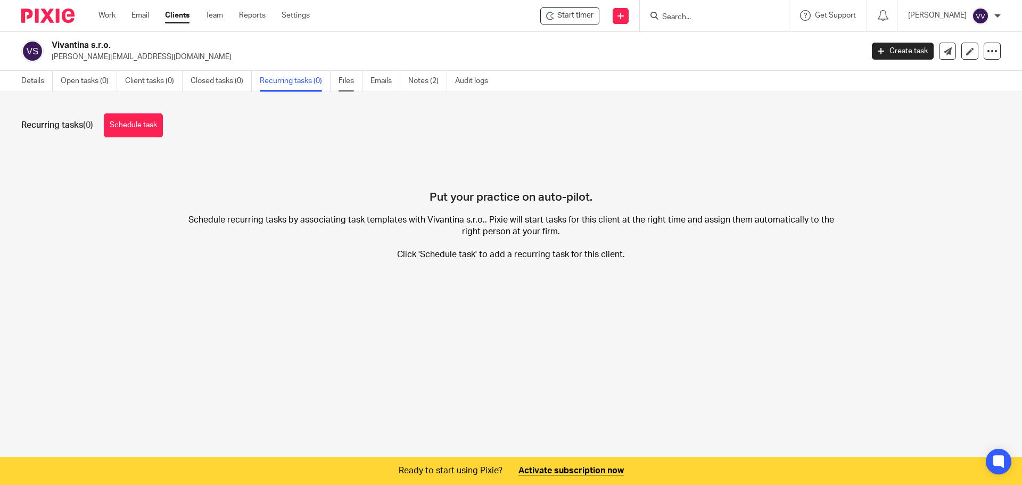
click at [353, 85] on link "Files" at bounding box center [351, 81] width 24 height 21
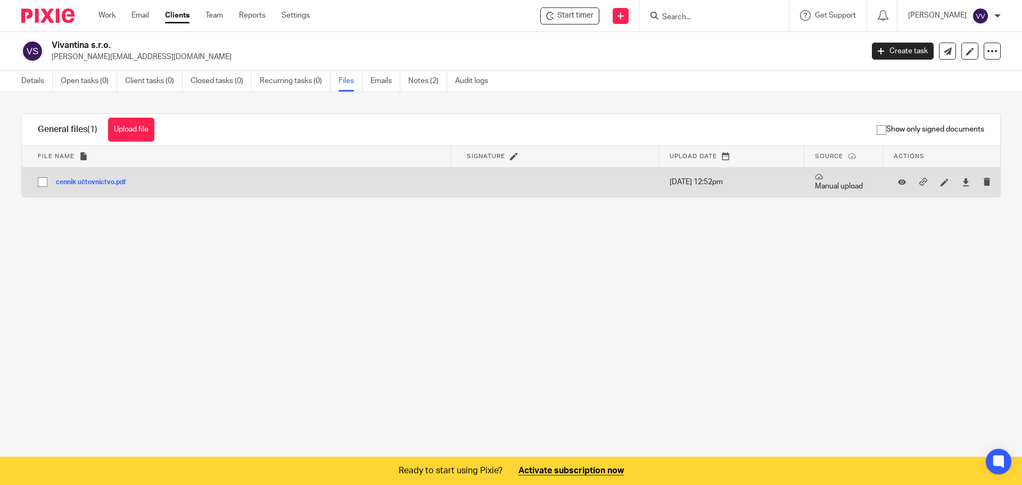
click at [185, 191] on td "cennik učtovníctvo.pdf cennik učtovníctvo Save" at bounding box center [236, 182] width 429 height 30
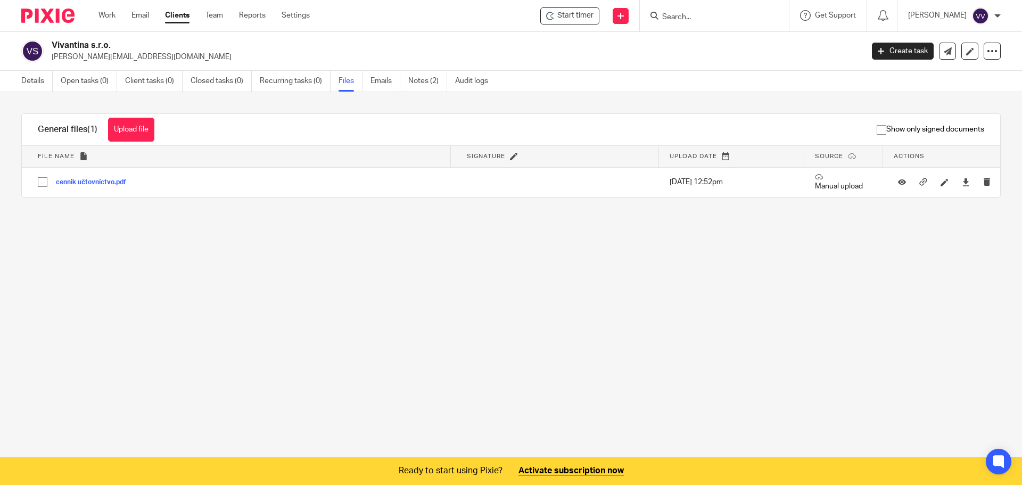
click at [406, 126] on div "Show only signed documents" at bounding box center [585, 129] width 830 height 31
click at [871, 128] on input "checkbox" at bounding box center [881, 130] width 20 height 20
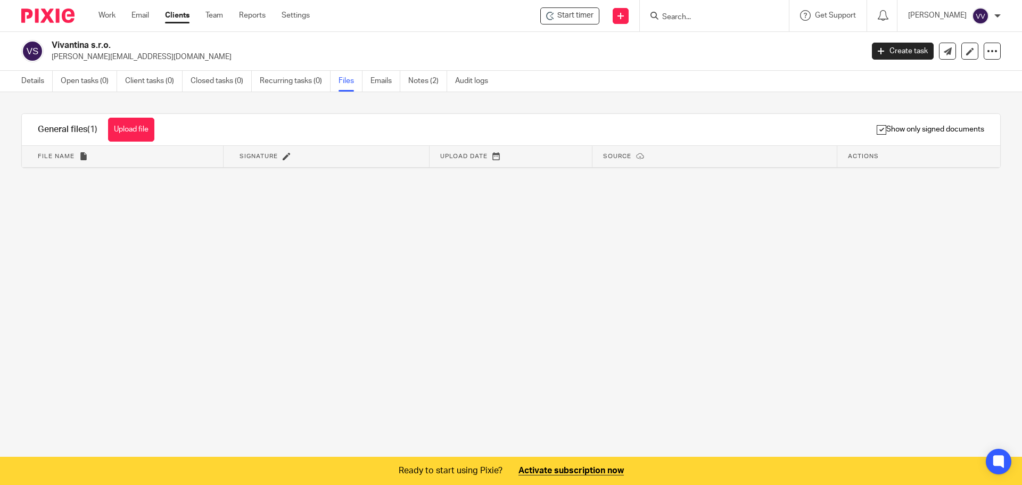
click at [871, 128] on input "checkbox" at bounding box center [881, 130] width 20 height 20
checkbox input "false"
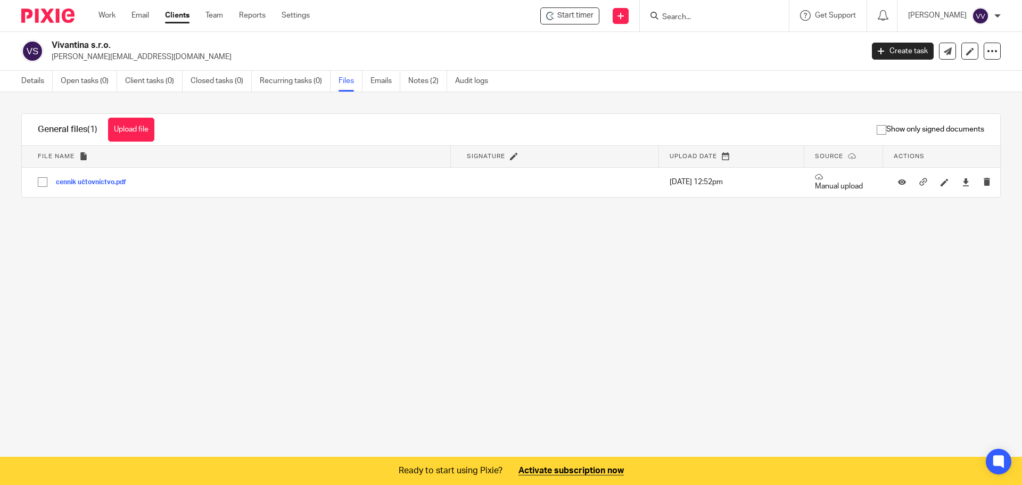
click at [499, 160] on th "Signature" at bounding box center [555, 156] width 208 height 21
click at [510, 157] on icon at bounding box center [514, 156] width 8 height 8
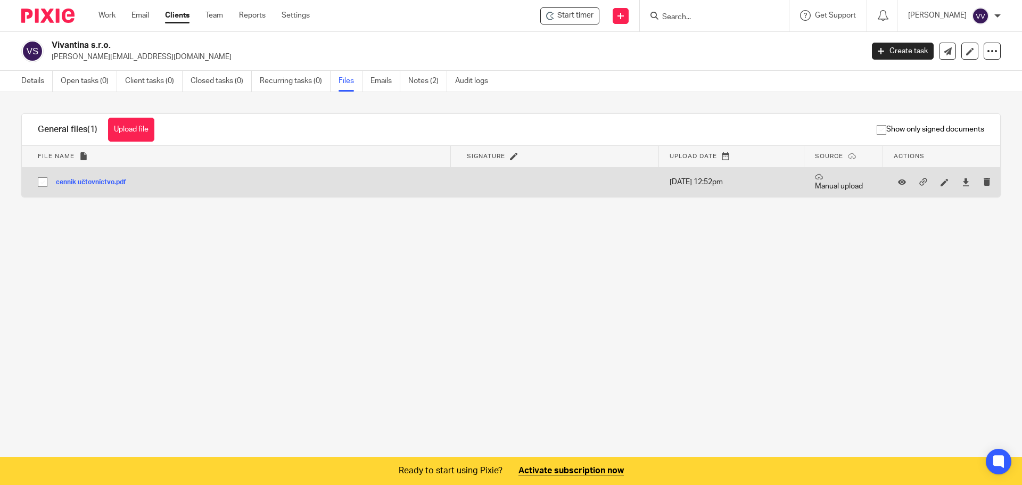
click at [499, 177] on td at bounding box center [555, 182] width 208 height 30
click at [122, 185] on button "cennik učtovníctvo.pdf" at bounding box center [95, 182] width 78 height 7
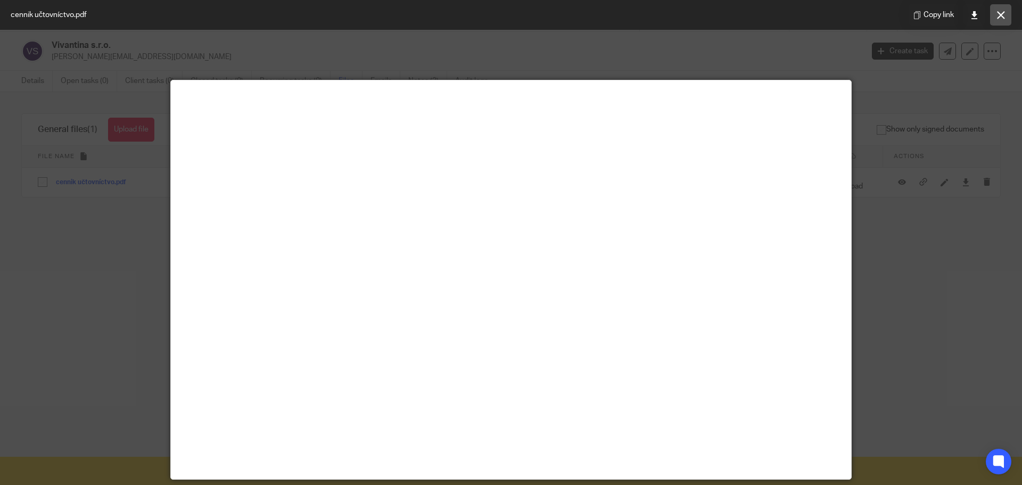
click at [994, 21] on button at bounding box center [1000, 14] width 21 height 21
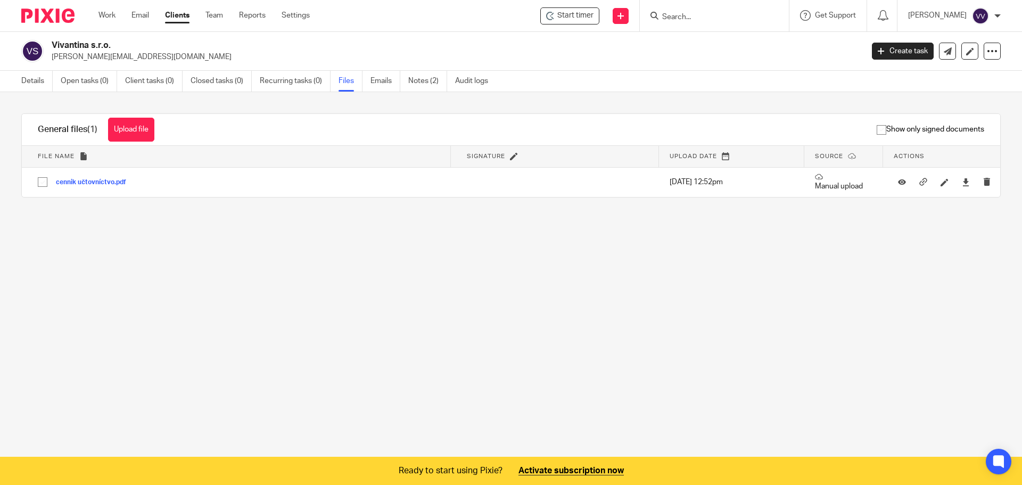
click at [216, 7] on div "Work Email Clients Team Reports Settings Work Email Clients Team Reports Settin…" at bounding box center [207, 15] width 238 height 31
click at [216, 15] on link "Team" at bounding box center [214, 15] width 18 height 11
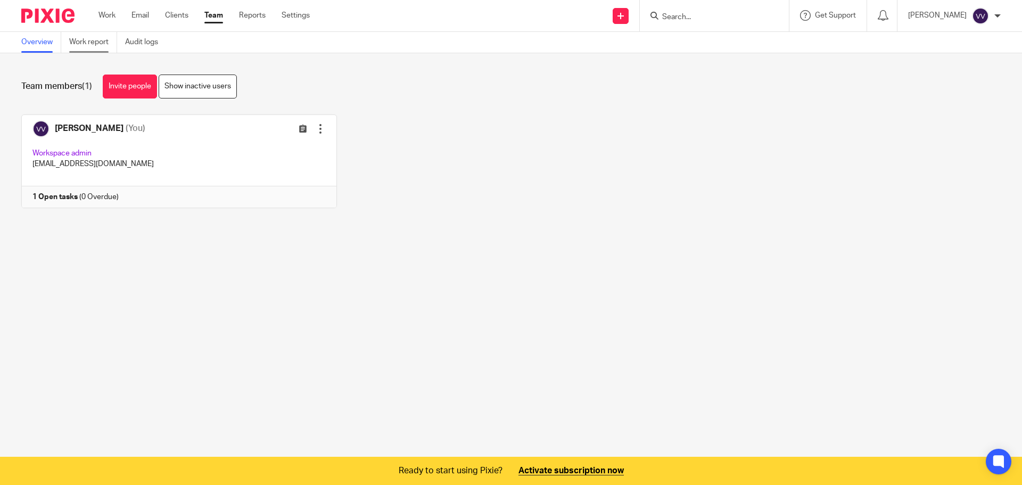
click at [85, 49] on link "Work report" at bounding box center [93, 42] width 48 height 21
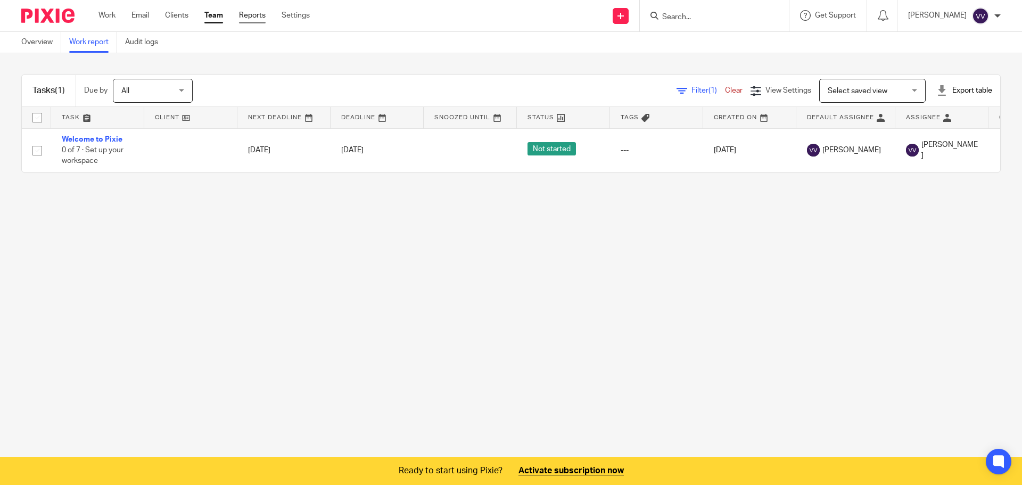
click at [253, 14] on link "Reports" at bounding box center [252, 15] width 27 height 11
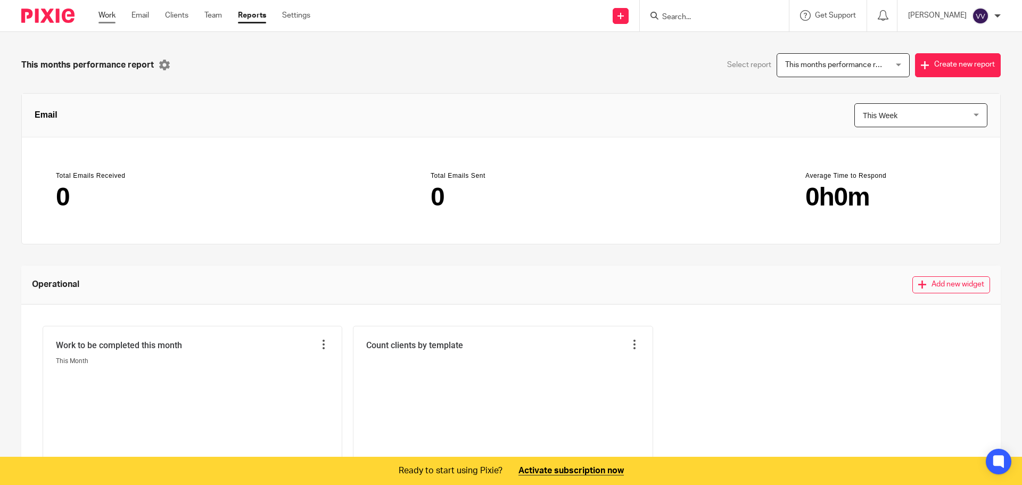
click at [109, 14] on link "Work" at bounding box center [106, 15] width 17 height 11
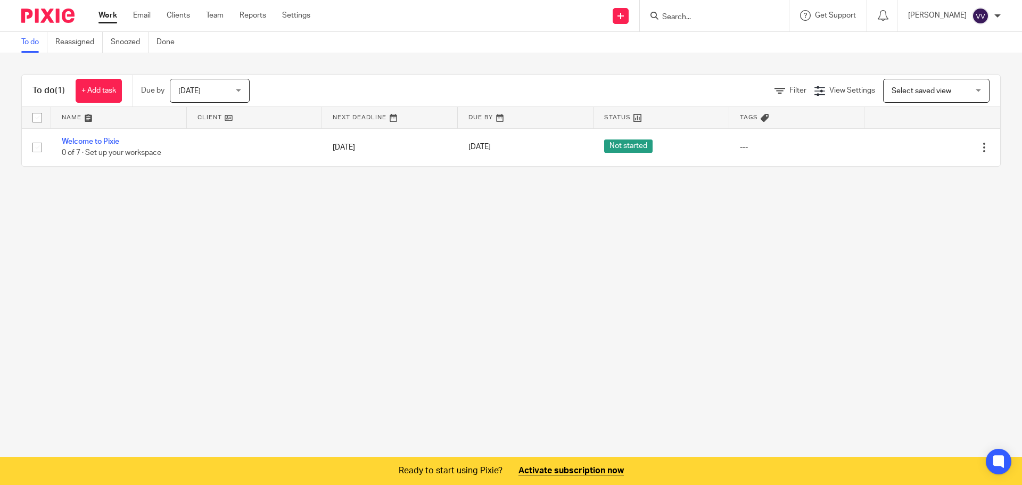
click at [30, 17] on img at bounding box center [47, 16] width 53 height 14
click at [244, 92] on div "Today Today" at bounding box center [210, 91] width 80 height 24
click at [962, 93] on div "Select saved view Select saved view" at bounding box center [936, 91] width 106 height 24
click at [963, 93] on div "Select saved view Select saved view" at bounding box center [936, 91] width 106 height 24
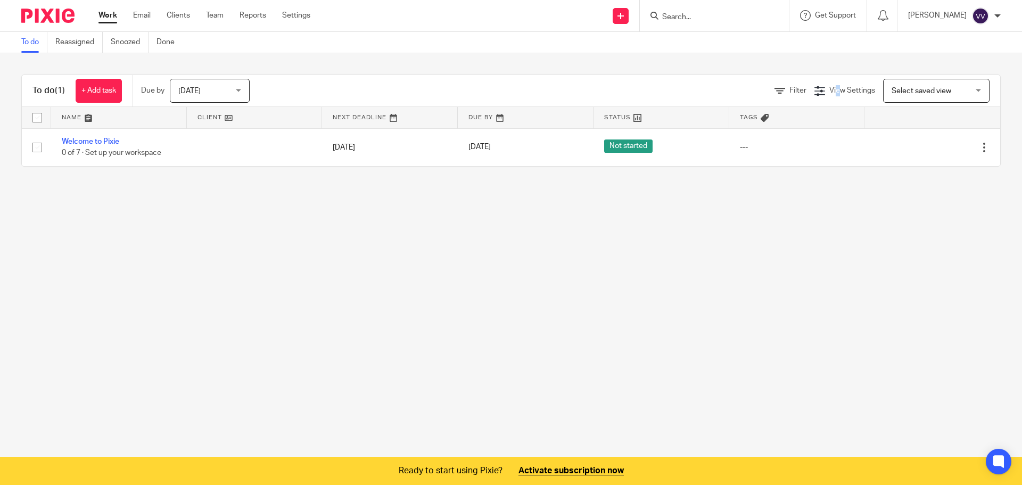
click at [821, 97] on div "Filter View Settings View Settings Manage saved views Select saved view Select …" at bounding box center [634, 91] width 732 height 24
click at [290, 16] on link "Settings" at bounding box center [296, 15] width 28 height 11
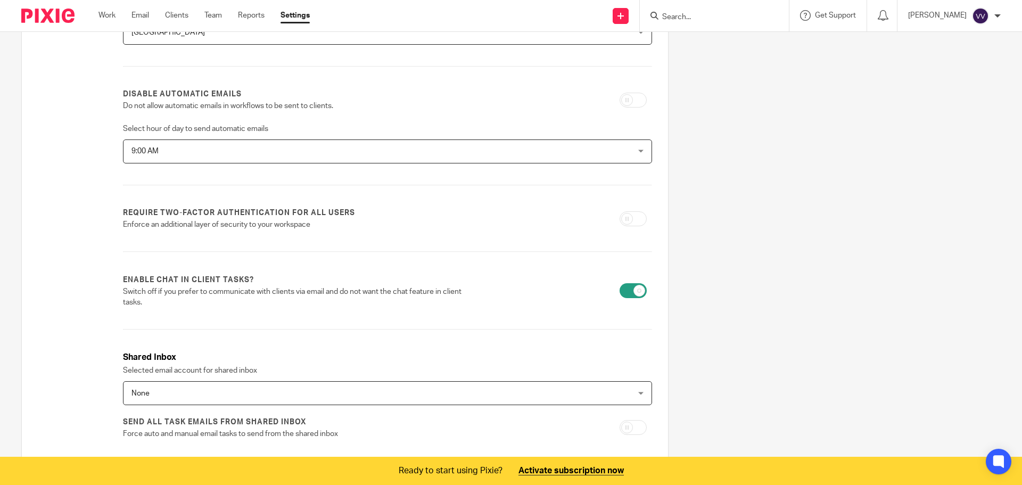
scroll to position [297, 0]
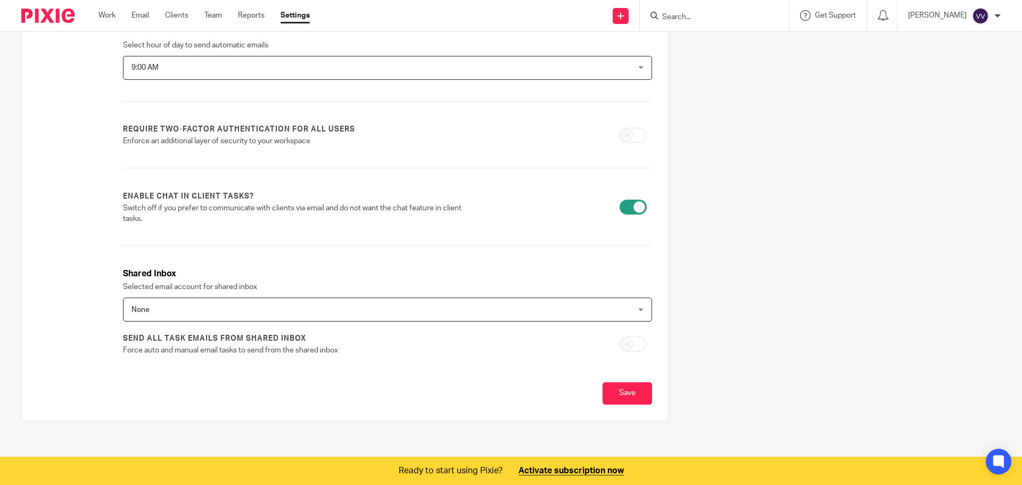
click at [621, 306] on div "None None" at bounding box center [387, 310] width 529 height 24
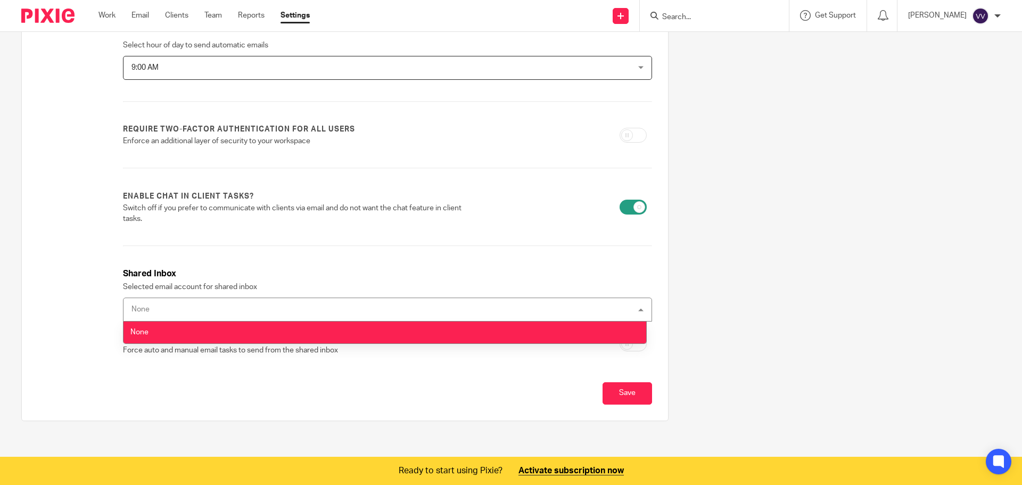
click at [621, 306] on div "None None" at bounding box center [387, 310] width 529 height 24
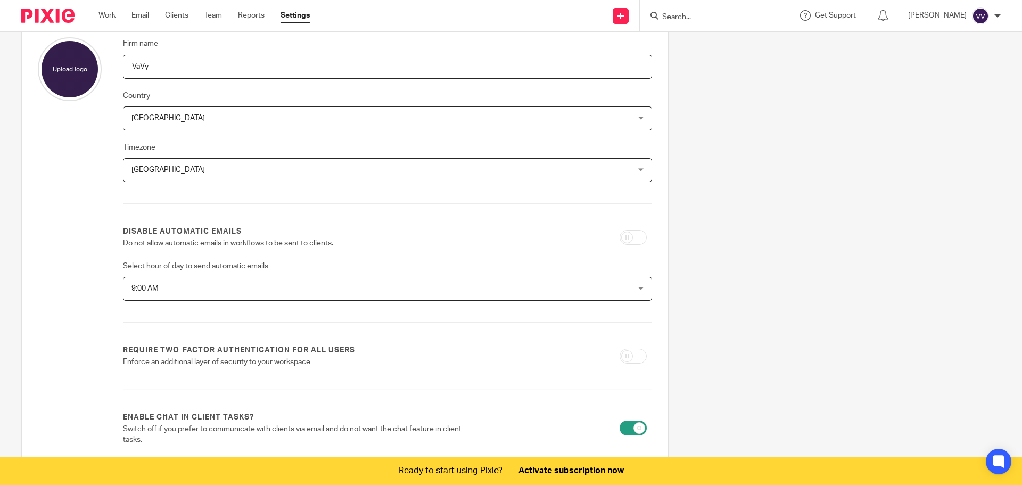
scroll to position [0, 0]
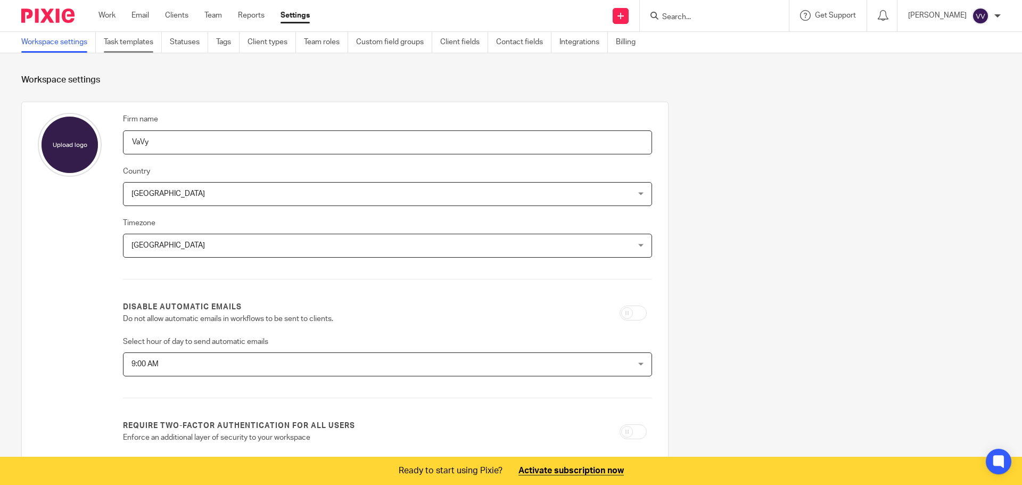
click at [141, 46] on link "Task templates" at bounding box center [133, 42] width 58 height 21
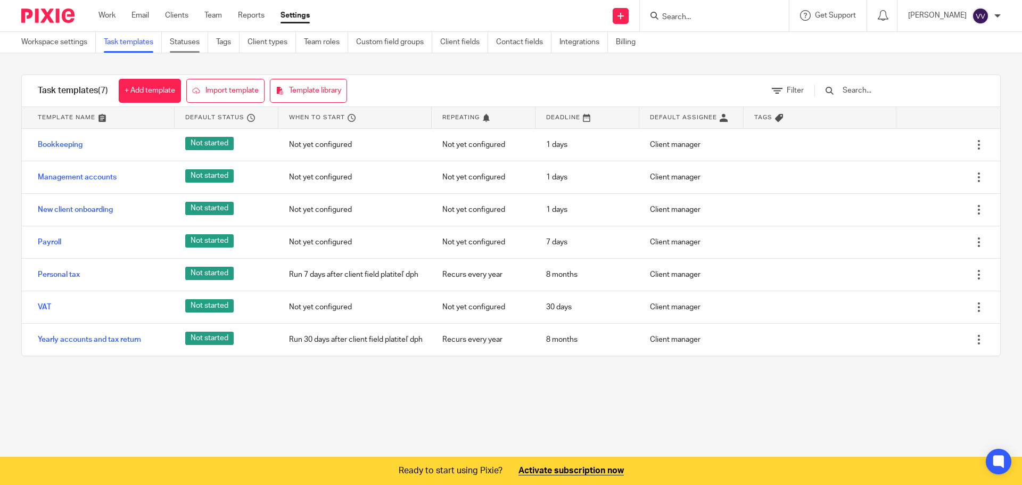
click at [178, 42] on link "Statuses" at bounding box center [189, 42] width 38 height 21
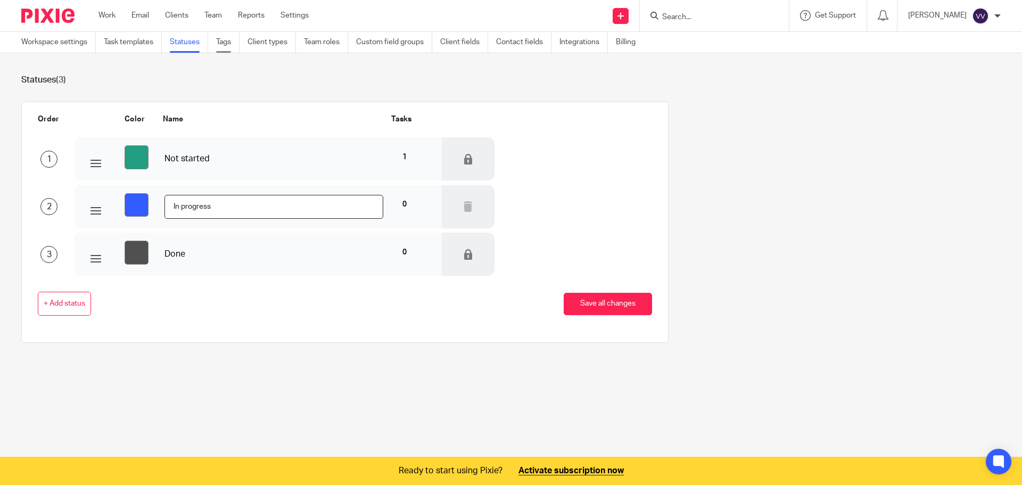
click at [228, 43] on link "Tags" at bounding box center [227, 42] width 23 height 21
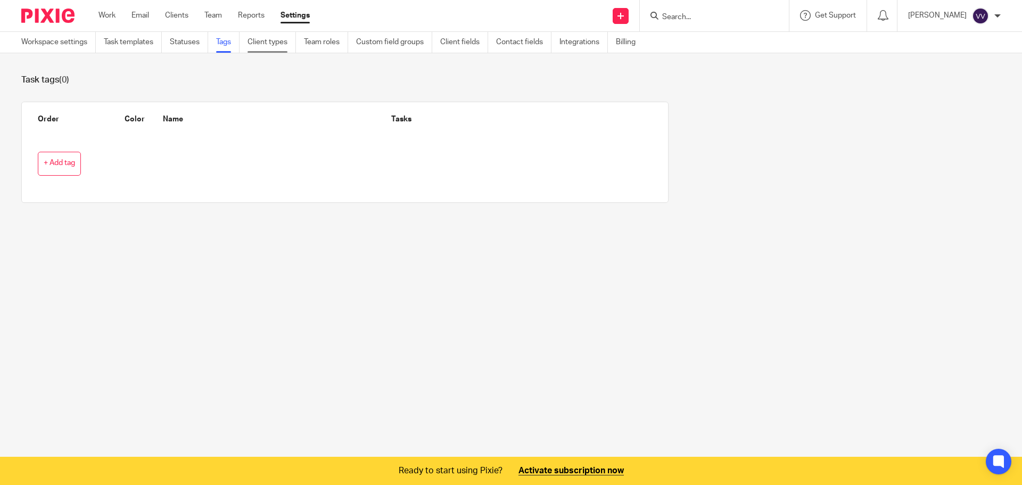
click at [267, 45] on link "Client types" at bounding box center [272, 42] width 48 height 21
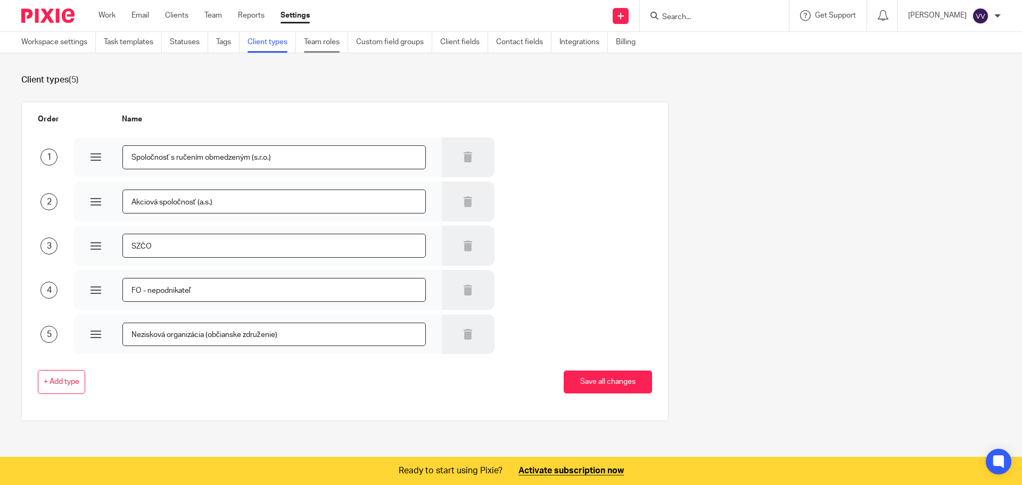
click at [322, 45] on link "Team roles" at bounding box center [326, 42] width 44 height 21
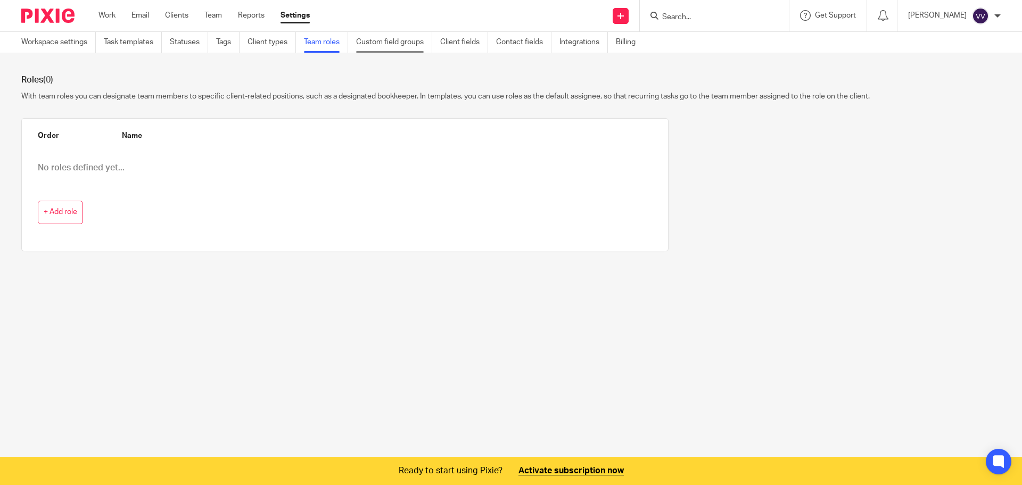
click at [400, 48] on link "Custom field groups" at bounding box center [394, 42] width 76 height 21
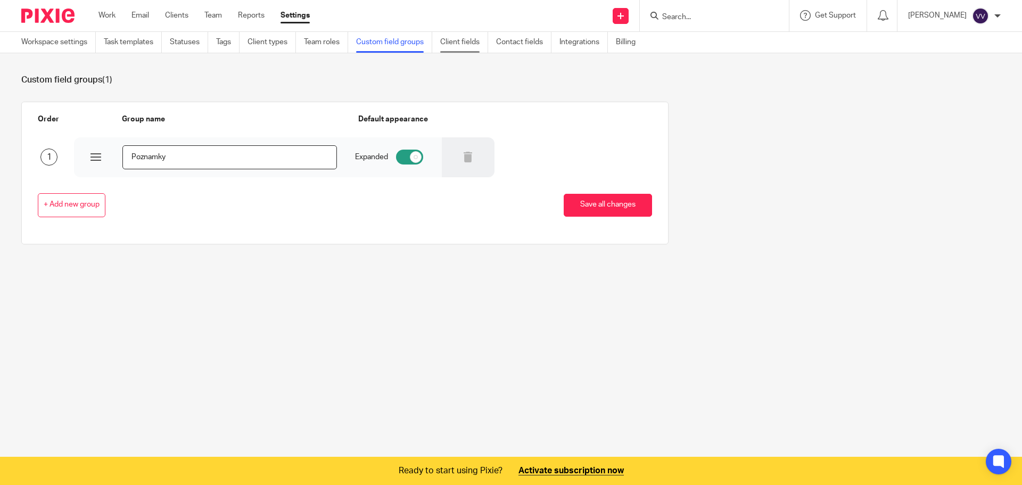
click at [457, 45] on link "Client fields" at bounding box center [464, 42] width 48 height 21
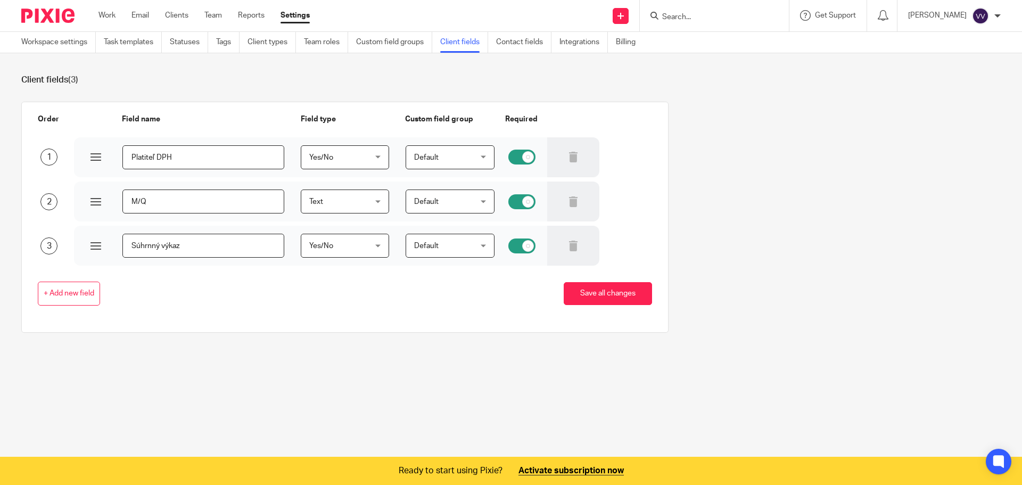
click at [43, 152] on div "1" at bounding box center [48, 157] width 17 height 17
click at [94, 158] on div at bounding box center [96, 157] width 11 height 11
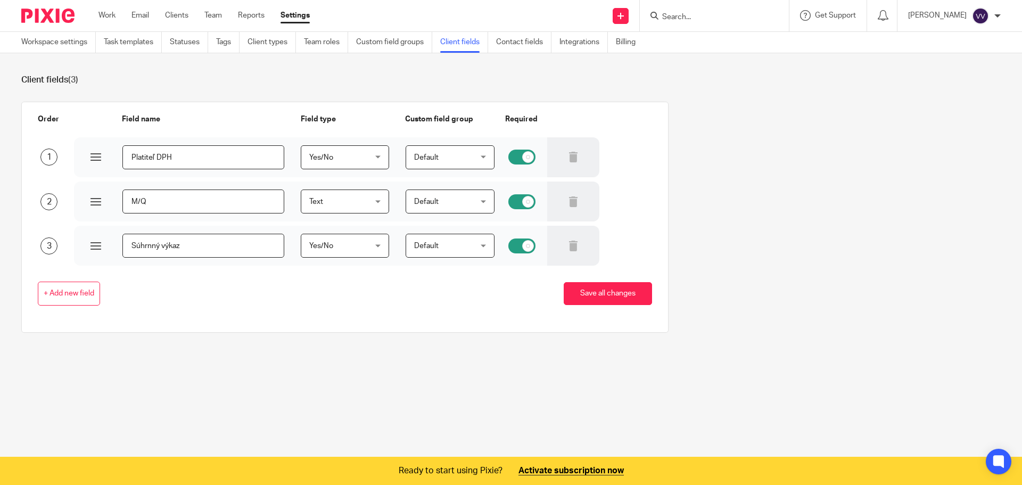
click at [519, 201] on input "checkbox" at bounding box center [521, 201] width 27 height 15
checkbox input "false"
click at [508, 248] on input "checkbox" at bounding box center [521, 245] width 27 height 15
checkbox input "false"
click at [571, 286] on button "Save all changes" at bounding box center [608, 293] width 88 height 23
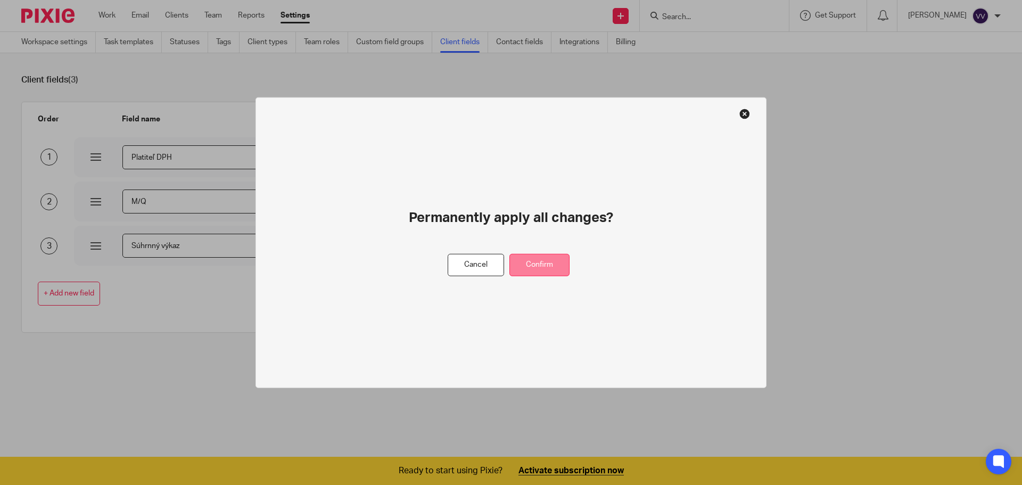
click at [544, 259] on button "Confirm" at bounding box center [539, 264] width 60 height 23
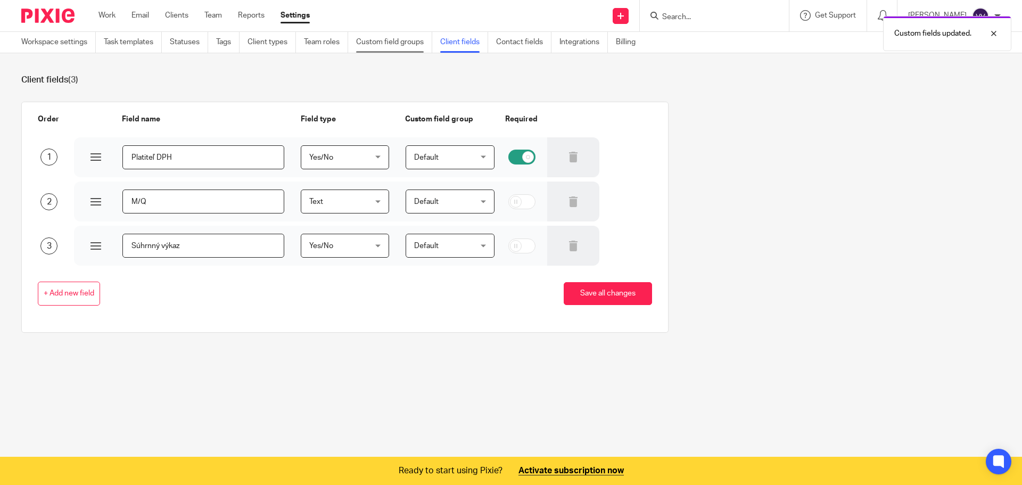
click at [404, 44] on link "Custom field groups" at bounding box center [394, 42] width 76 height 21
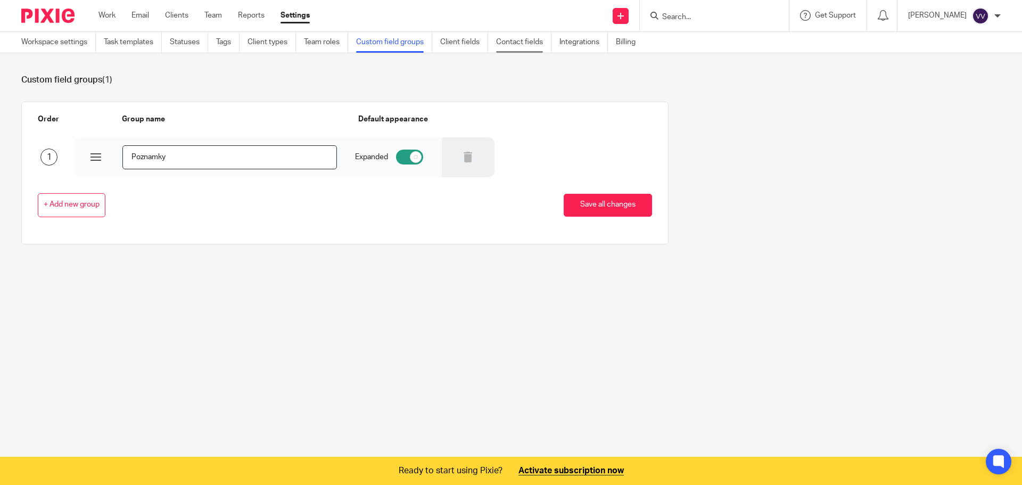
click at [517, 44] on link "Contact fields" at bounding box center [523, 42] width 55 height 21
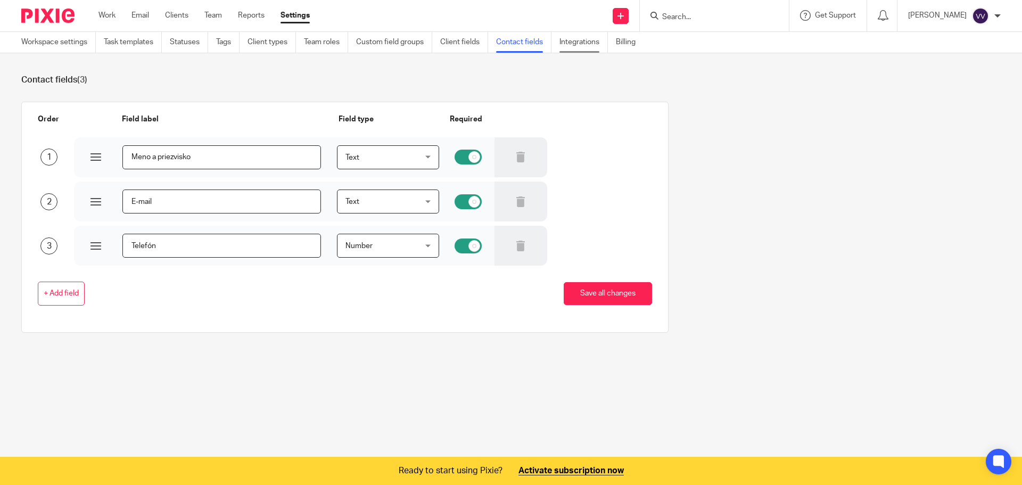
click at [566, 44] on link "Integrations" at bounding box center [584, 42] width 48 height 21
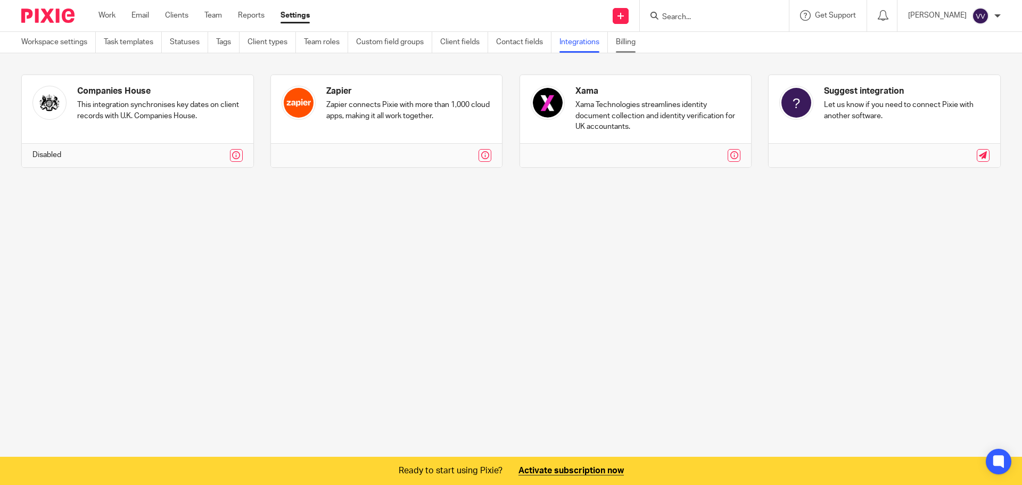
click at [630, 41] on link "Billing" at bounding box center [630, 42] width 28 height 21
click at [618, 17] on icon at bounding box center [621, 16] width 6 height 6
click at [568, 16] on div "Send new email Create task Add client Request signature Get Support Contact Sup…" at bounding box center [674, 15] width 696 height 31
click at [64, 13] on img at bounding box center [47, 16] width 53 height 14
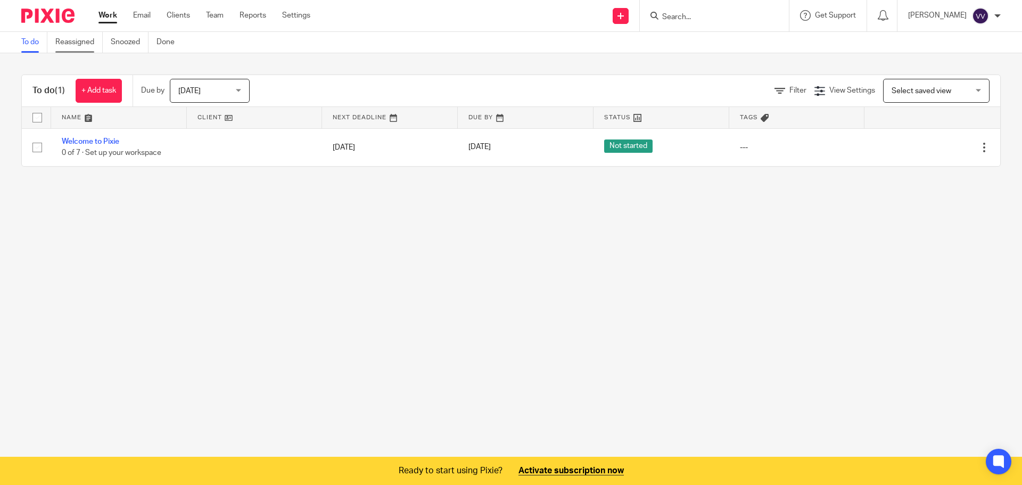
click at [57, 45] on link "Reassigned" at bounding box center [78, 42] width 47 height 21
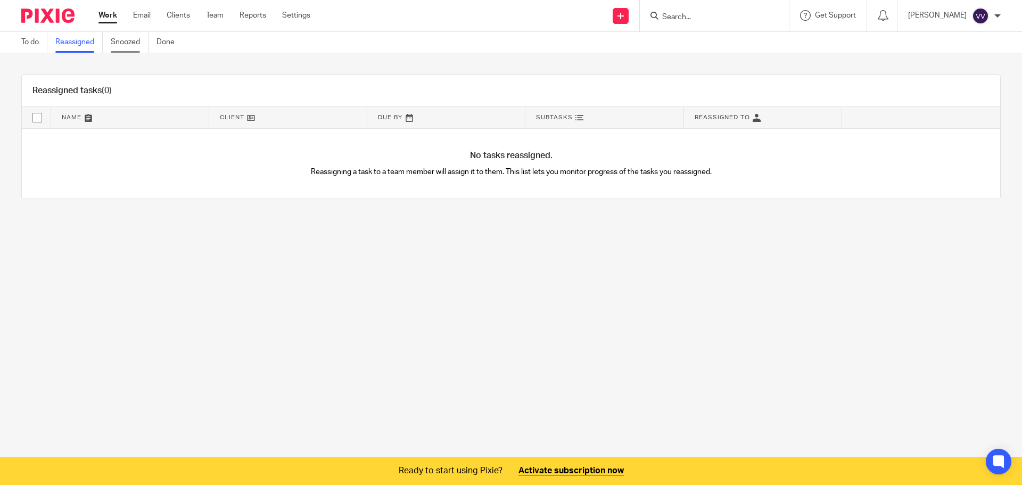
click at [121, 42] on link "Snoozed" at bounding box center [130, 42] width 38 height 21
click at [41, 11] on img at bounding box center [47, 16] width 53 height 14
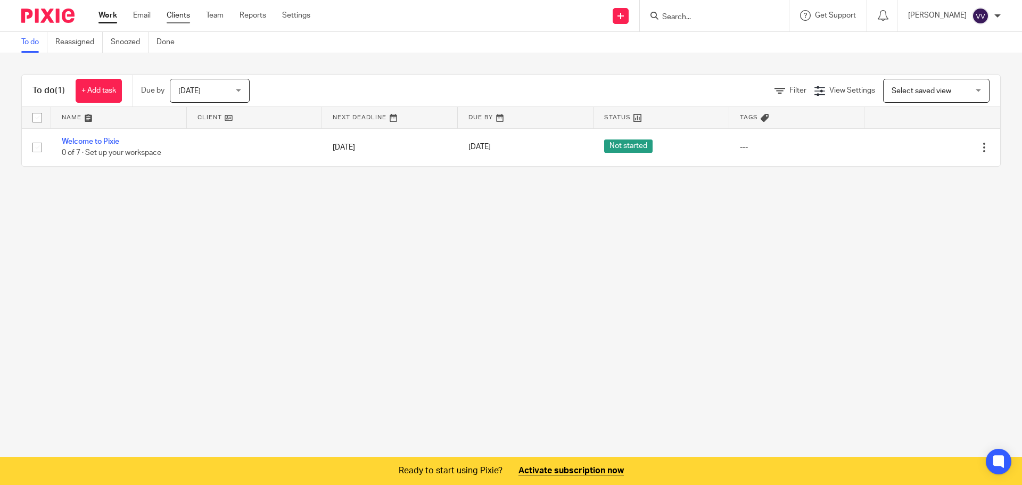
click at [178, 16] on link "Clients" at bounding box center [178, 15] width 23 height 11
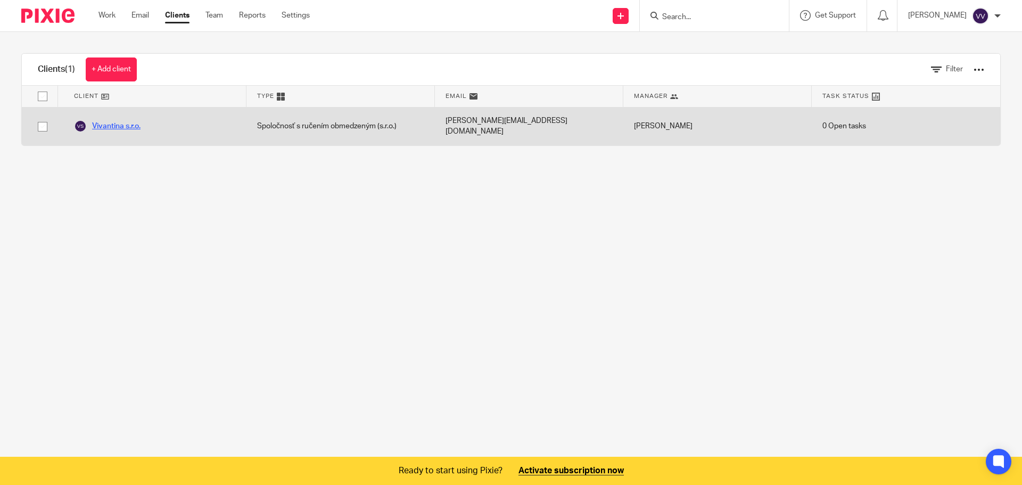
click at [139, 120] on link "Vivantina s.r.o." at bounding box center [107, 126] width 67 height 13
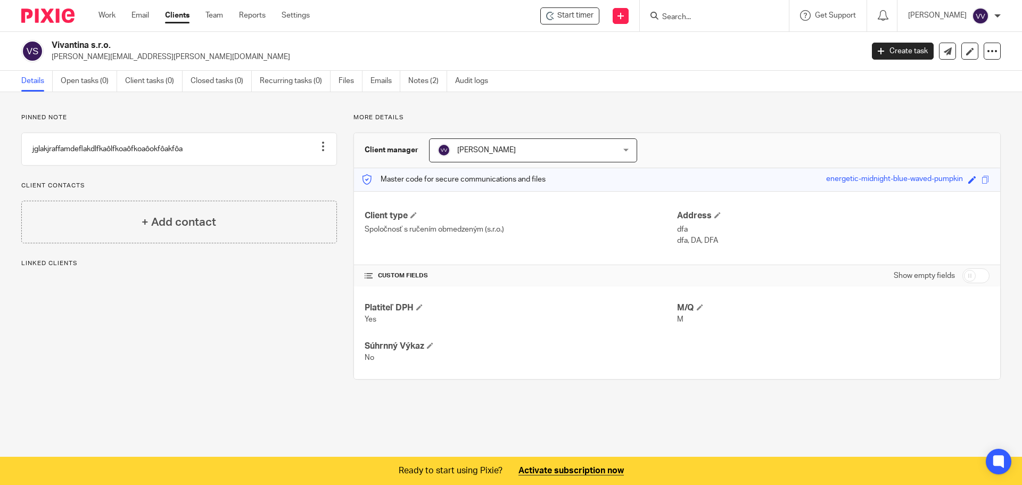
click at [580, 160] on span "[PERSON_NAME]" at bounding box center [518, 150] width 160 height 22
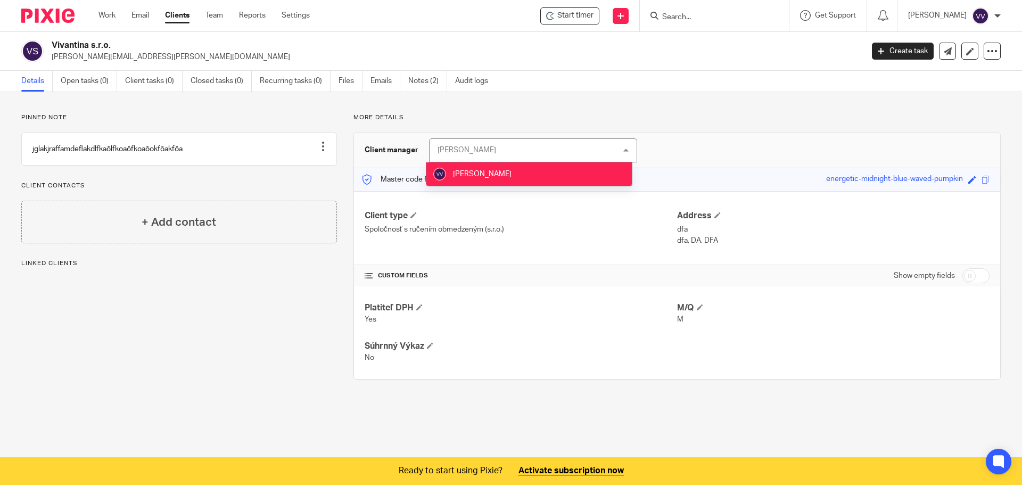
click at [581, 156] on div "[PERSON_NAME] [PERSON_NAME]" at bounding box center [533, 150] width 208 height 24
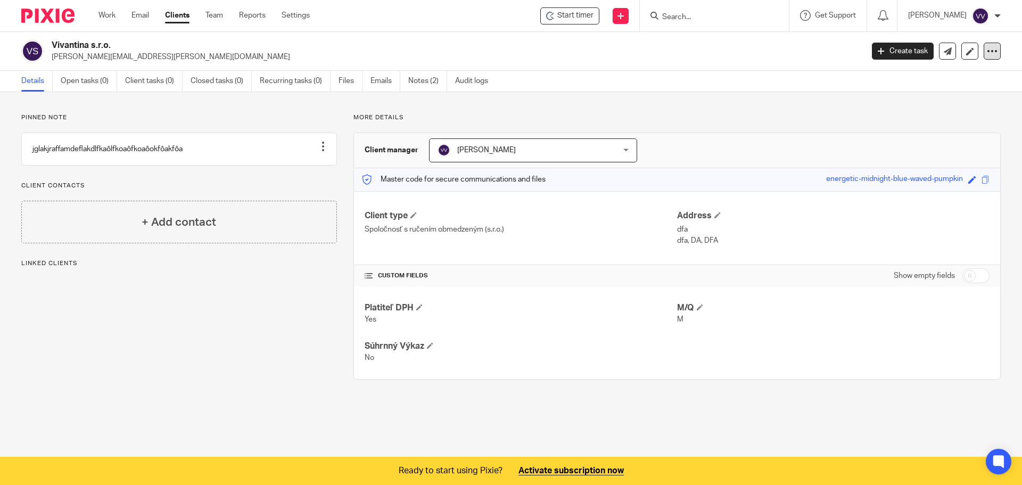
click at [987, 51] on icon at bounding box center [992, 51] width 11 height 11
click at [639, 76] on div "Details Open tasks (0) Client tasks (0) Closed tasks (0) Recurring tasks (0) Fi…" at bounding box center [511, 81] width 1022 height 21
click at [990, 20] on div "[PERSON_NAME]" at bounding box center [954, 15] width 93 height 17
click at [960, 75] on span "Logout" at bounding box center [952, 73] width 24 height 7
